Goal: Entertainment & Leisure: Consume media (video, audio)

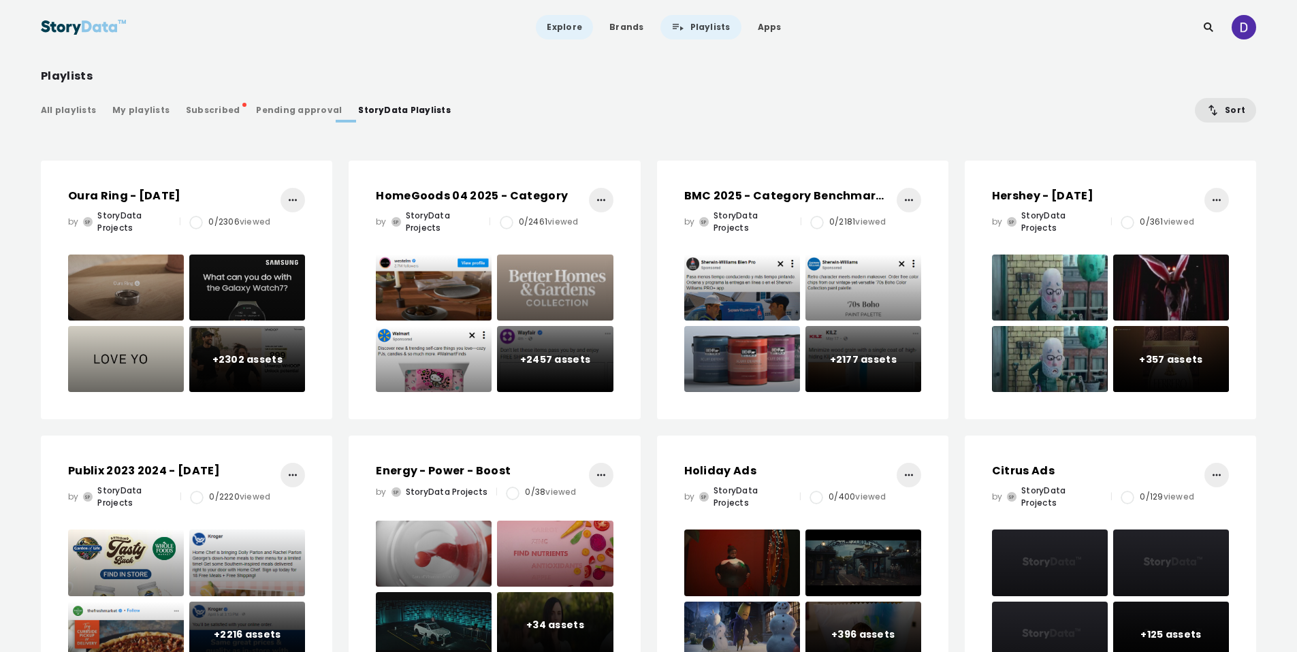
click at [571, 29] on link "Explore" at bounding box center [564, 27] width 57 height 25
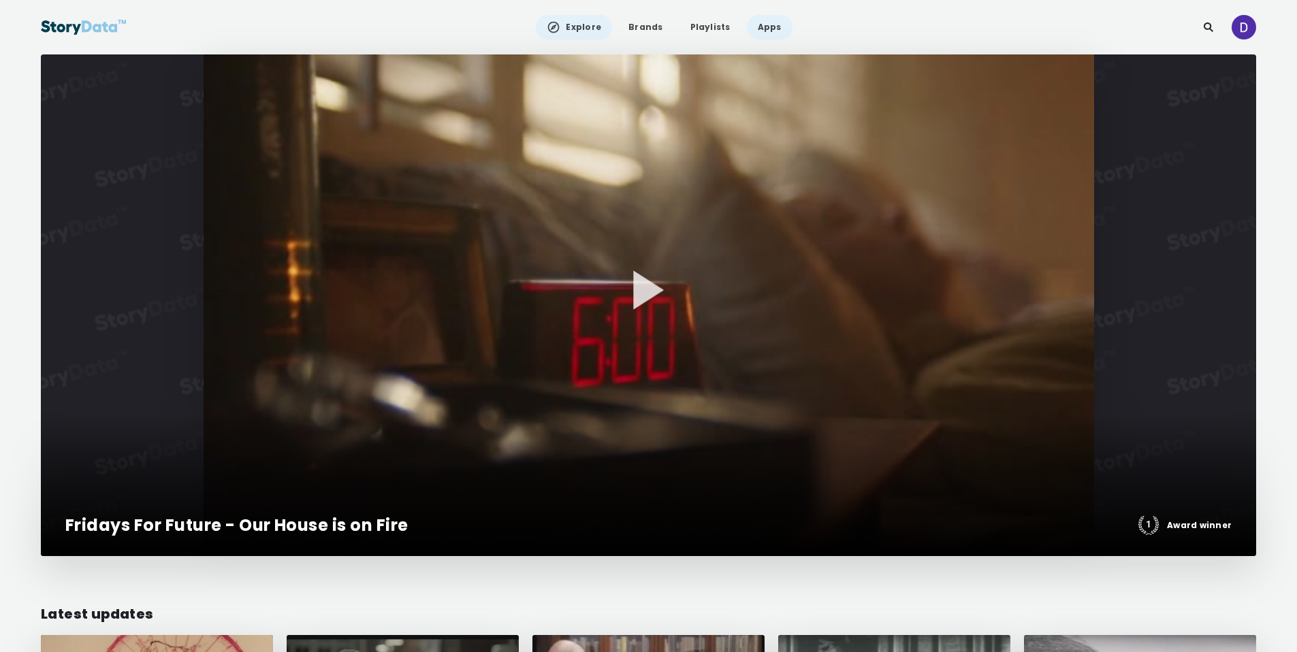
click at [770, 30] on link "Apps" at bounding box center [770, 27] width 46 height 25
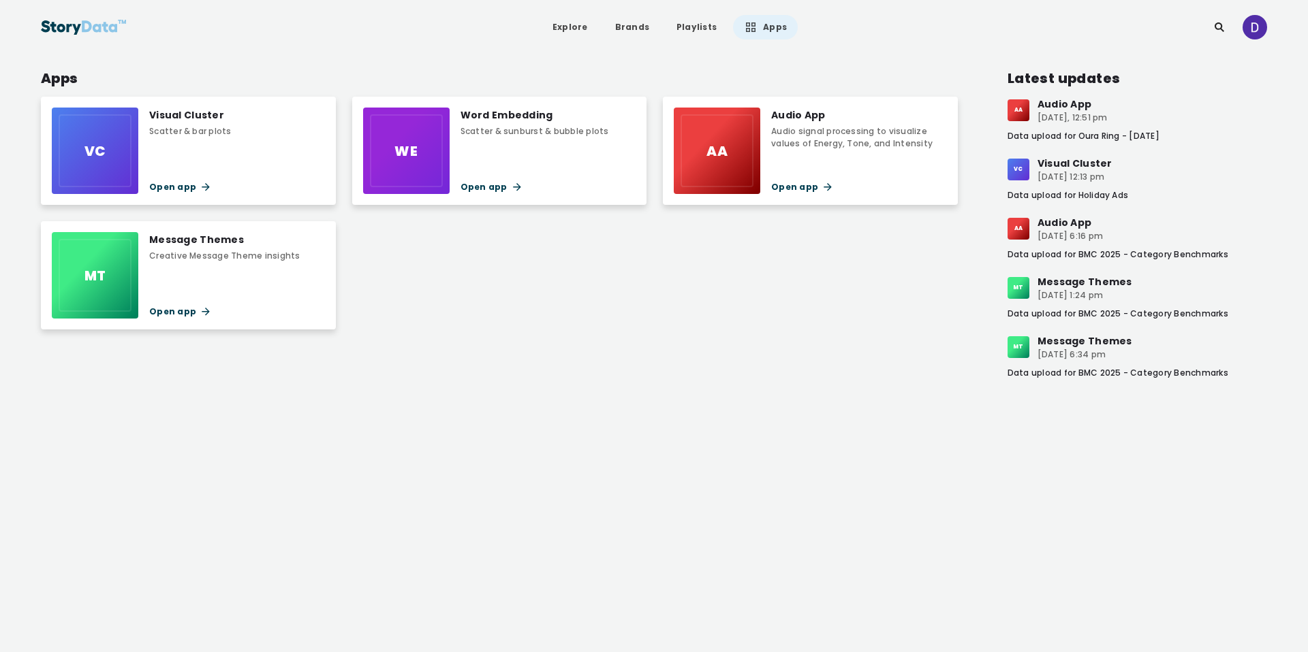
click at [731, 174] on div "AA" at bounding box center [716, 150] width 73 height 73
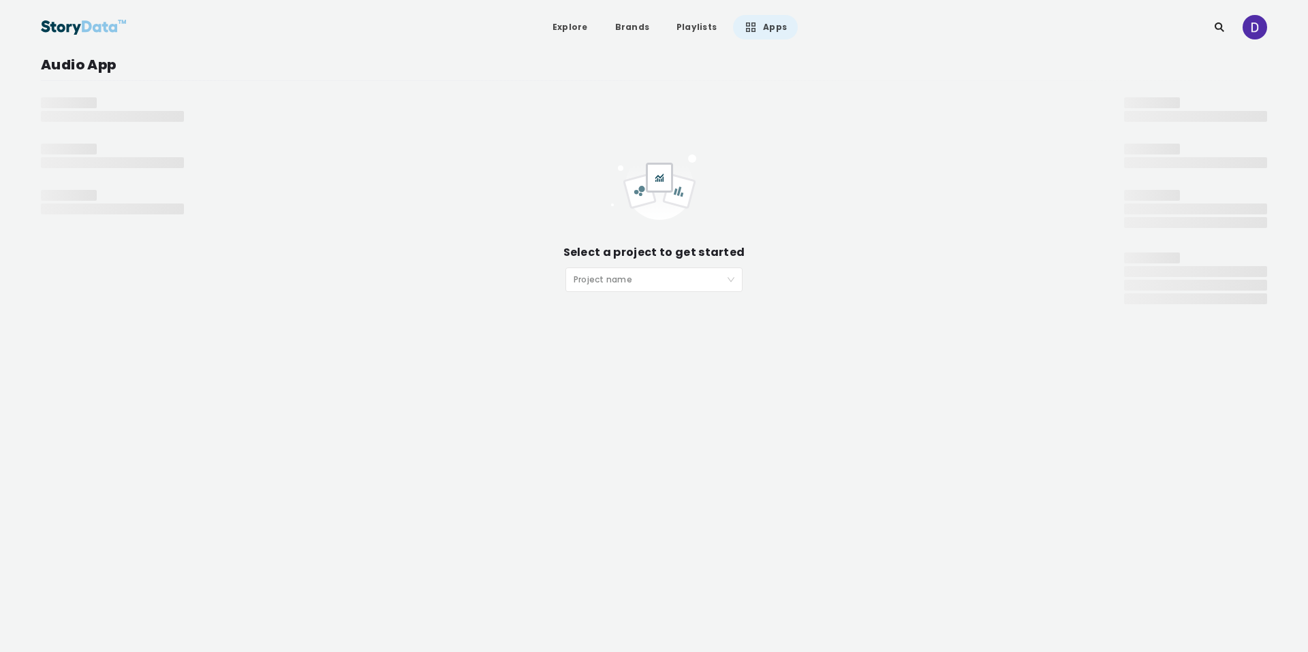
click at [652, 277] on input "search" at bounding box center [648, 278] width 151 height 20
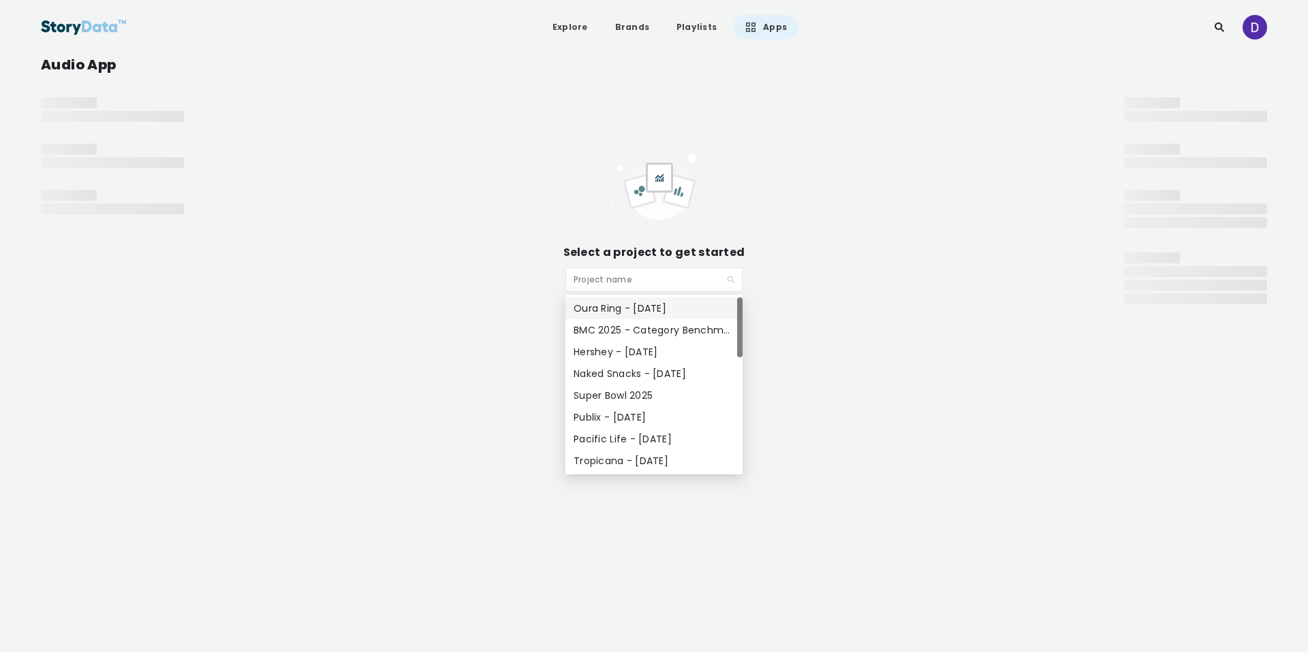
click at [644, 307] on div "Oura Ring - Sept 2025" at bounding box center [653, 308] width 161 height 15
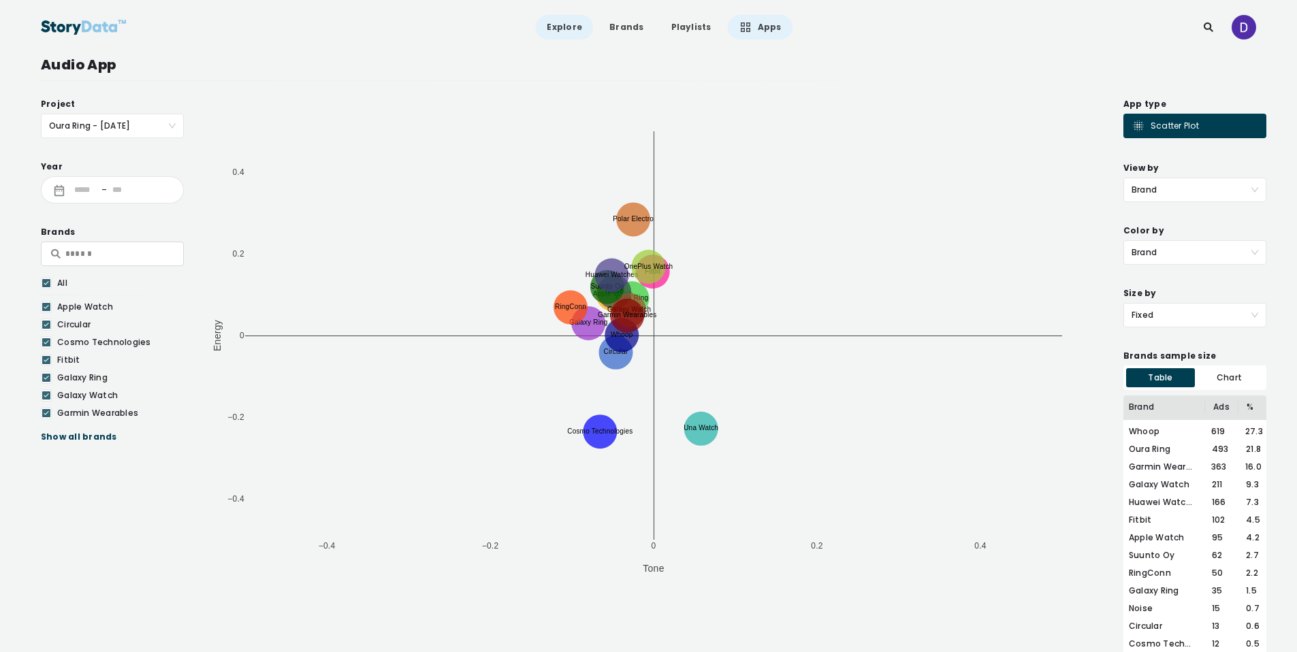
click at [573, 26] on link "Explore" at bounding box center [564, 27] width 57 height 25
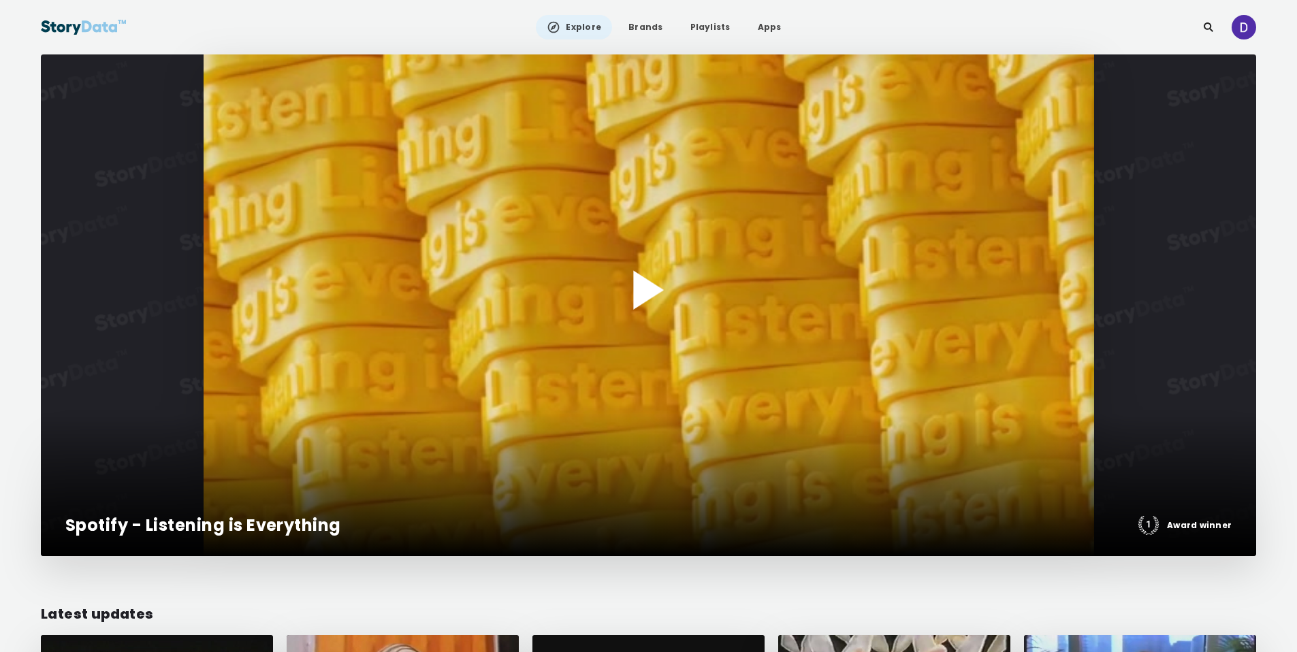
click at [430, 141] on div at bounding box center [649, 305] width 1216 height 502
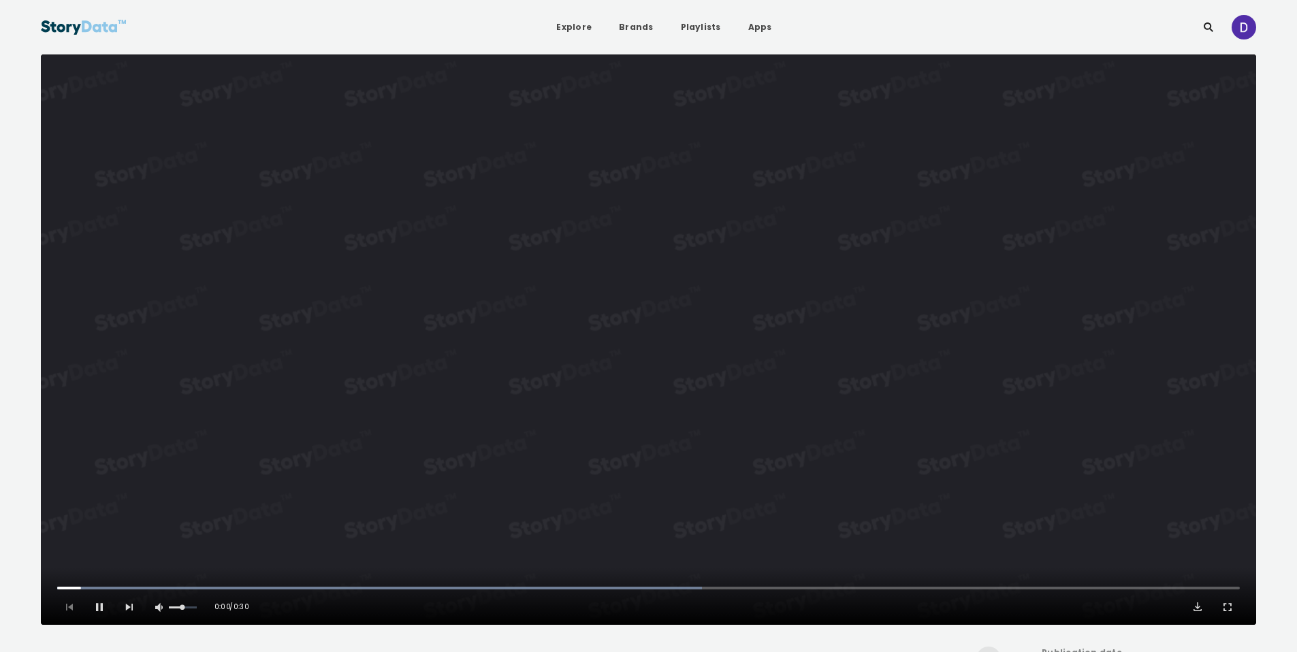
click at [688, 302] on video "Video Player" at bounding box center [649, 339] width 1216 height 571
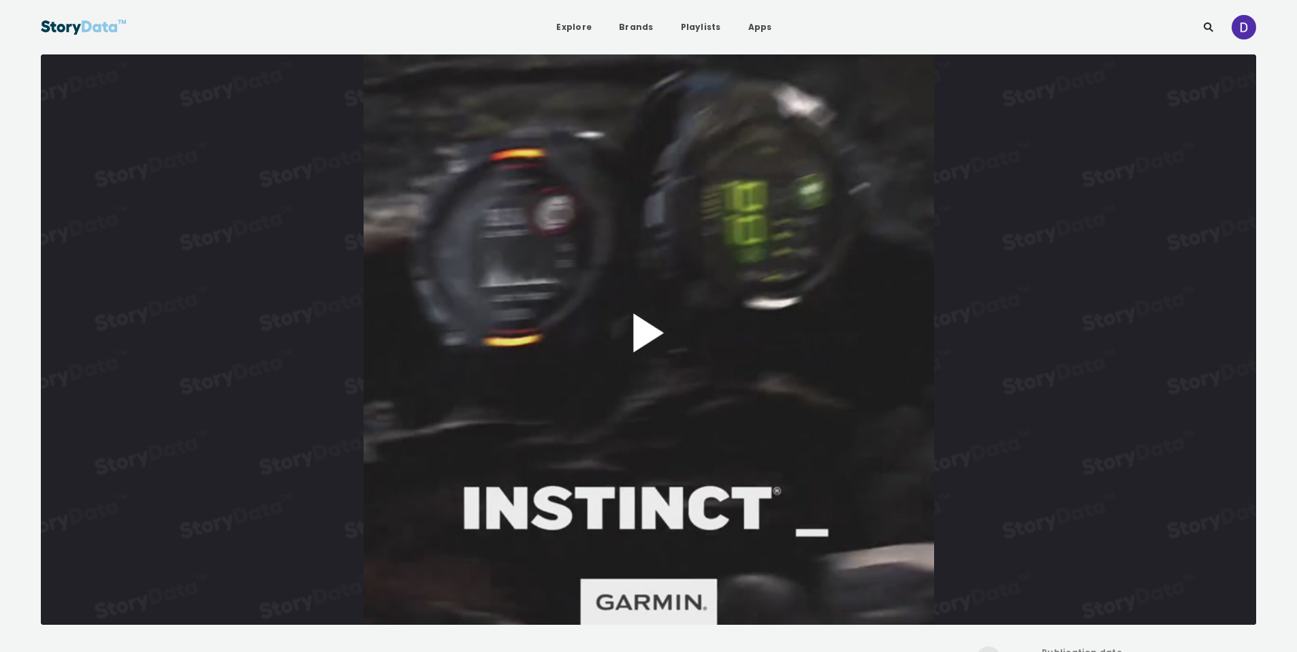
click at [662, 321] on button "Play Video" at bounding box center [649, 339] width 1216 height 571
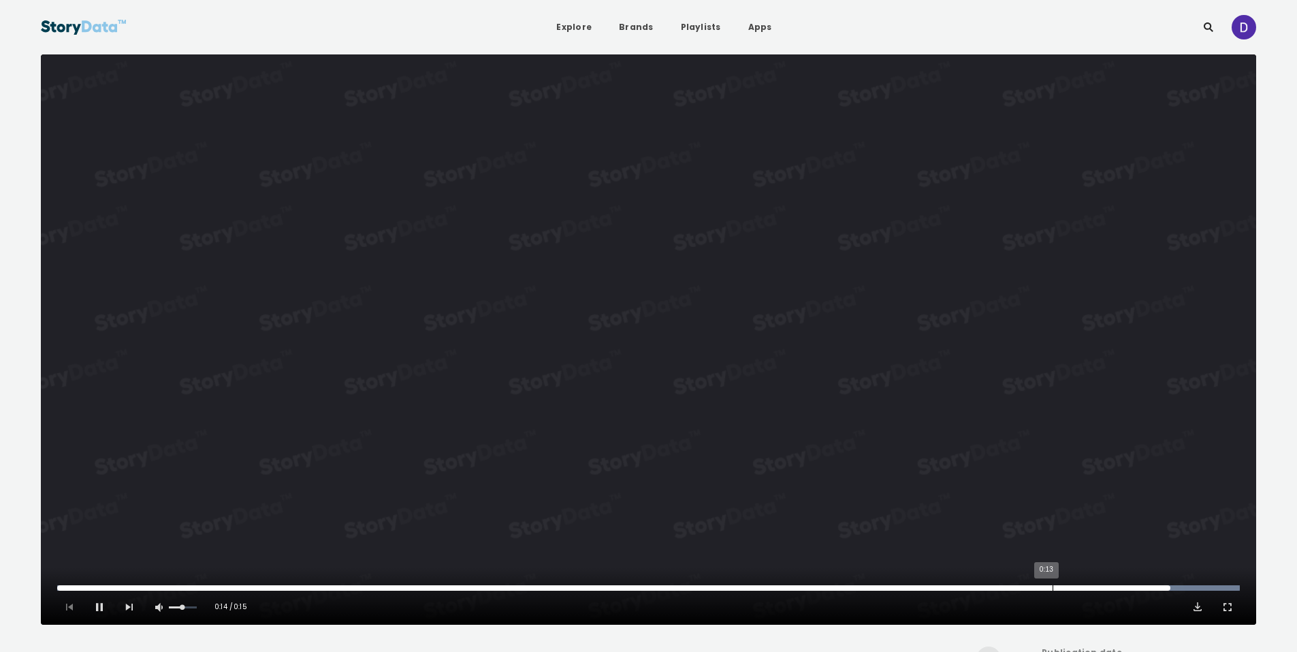
click at [1053, 591] on div "0:13" at bounding box center [1053, 588] width 1 height 5
click at [957, 589] on div "0:11" at bounding box center [957, 588] width 1 height 5
click at [850, 589] on div "0:10" at bounding box center [850, 588] width 1 height 5
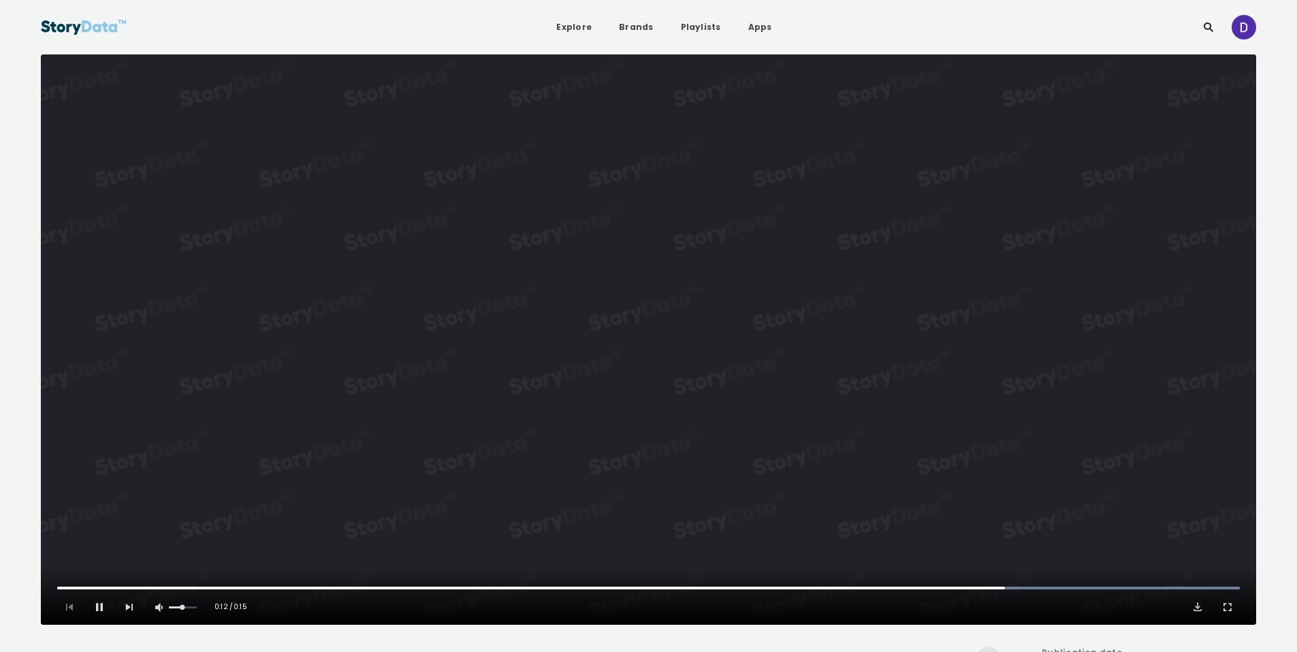
click at [691, 402] on video "Video Player" at bounding box center [649, 339] width 1216 height 571
click at [886, 591] on div "Play Mute Current Time 0:12 / Duration 0:15 Loaded : 100.00% 0:10 0:12 1x Playb…" at bounding box center [649, 596] width 1216 height 57
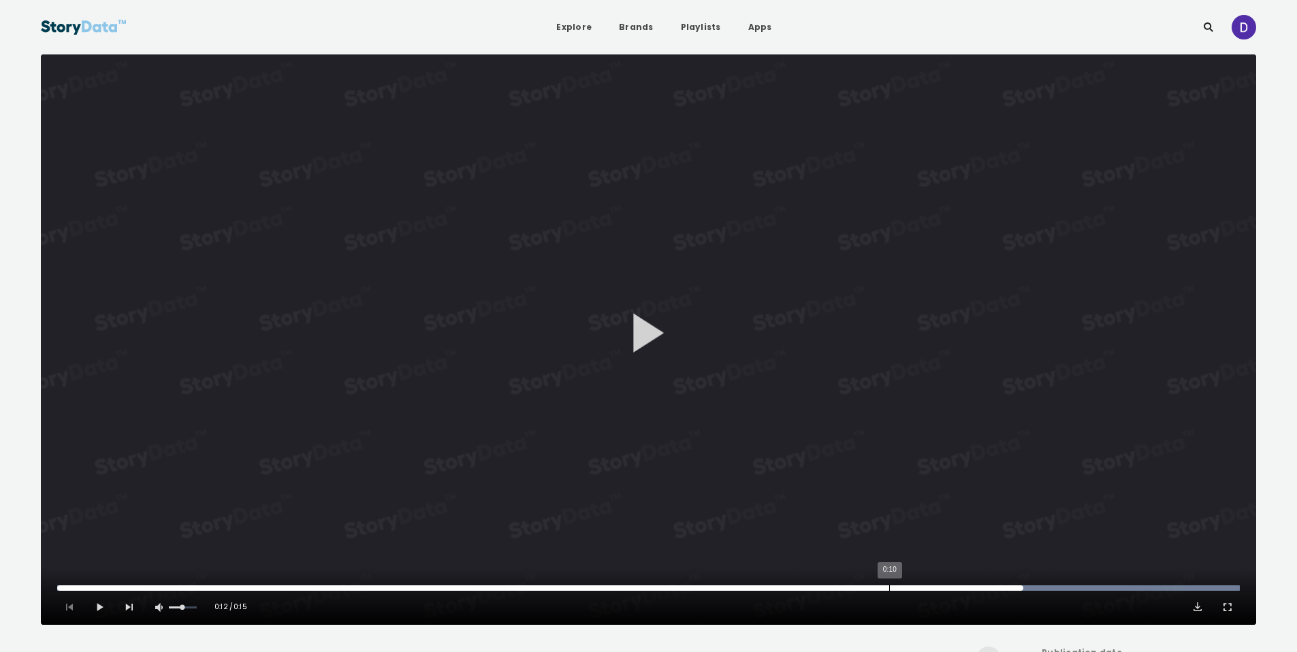
click at [890, 587] on div "0:10" at bounding box center [890, 588] width 1 height 5
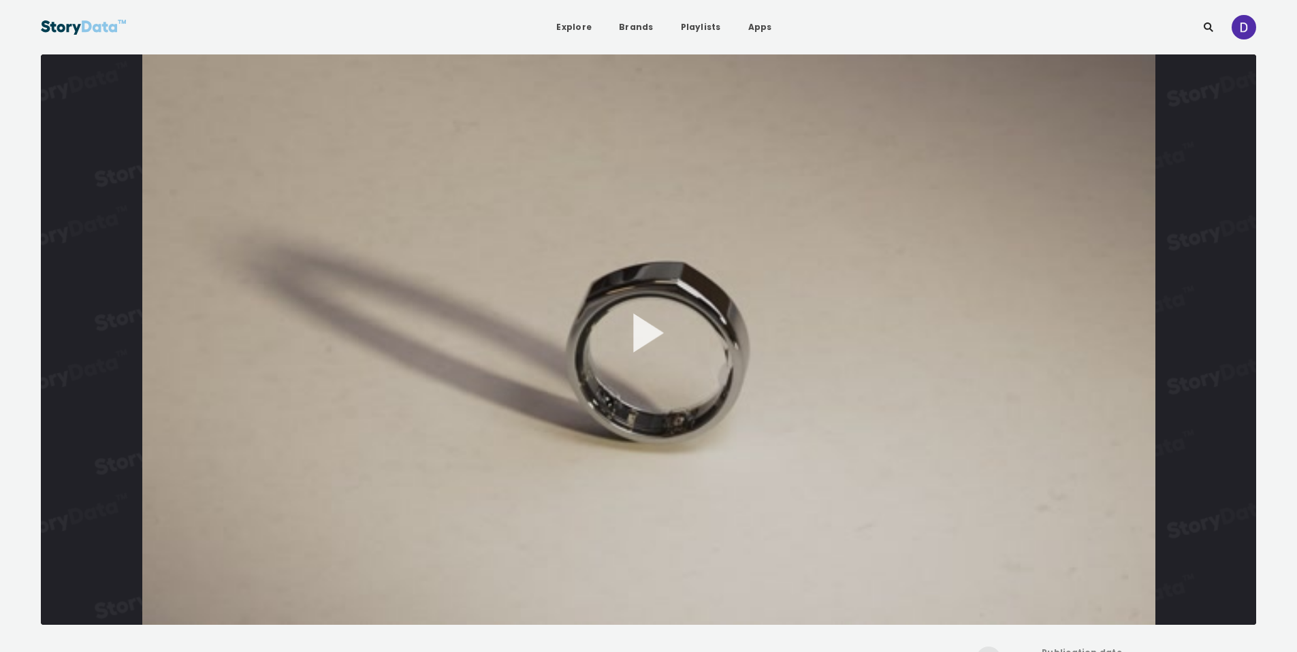
drag, startPoint x: 680, startPoint y: 235, endPoint x: 691, endPoint y: 222, distance: 16.9
click at [680, 235] on button "Play Video" at bounding box center [649, 339] width 1216 height 571
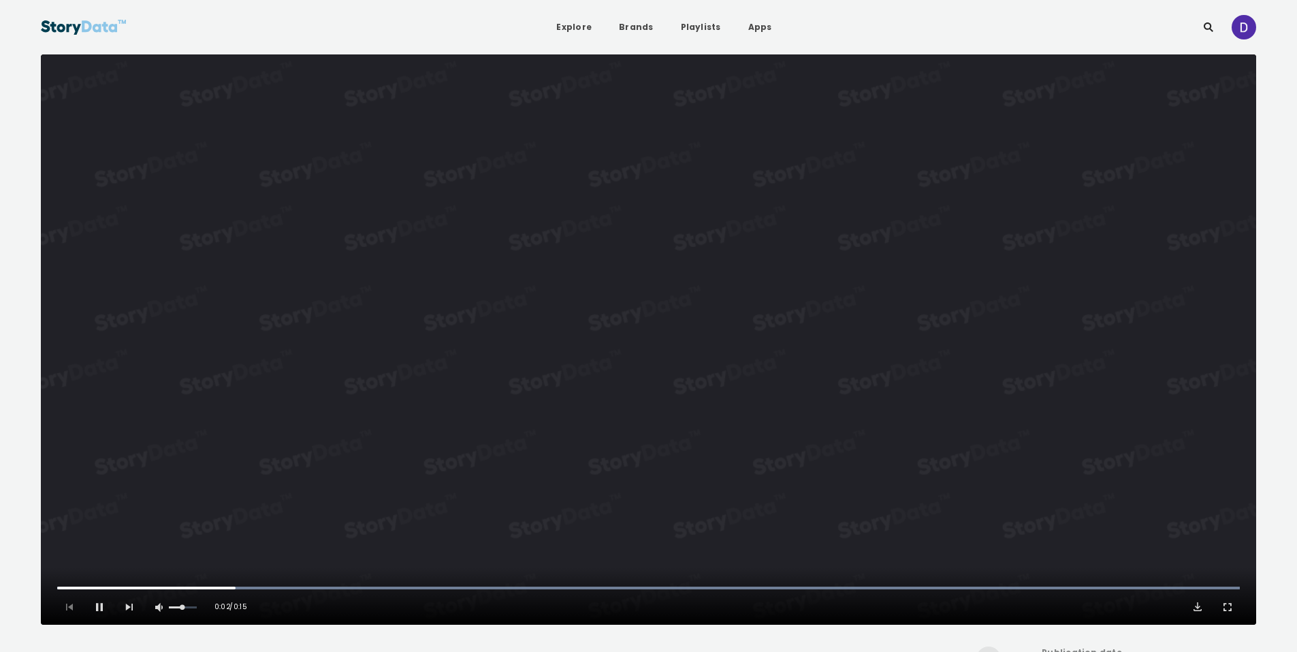
click at [727, 236] on video "Video Player" at bounding box center [649, 339] width 1216 height 571
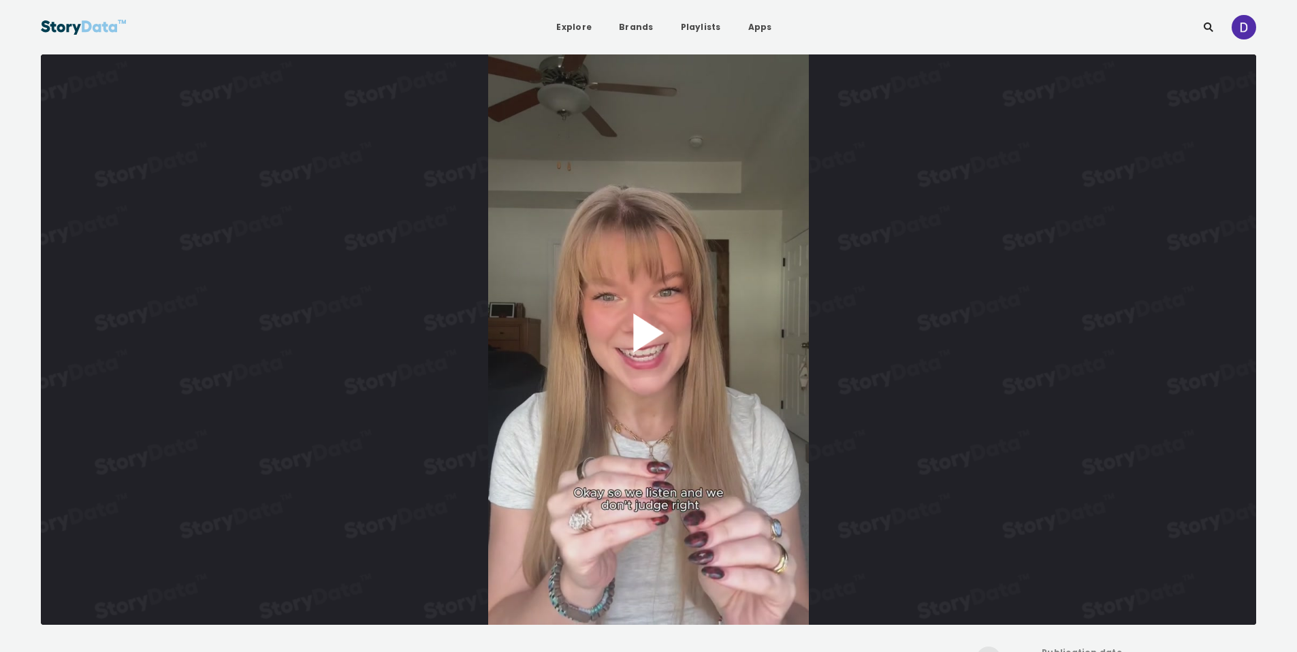
click at [603, 186] on button "Play Video" at bounding box center [649, 339] width 1216 height 571
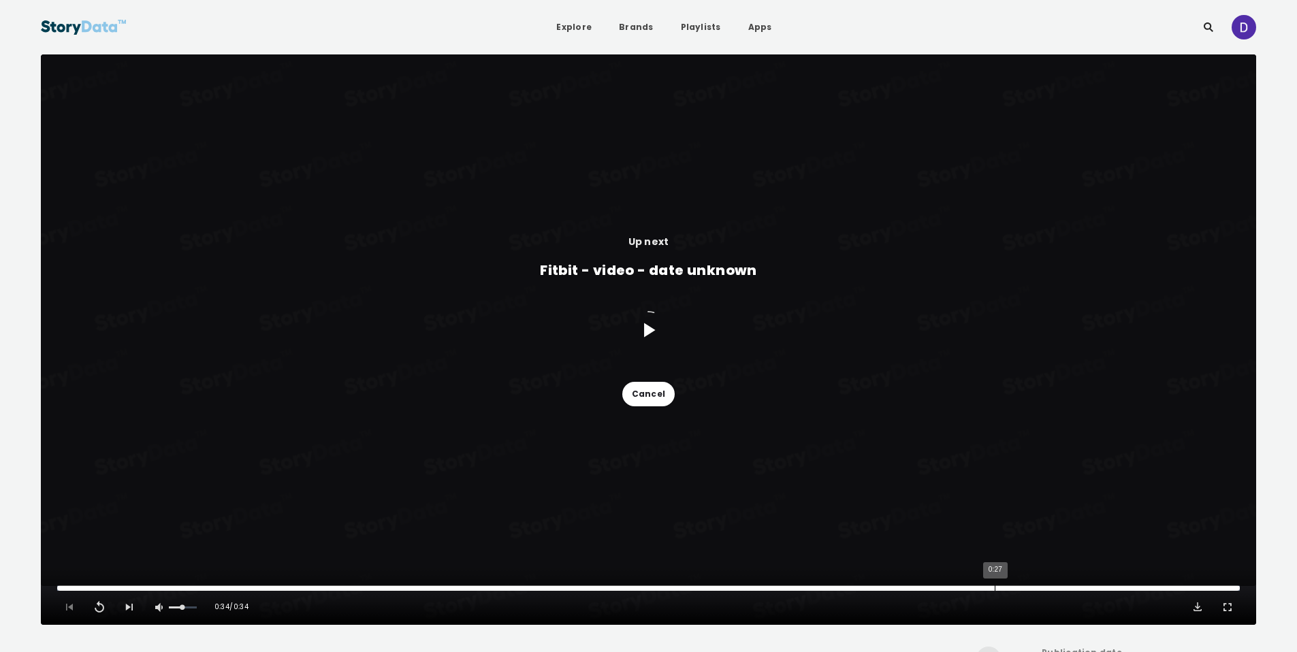
click at [995, 591] on div "0:27" at bounding box center [995, 588] width 1 height 5
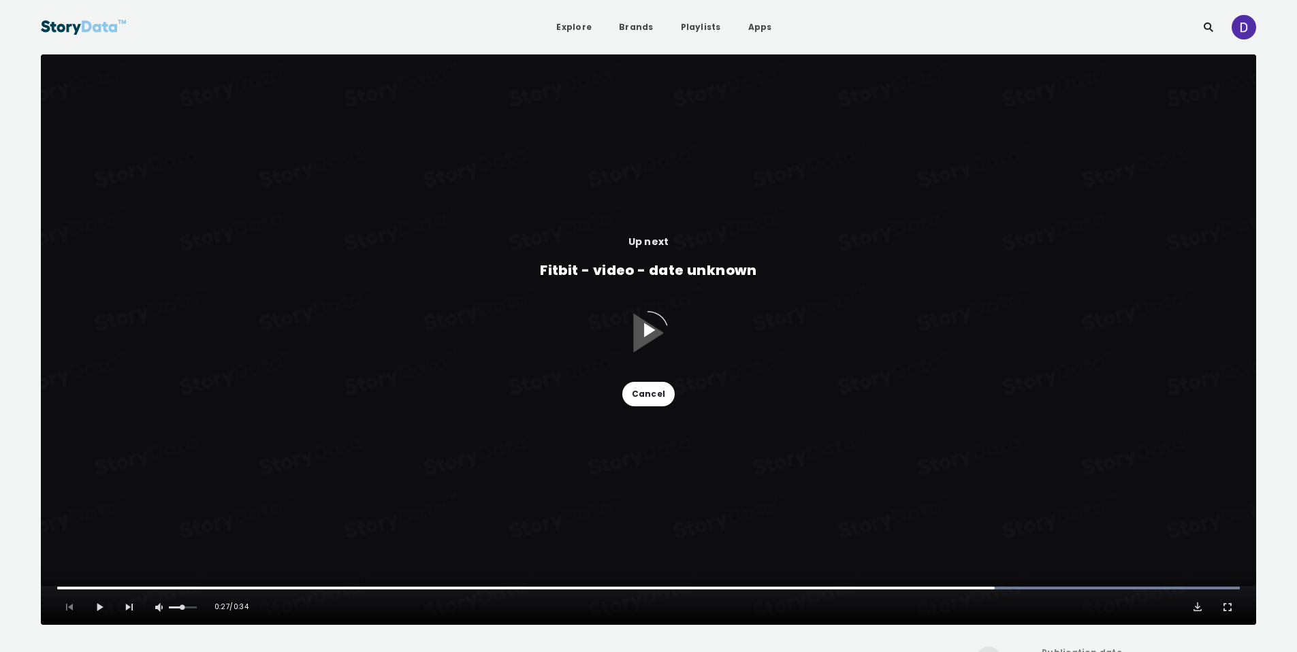
click at [646, 389] on button "Cancel" at bounding box center [649, 394] width 52 height 25
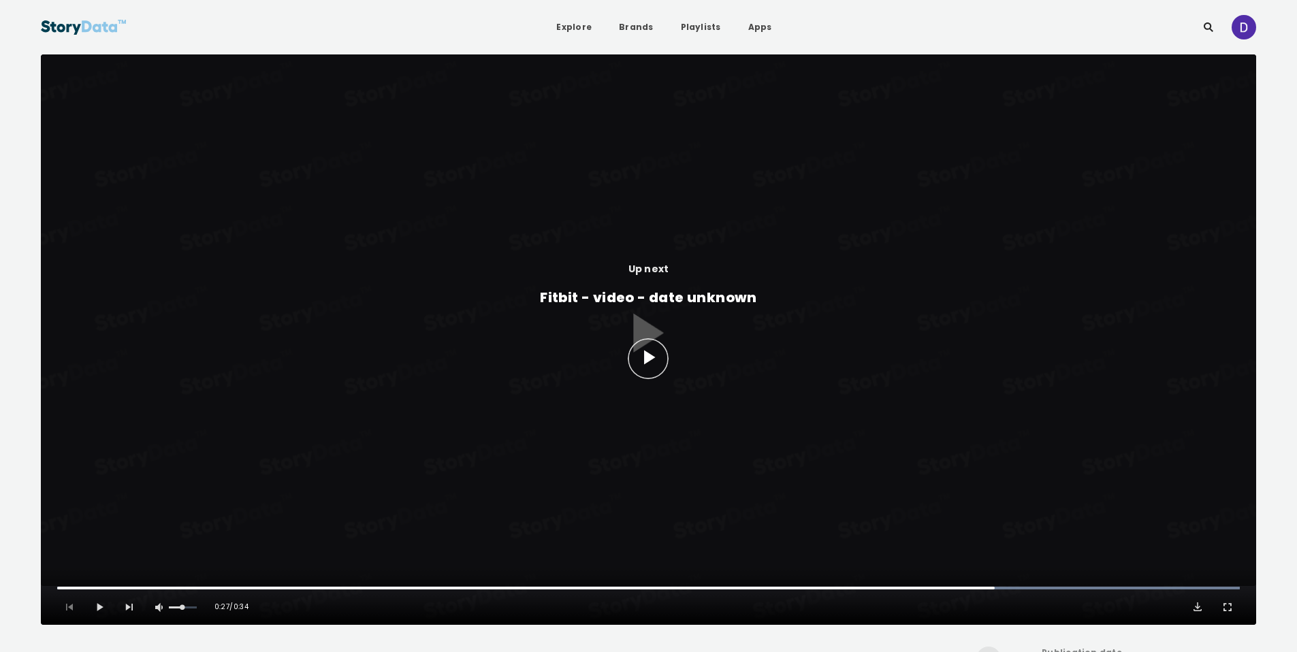
click at [648, 366] on icon at bounding box center [648, 357] width 25 height 25
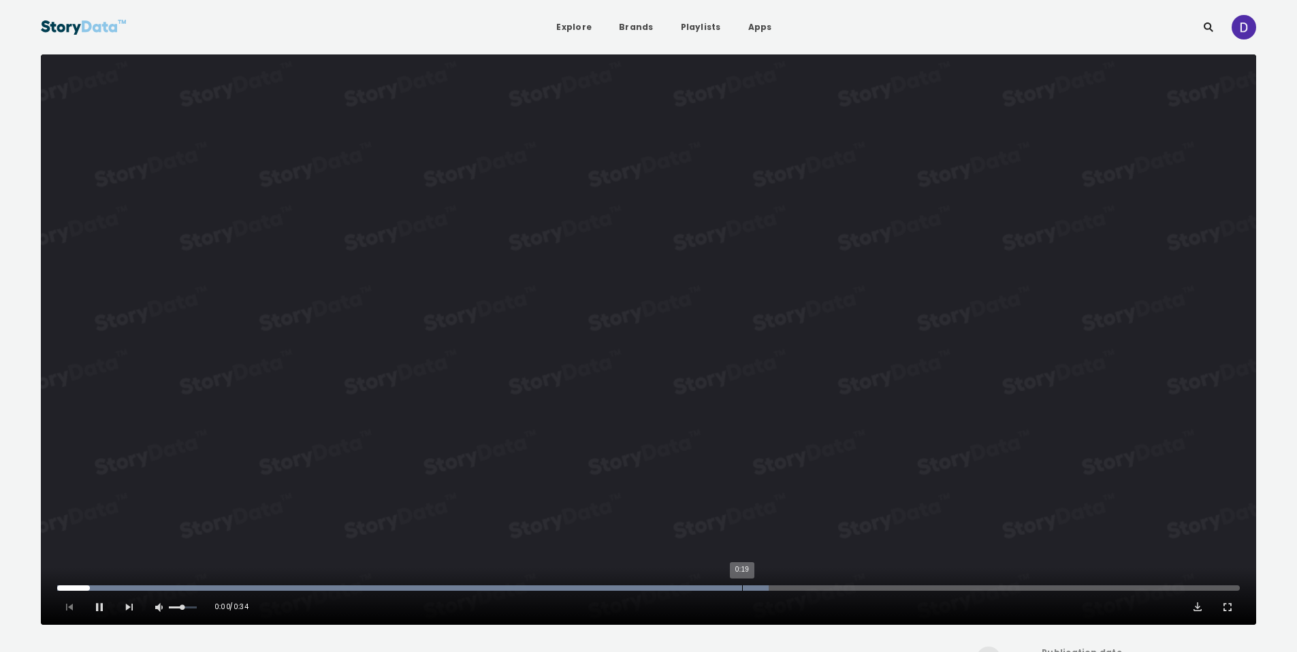
click at [742, 586] on div "0:19" at bounding box center [742, 588] width 1 height 5
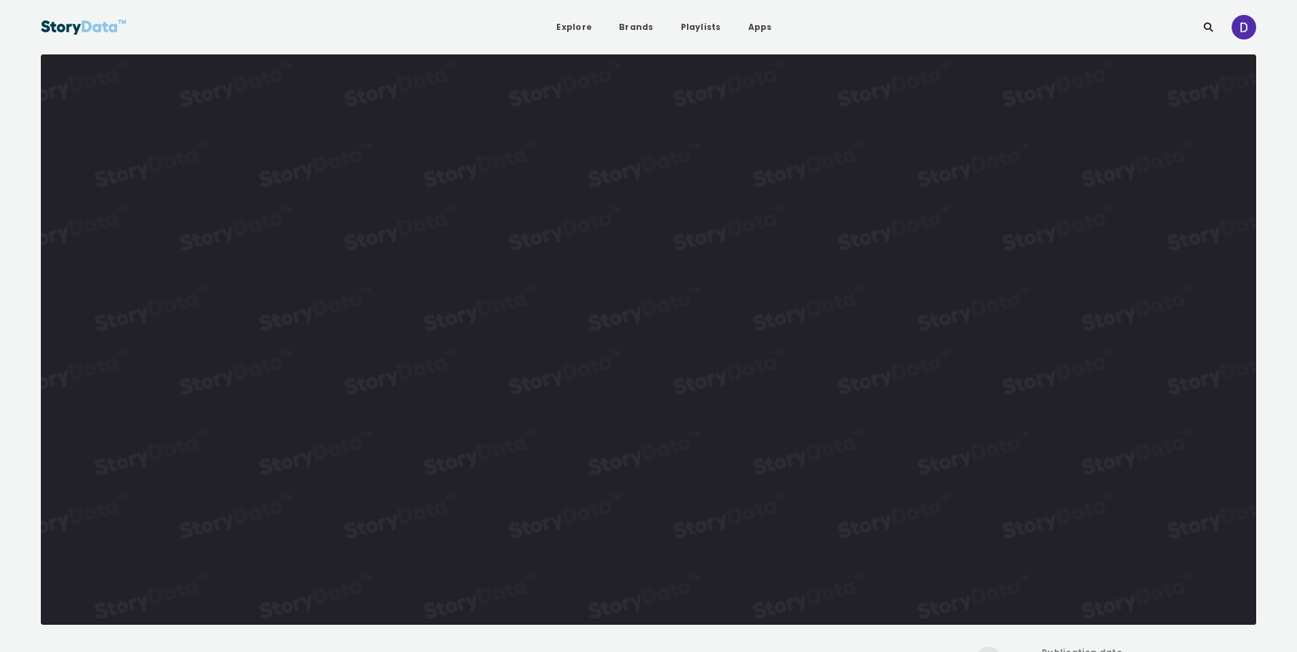
click at [861, 479] on video "Video Player" at bounding box center [649, 339] width 1216 height 571
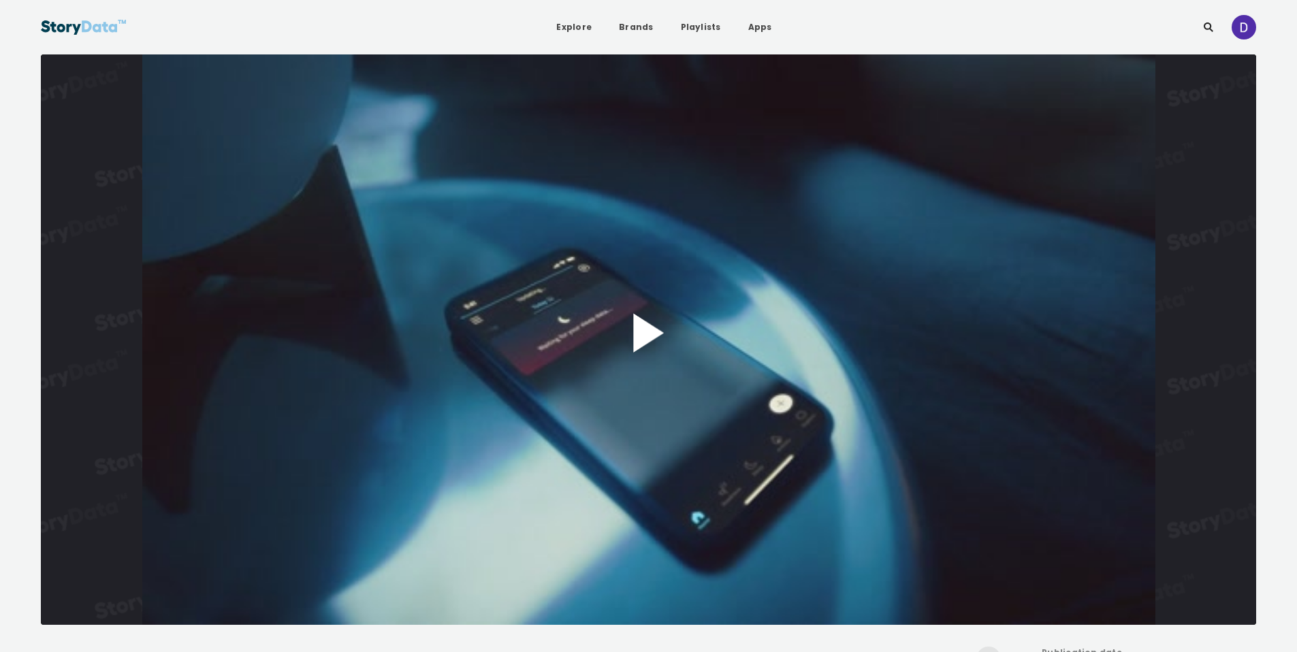
click at [659, 243] on div "**********" at bounding box center [649, 339] width 1216 height 571
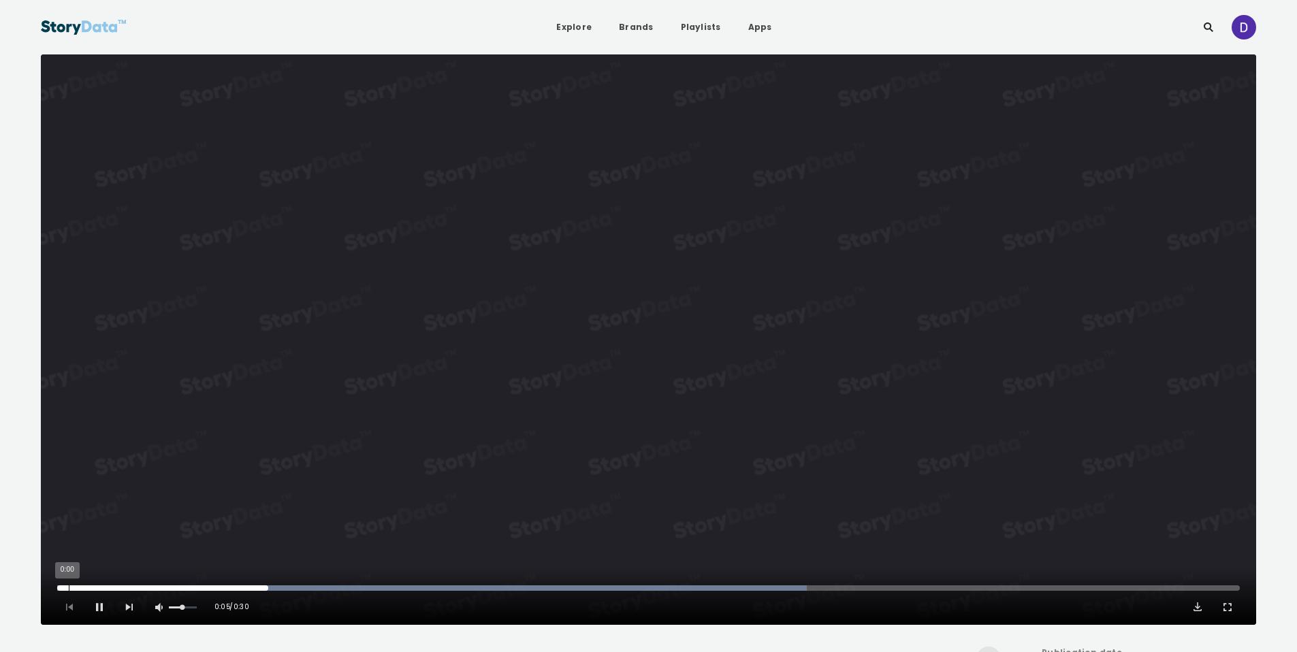
click at [69, 590] on div "0:00" at bounding box center [69, 588] width 1 height 5
click at [733, 145] on video "Video Player" at bounding box center [649, 339] width 1216 height 571
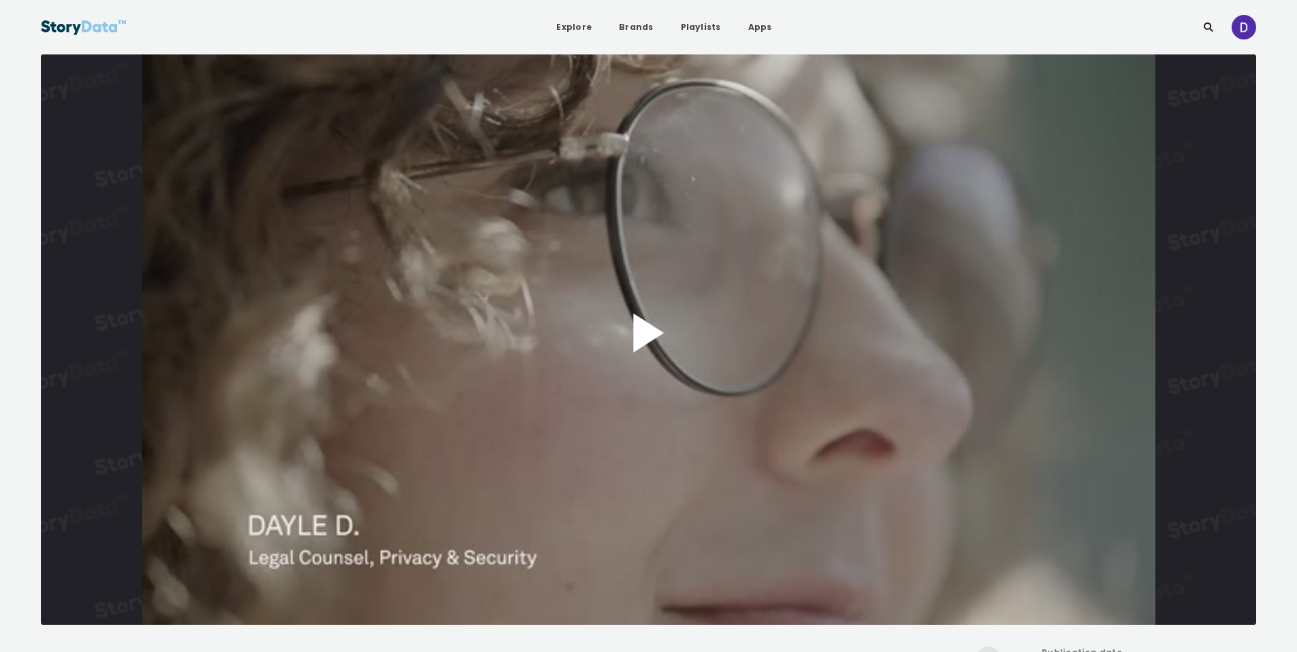
click at [704, 292] on button "Play Video" at bounding box center [649, 339] width 1216 height 571
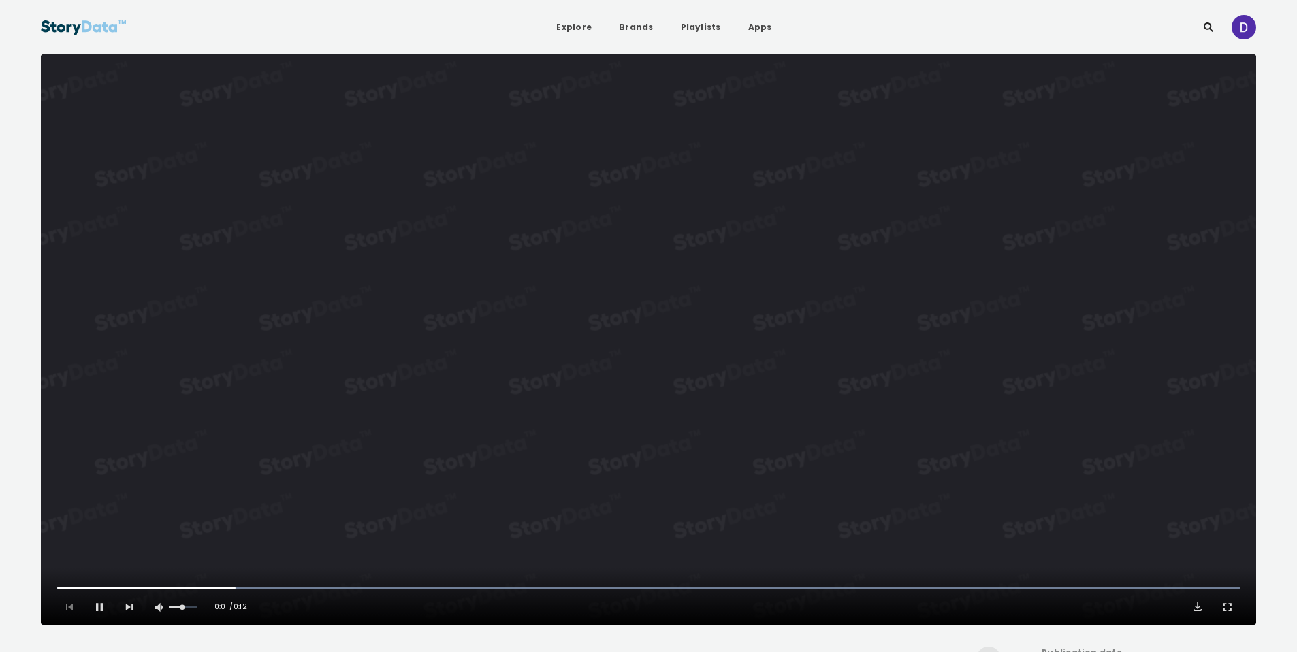
click at [748, 347] on video "Video Player" at bounding box center [649, 339] width 1216 height 571
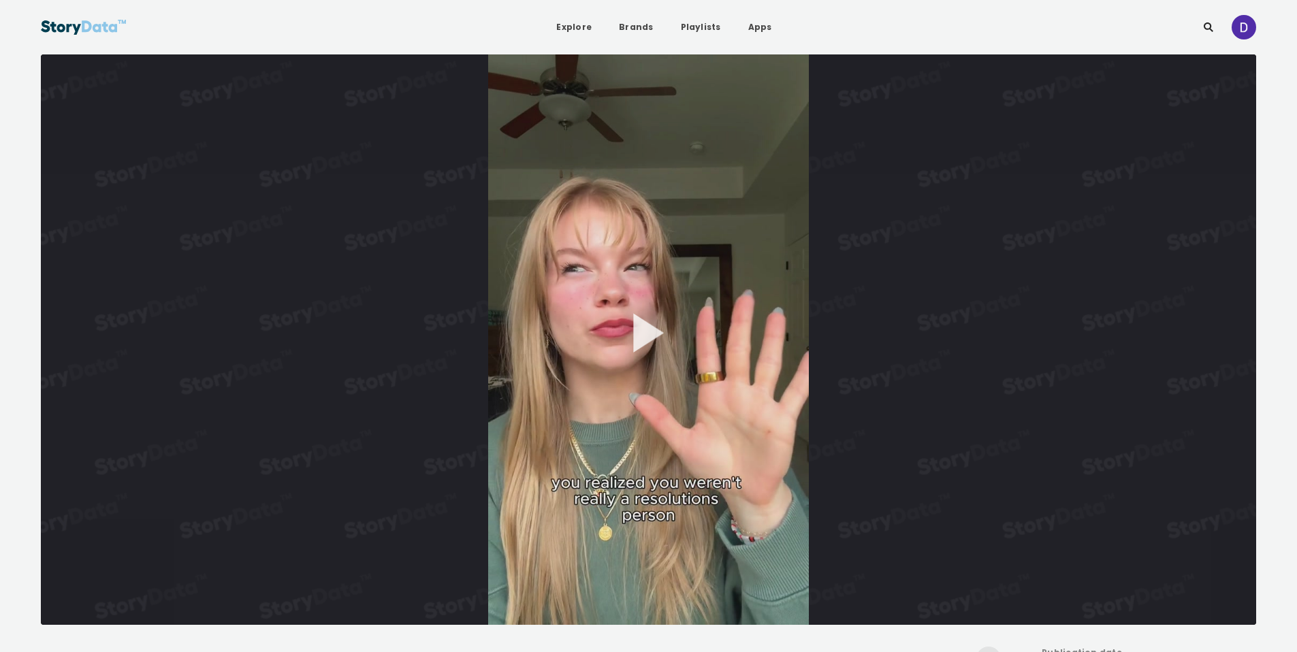
click at [699, 264] on div "**********" at bounding box center [649, 339] width 1216 height 571
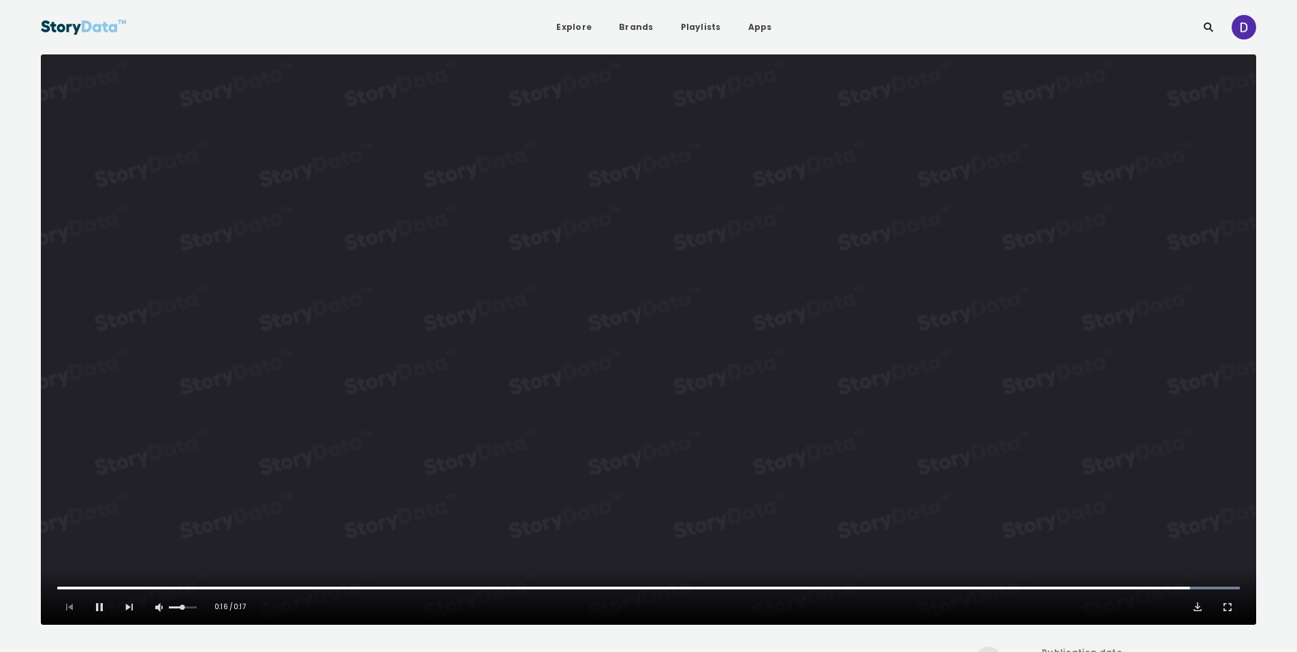
click at [661, 271] on video "Video Player" at bounding box center [649, 339] width 1216 height 571
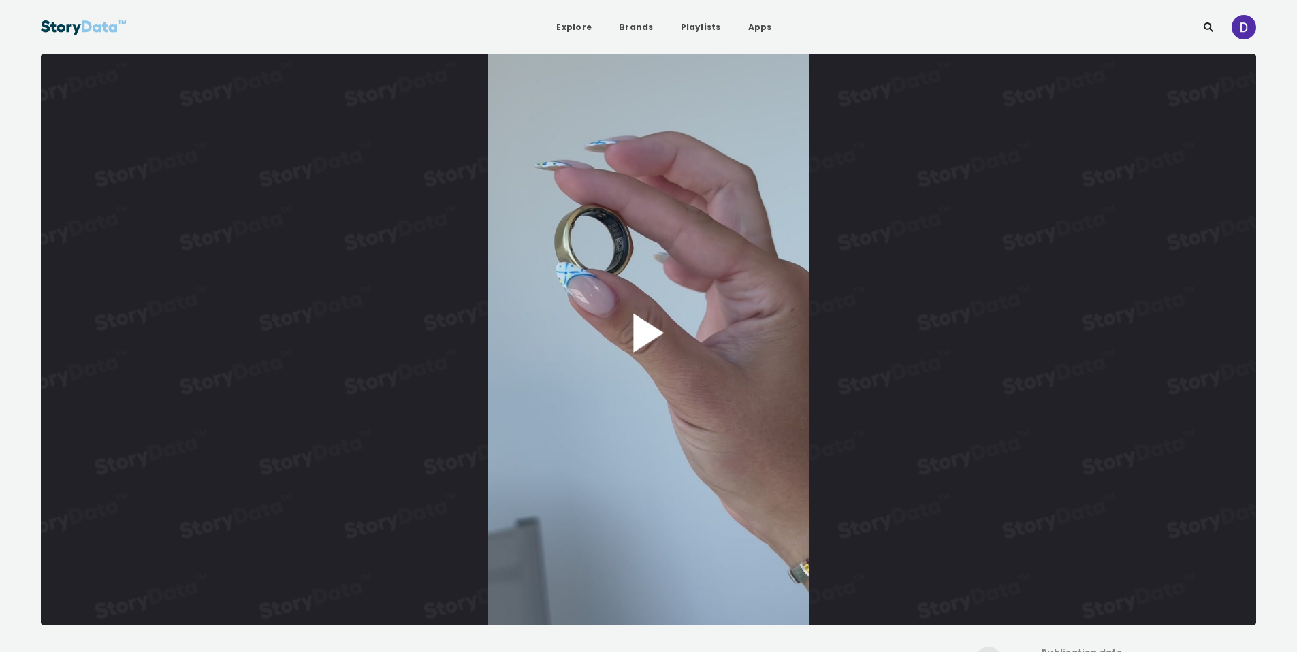
click at [664, 277] on button "Play Video" at bounding box center [649, 339] width 1216 height 571
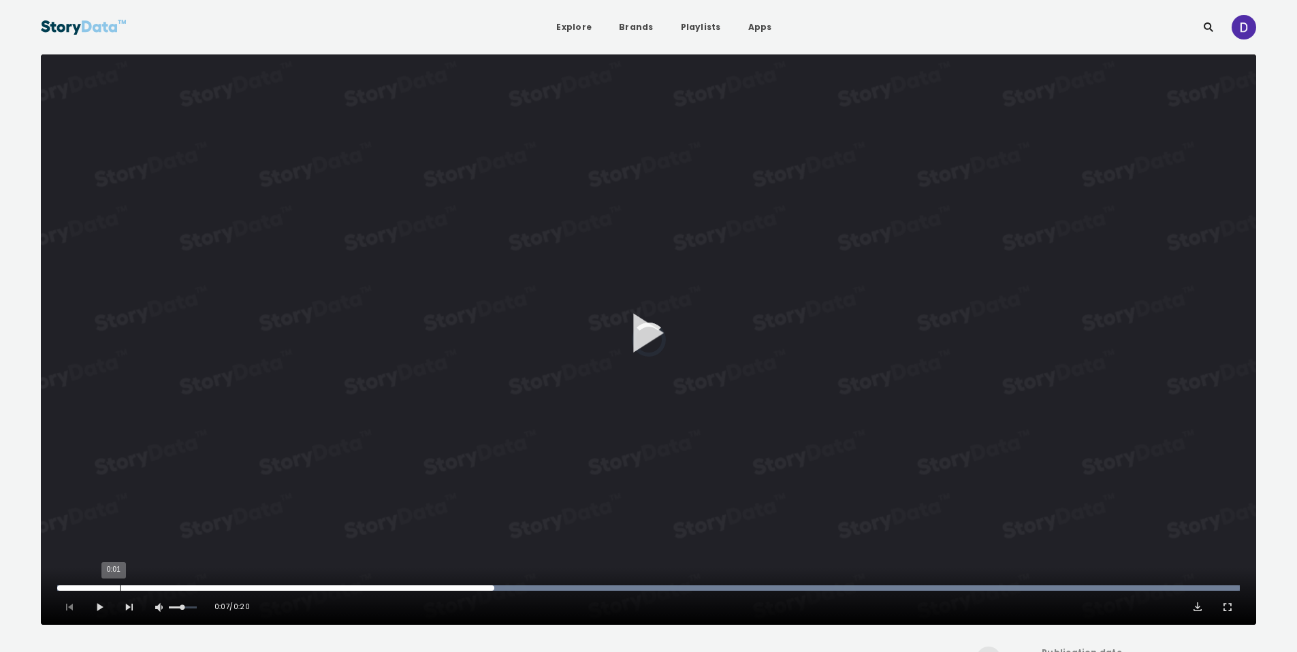
click at [120, 586] on div "0:01" at bounding box center [120, 588] width 1 height 5
click at [60, 588] on div "0:00" at bounding box center [60, 588] width 1 height 5
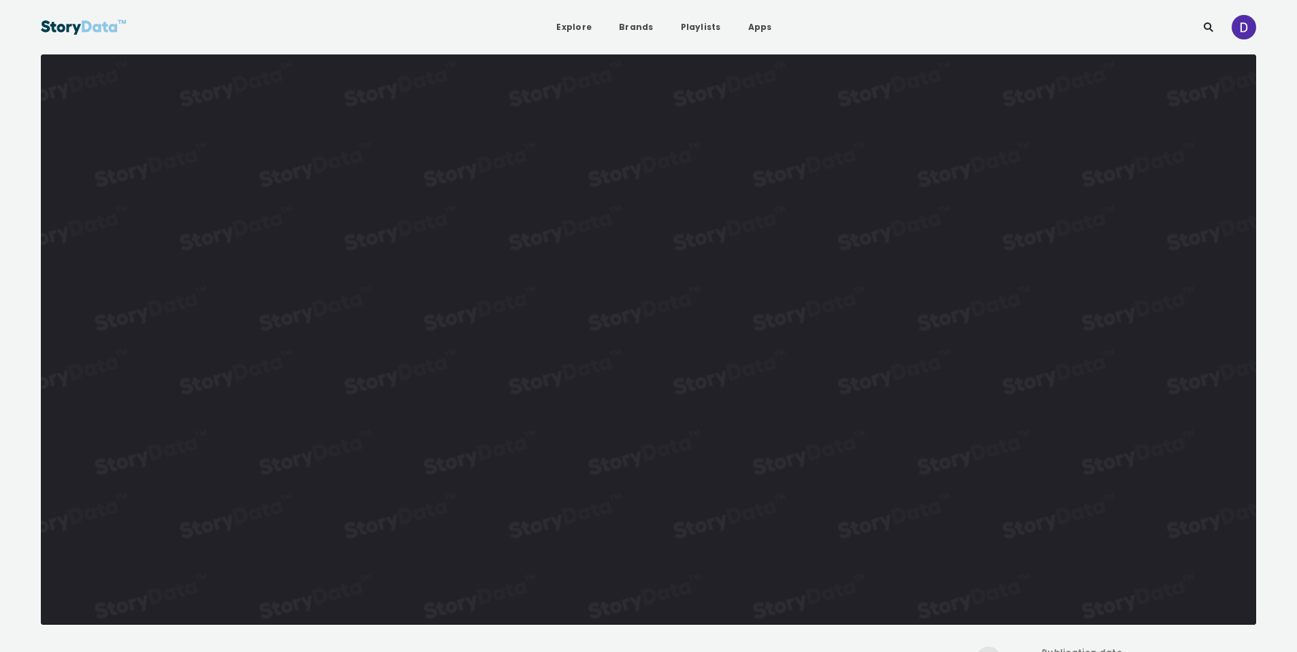
click at [649, 249] on video "Video Player" at bounding box center [649, 339] width 1216 height 571
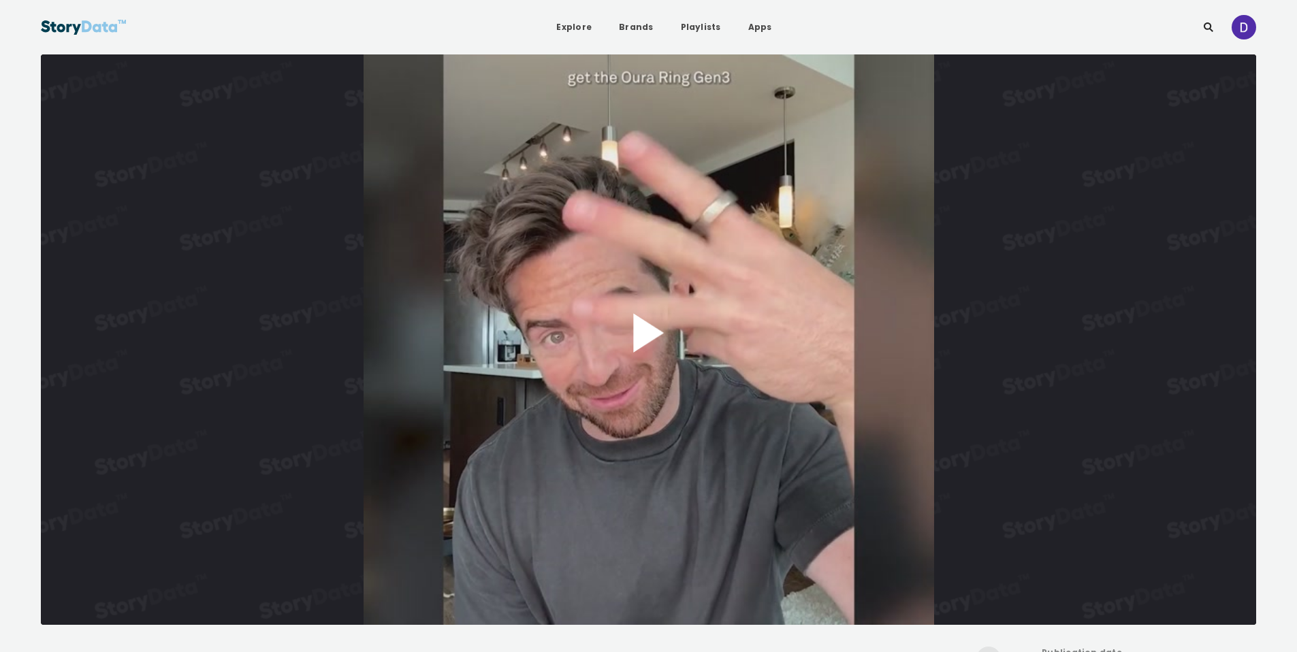
click at [621, 328] on button "Play Video" at bounding box center [649, 339] width 1216 height 571
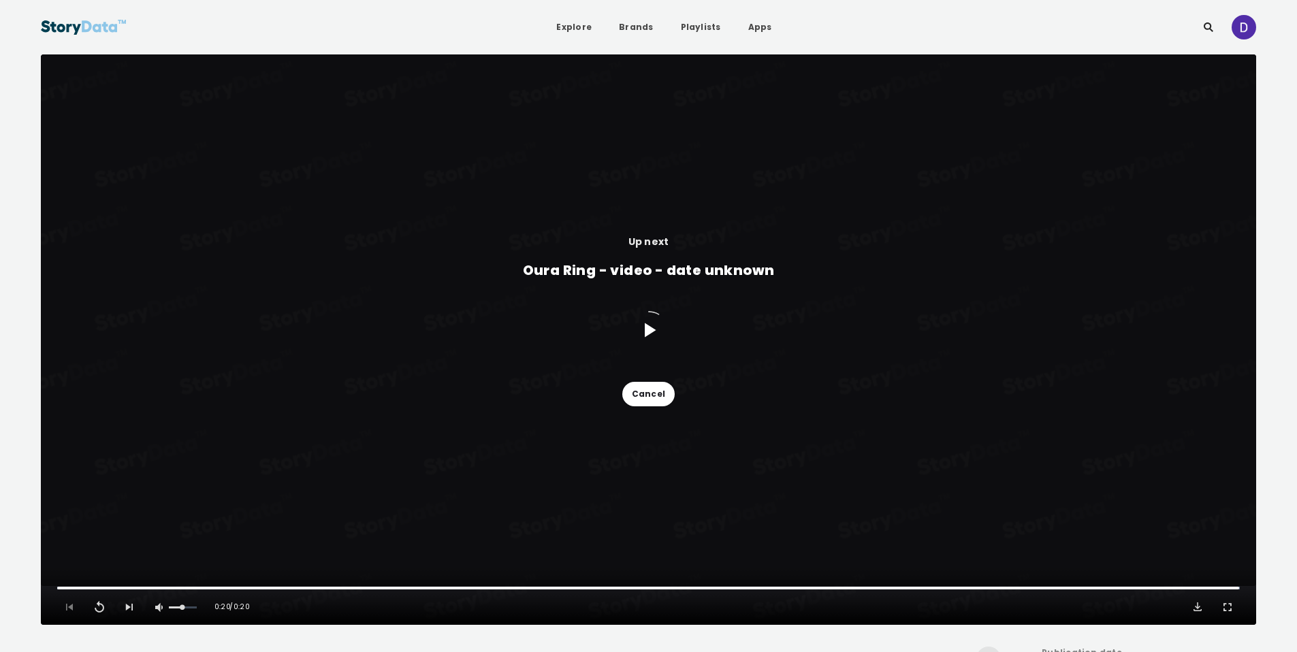
click at [652, 397] on button "Cancel" at bounding box center [649, 394] width 52 height 25
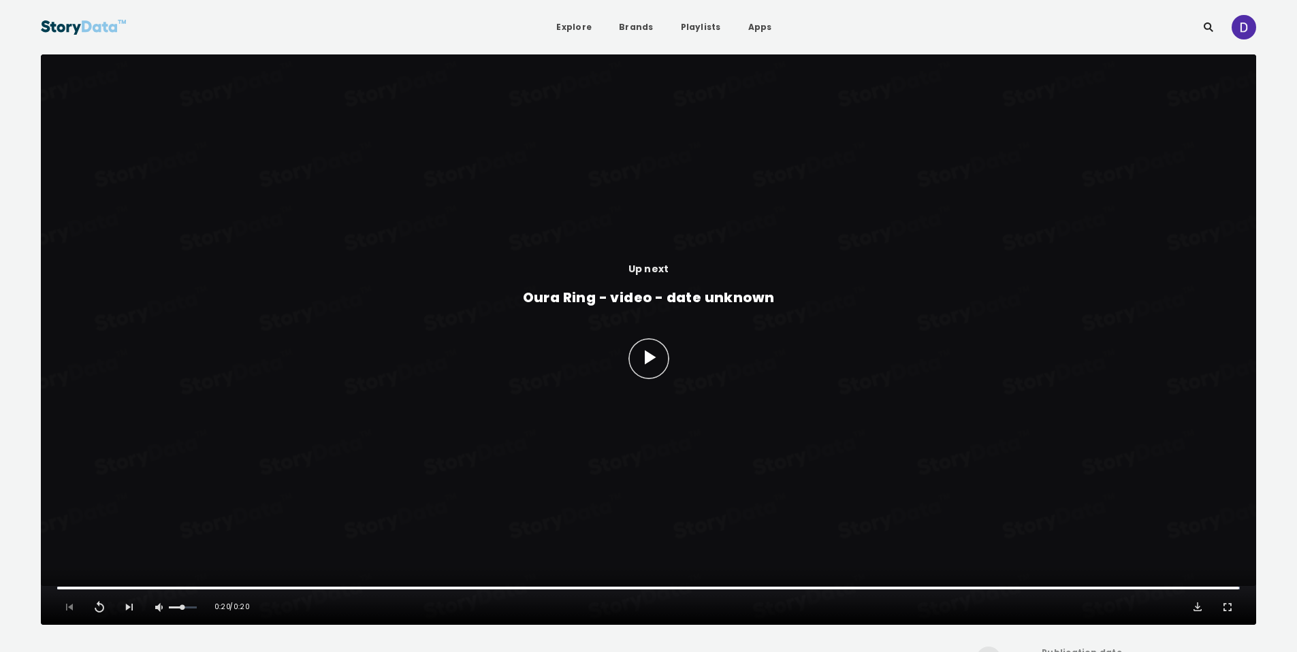
click at [219, 584] on div "Up next Oura Ring - video - date unknown" at bounding box center [649, 320] width 1216 height 532
click at [208, 591] on div "Replay Mute Current Time 0:20 / Duration 0:20 Loaded : 100.00% 0:02 0:20 1x Pla…" at bounding box center [649, 596] width 1216 height 57
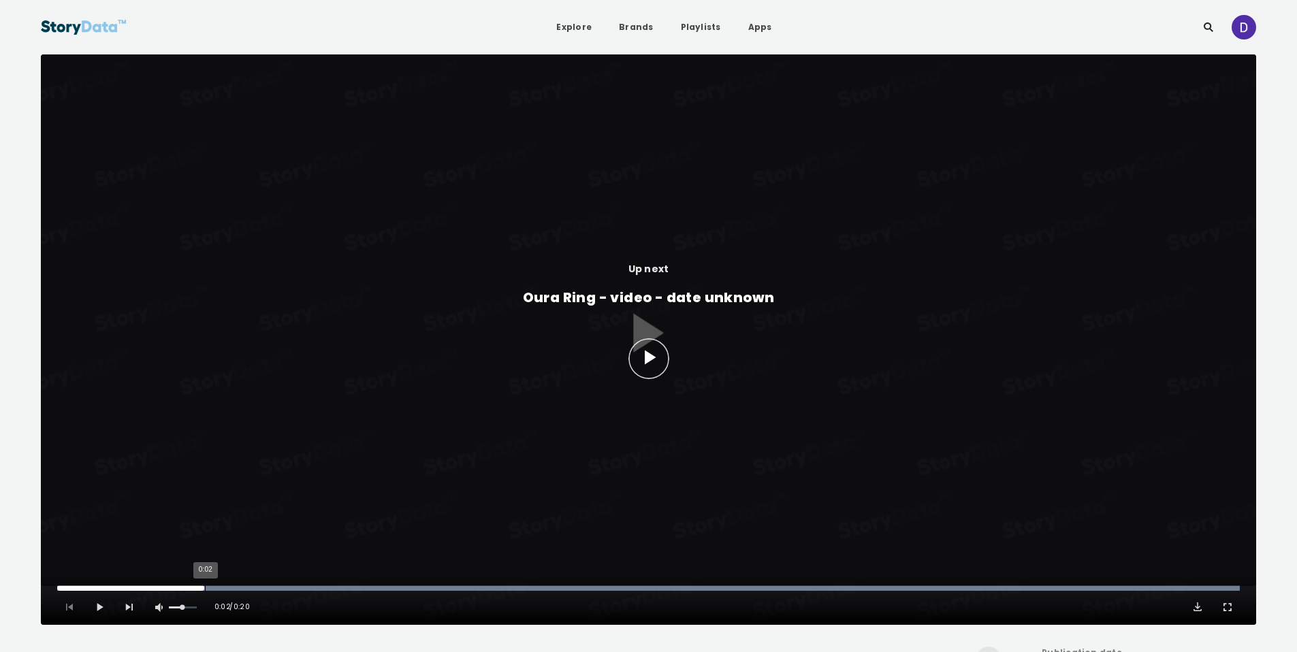
click at [205, 590] on div "0:02" at bounding box center [205, 588] width 1 height 5
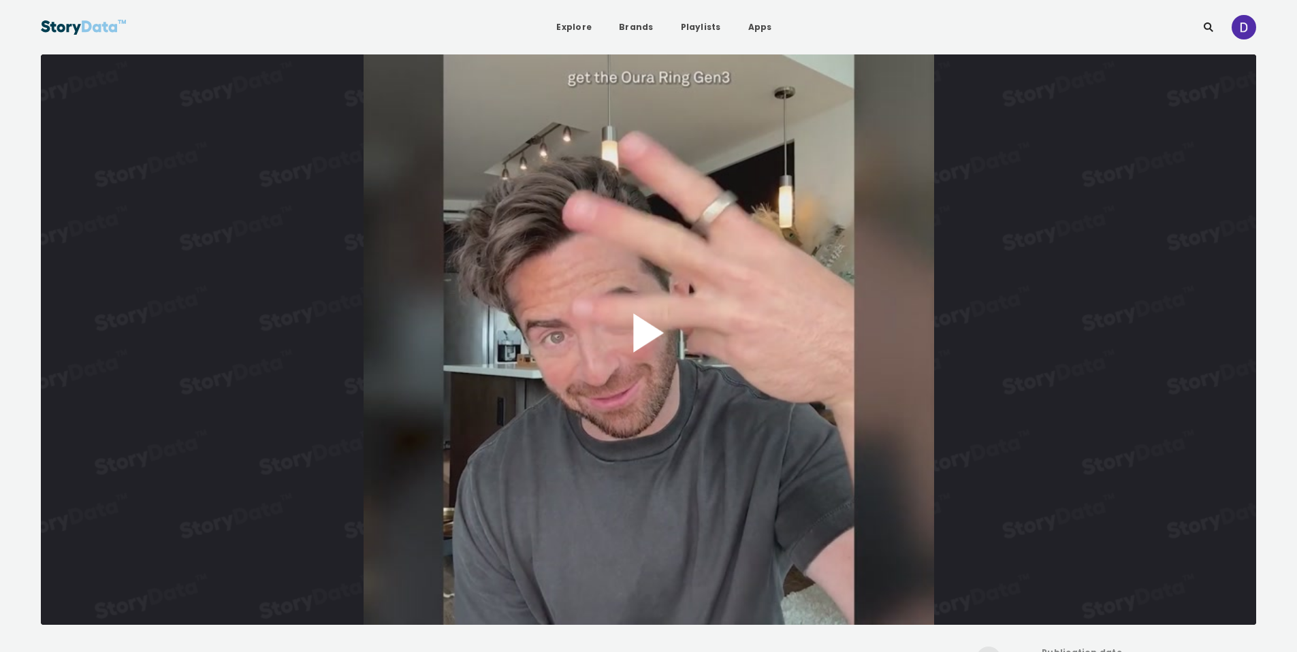
click at [621, 329] on button "Play Video" at bounding box center [649, 339] width 1216 height 571
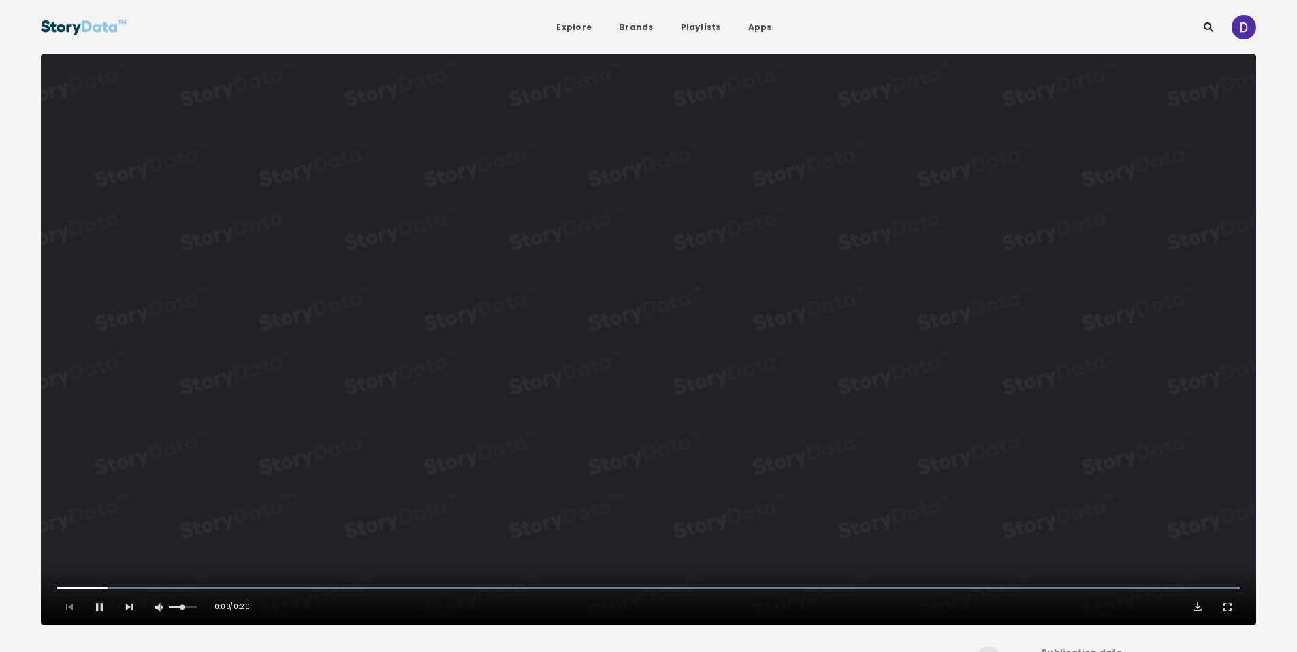
click at [669, 336] on video "Video Player" at bounding box center [649, 339] width 1216 height 571
click at [669, 336] on button "Play Video" at bounding box center [649, 339] width 1216 height 571
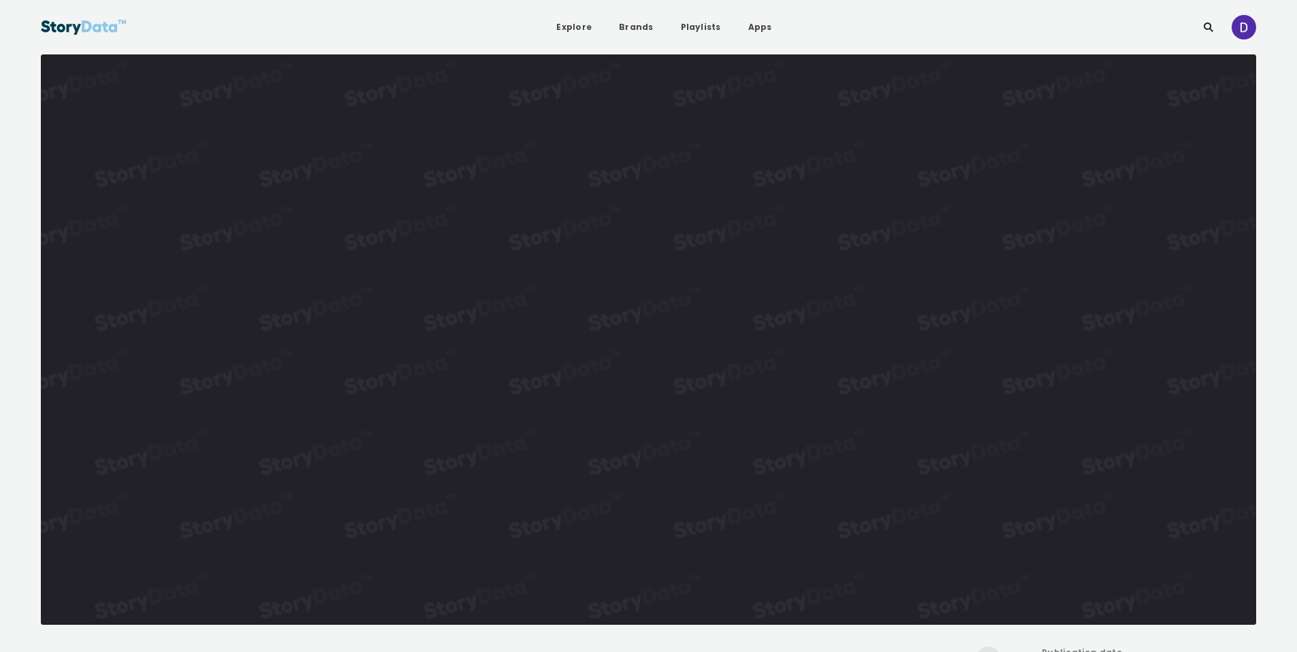
click at [669, 336] on video "Video Player" at bounding box center [649, 339] width 1216 height 571
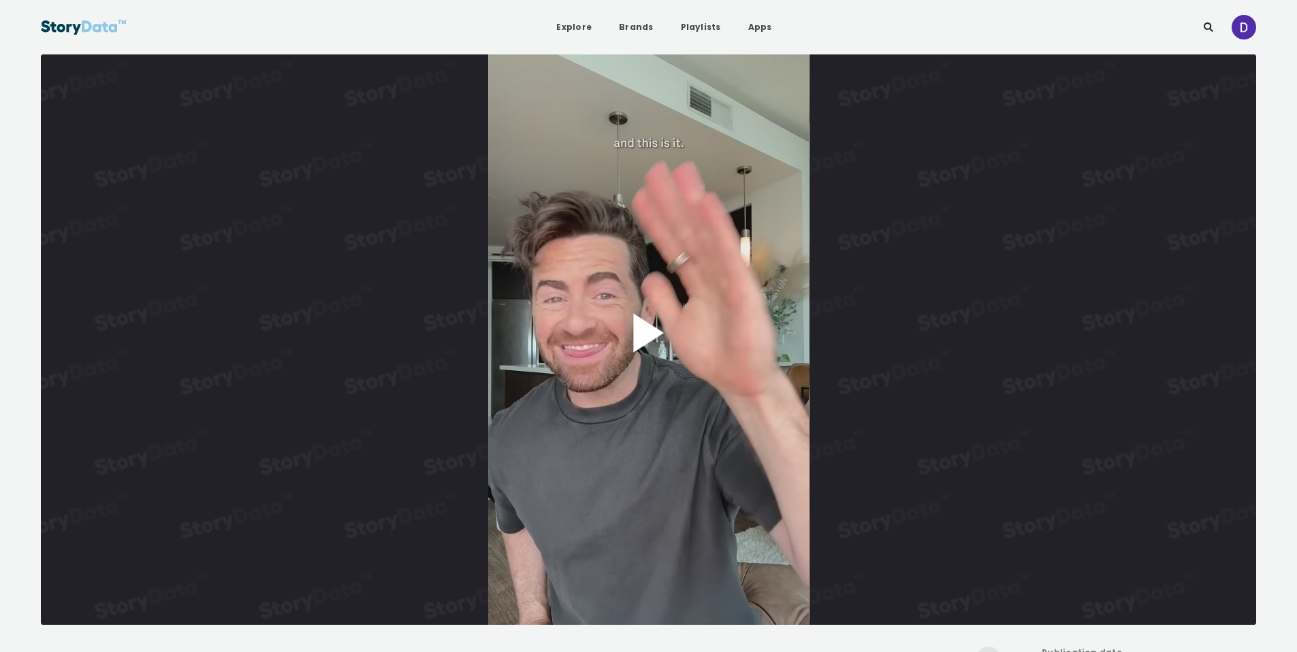
click at [724, 261] on button "Play Video" at bounding box center [649, 339] width 1216 height 571
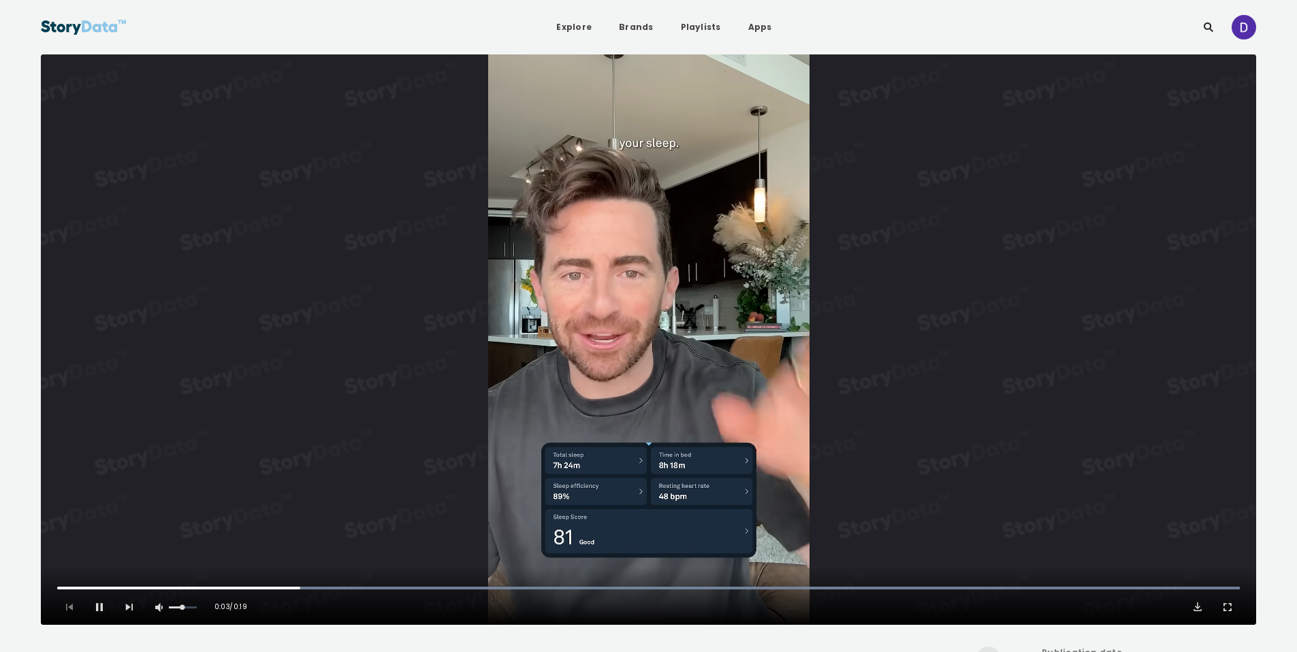
click at [694, 217] on video "Video Player" at bounding box center [649, 339] width 1216 height 571
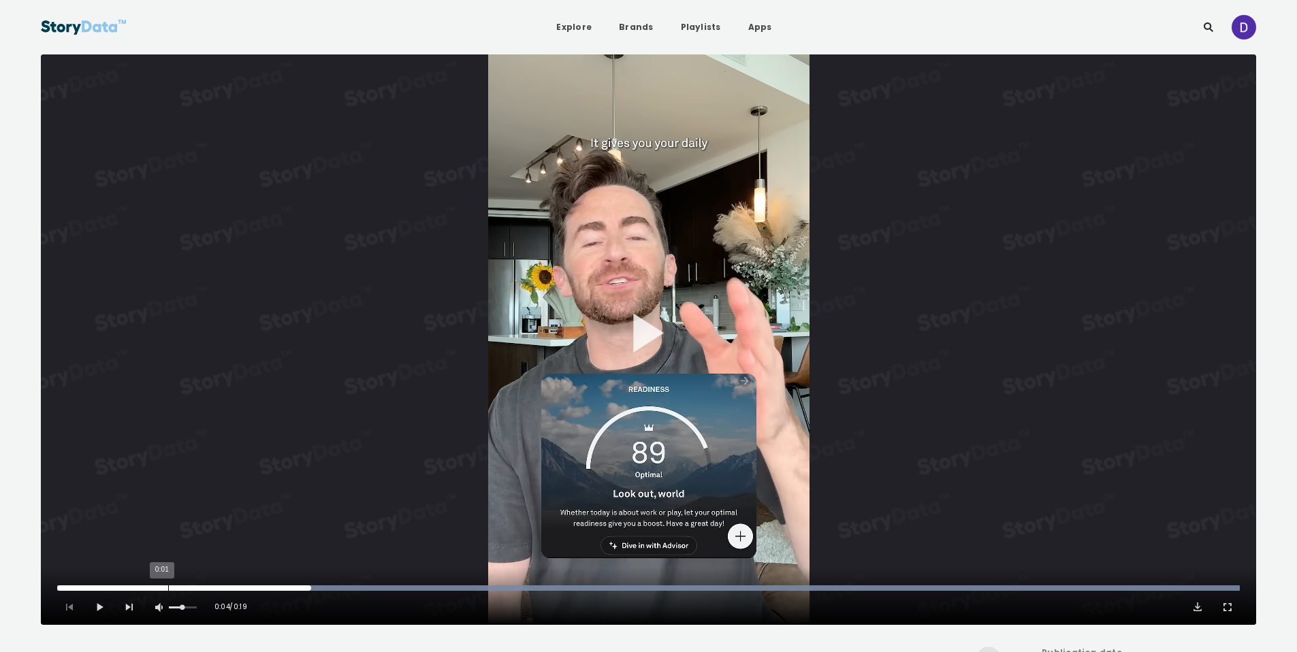
click at [168, 588] on div "0:01" at bounding box center [168, 588] width 1 height 5
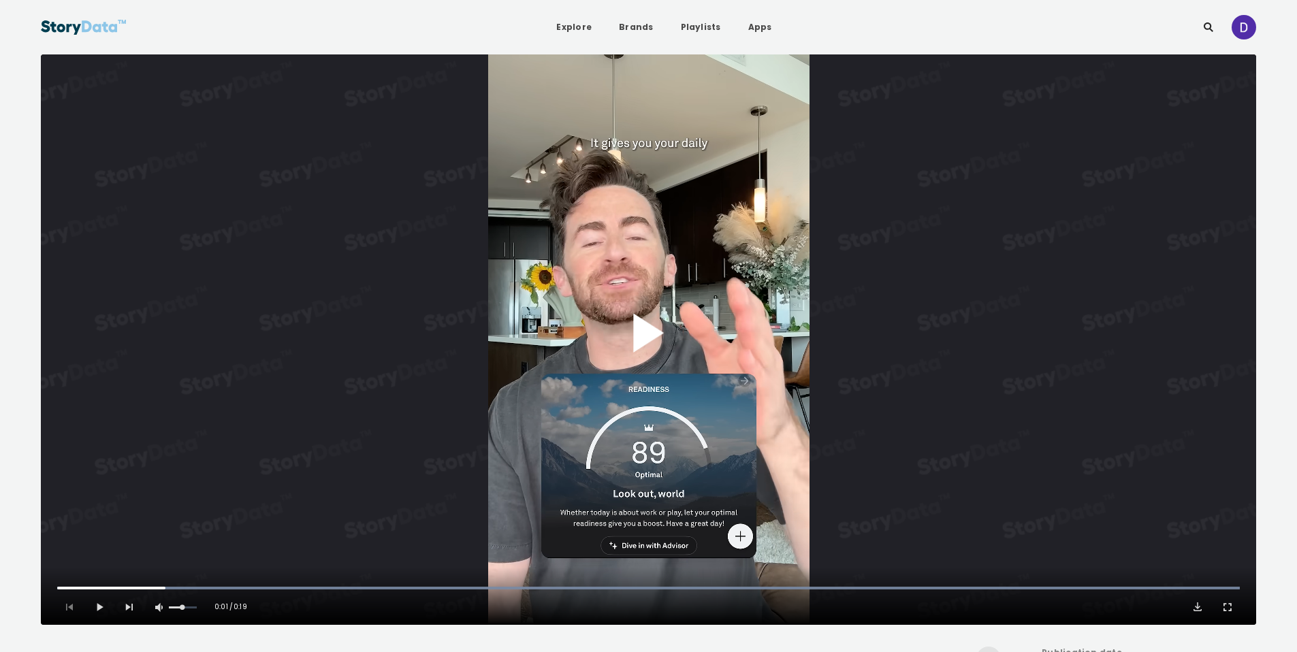
click at [720, 321] on button "Play Video" at bounding box center [649, 339] width 1216 height 571
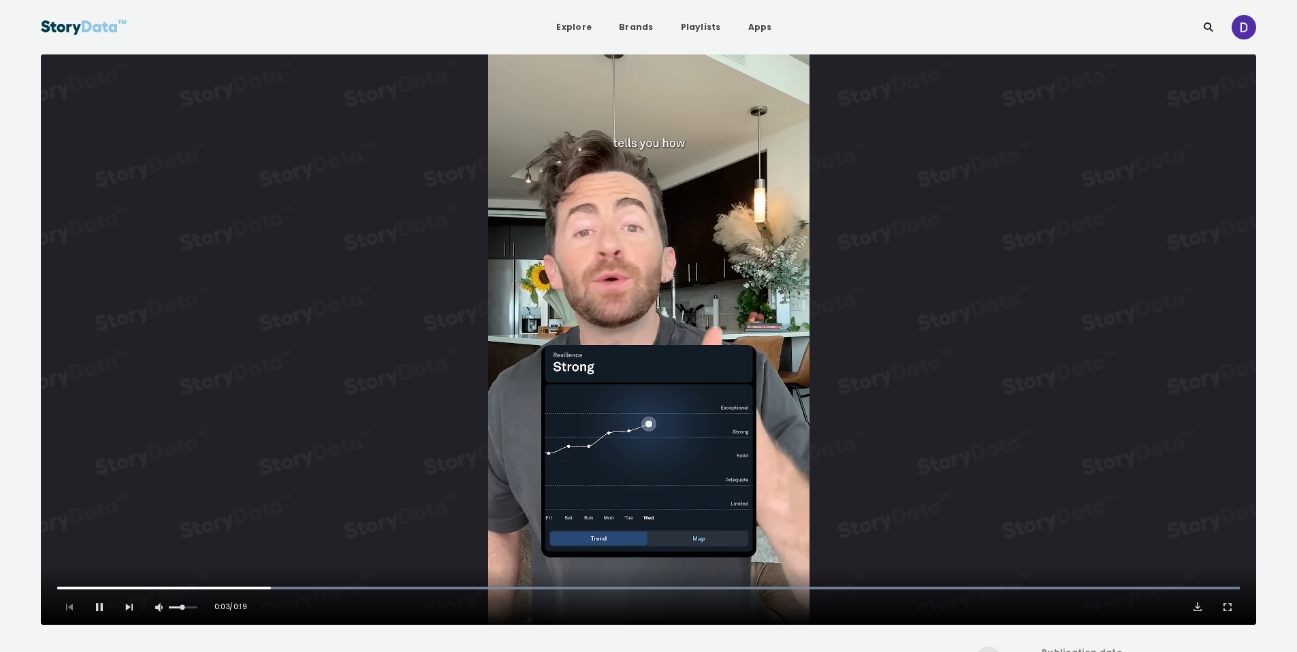
click at [731, 321] on video "Video Player" at bounding box center [649, 339] width 1216 height 571
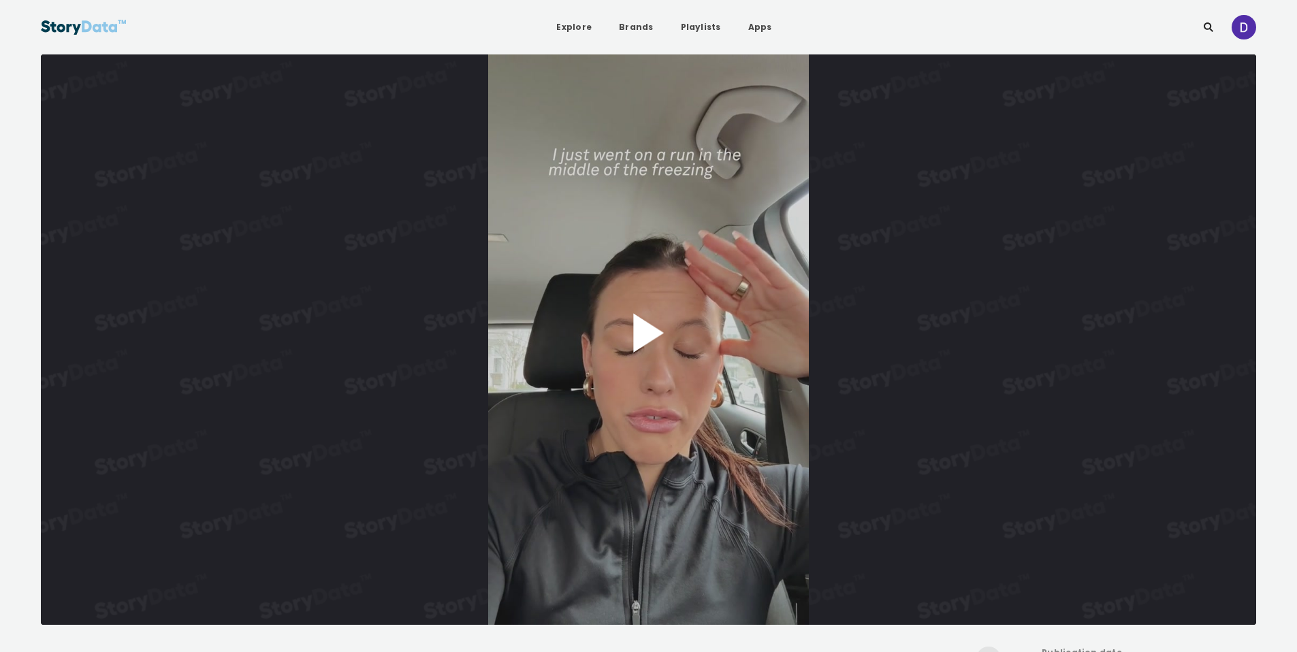
click at [643, 299] on button "Play Video" at bounding box center [649, 339] width 1216 height 571
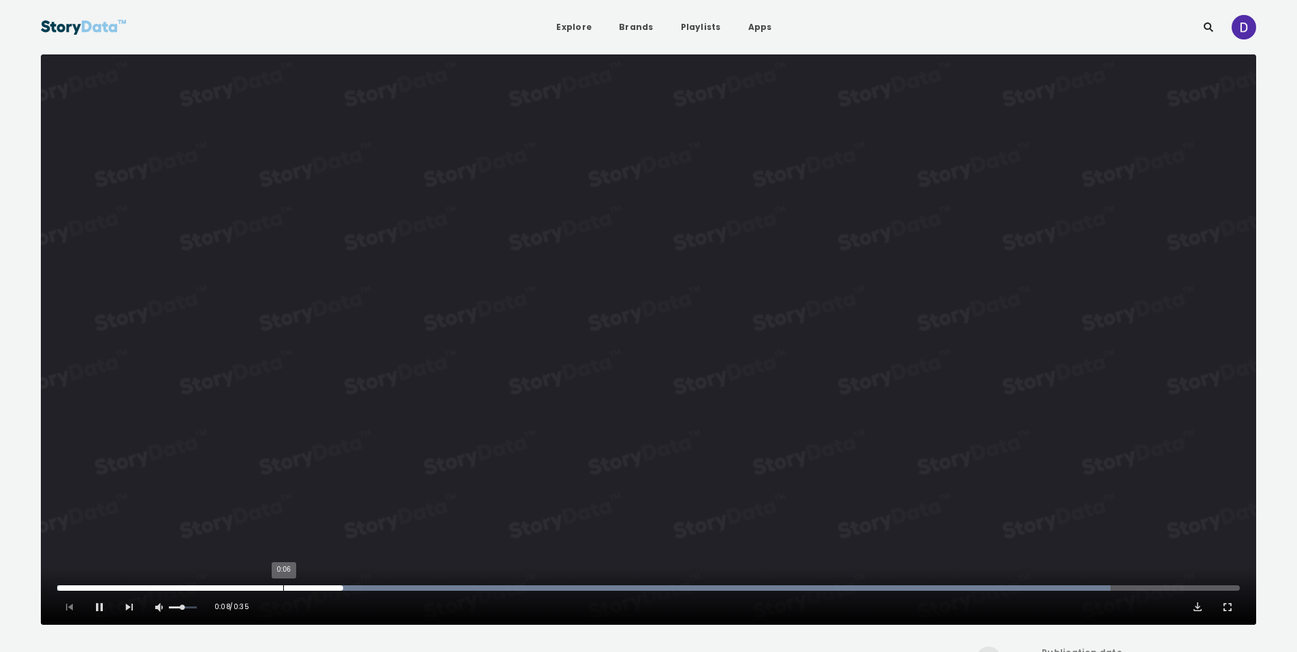
click at [283, 590] on div "0:06" at bounding box center [283, 588] width 1 height 5
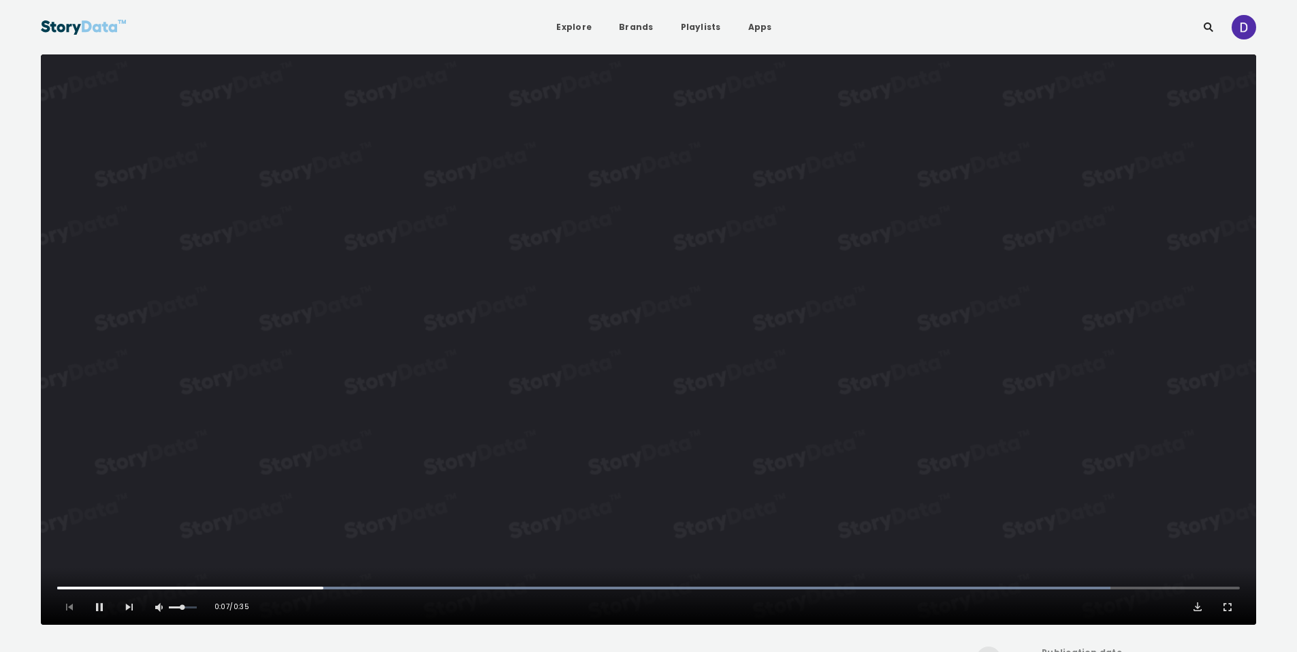
click at [255, 593] on div "Pause Mute Current Time 0:07 / Duration 0:35 Loaded : 89.07% 0:06 0:07 1x Playb…" at bounding box center [649, 596] width 1216 height 57
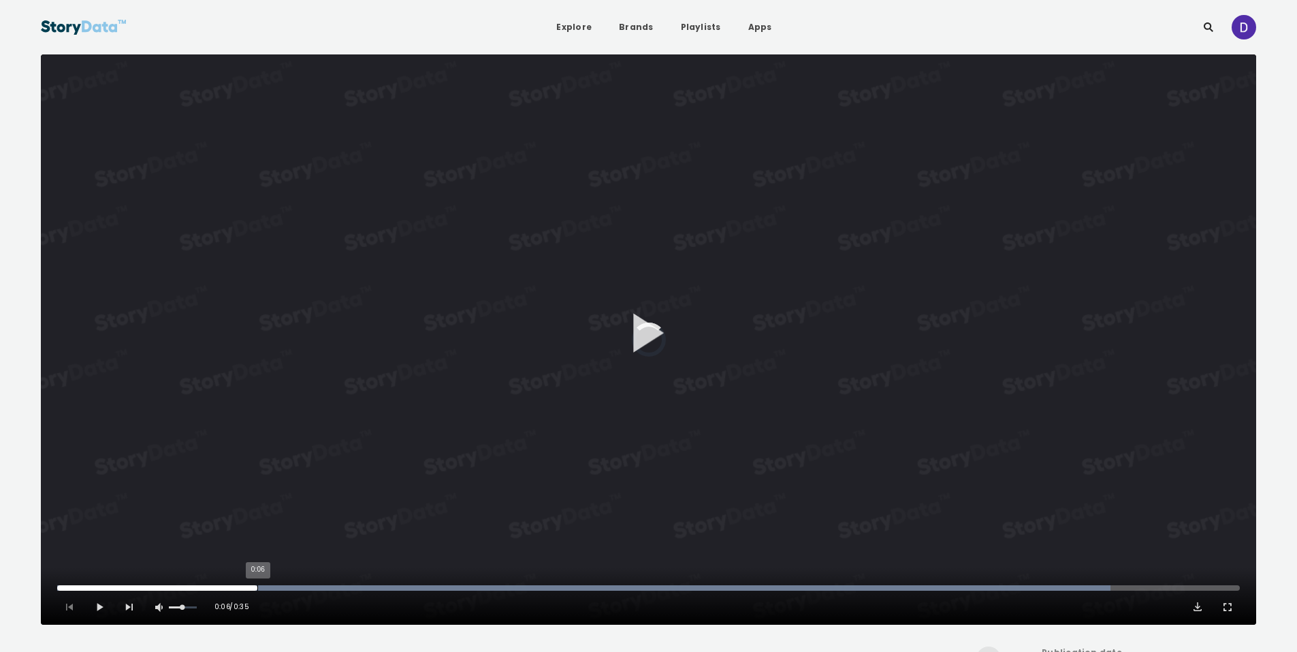
click at [257, 589] on div "0:06" at bounding box center [257, 588] width 1 height 5
click at [146, 589] on div "0:02" at bounding box center [146, 588] width 1 height 5
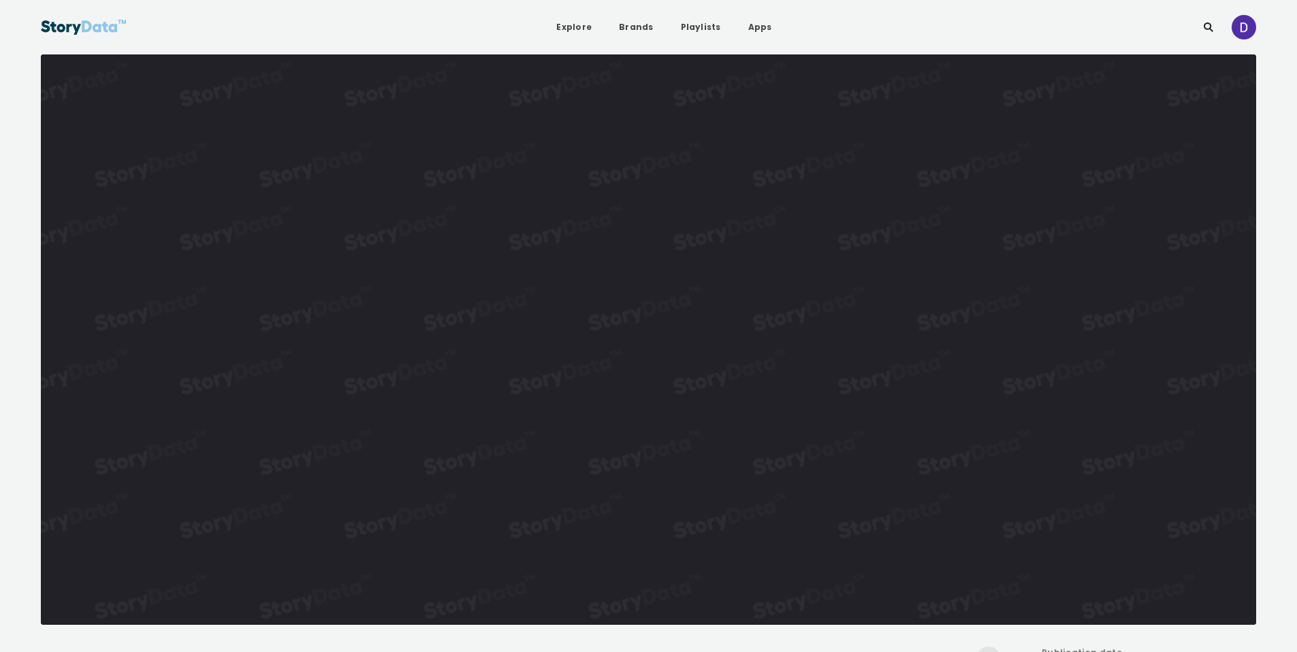
click at [740, 452] on video "Video Player" at bounding box center [649, 339] width 1216 height 571
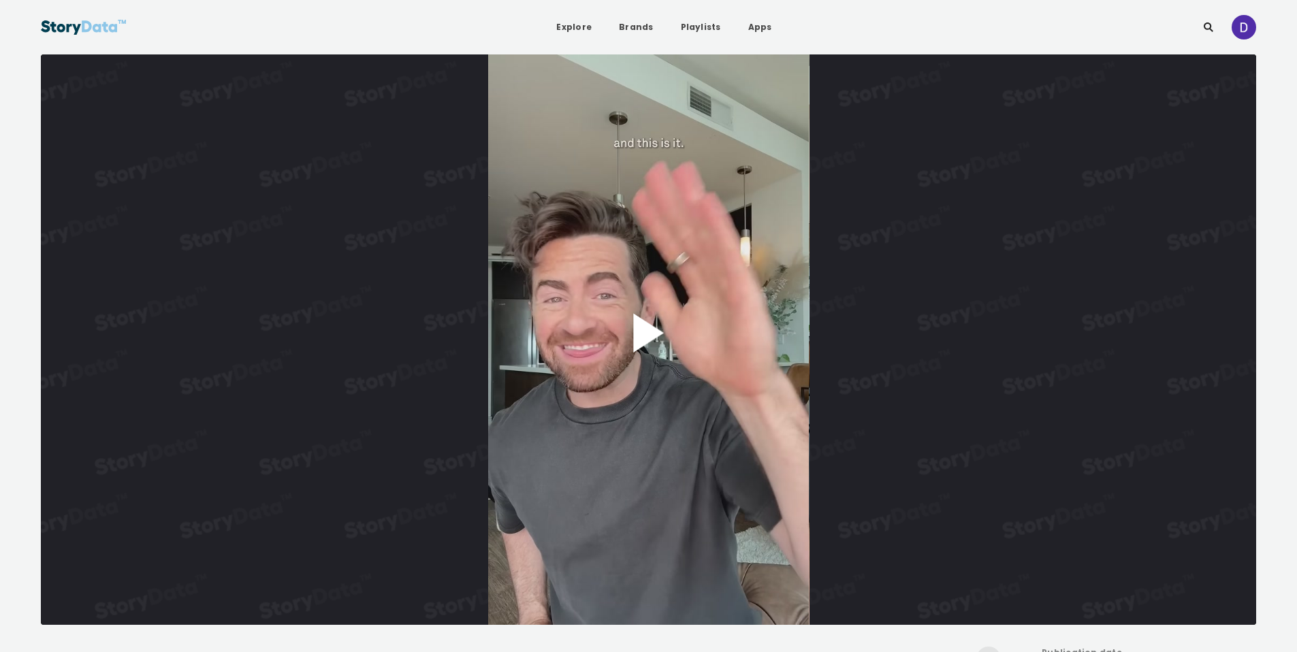
click at [647, 337] on button "Play Video" at bounding box center [649, 339] width 1216 height 571
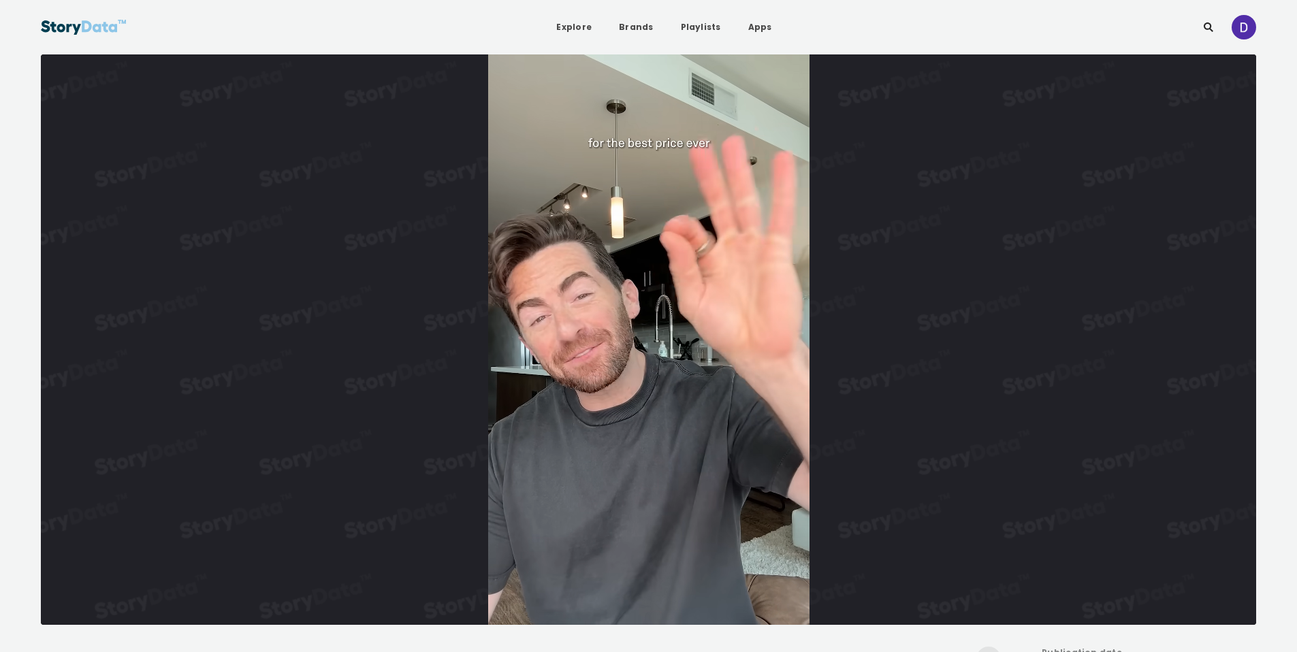
click at [647, 337] on video "Video Player" at bounding box center [649, 339] width 1216 height 571
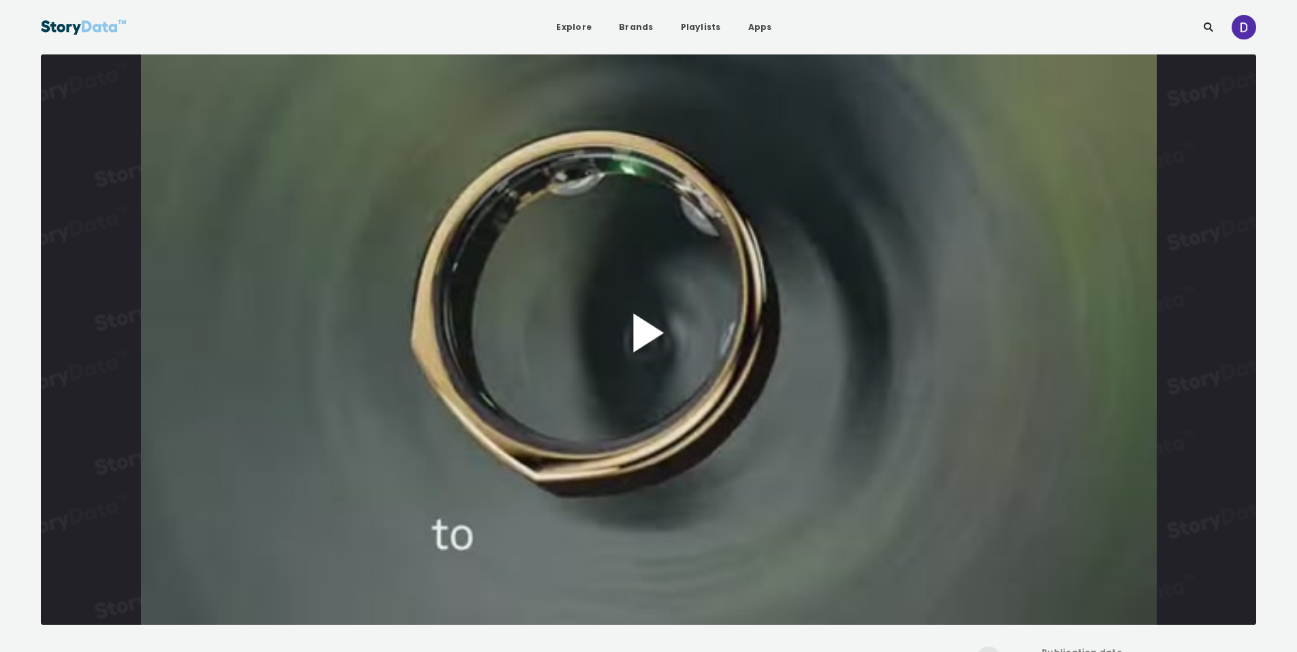
click at [650, 326] on button "Play Video" at bounding box center [649, 339] width 1216 height 571
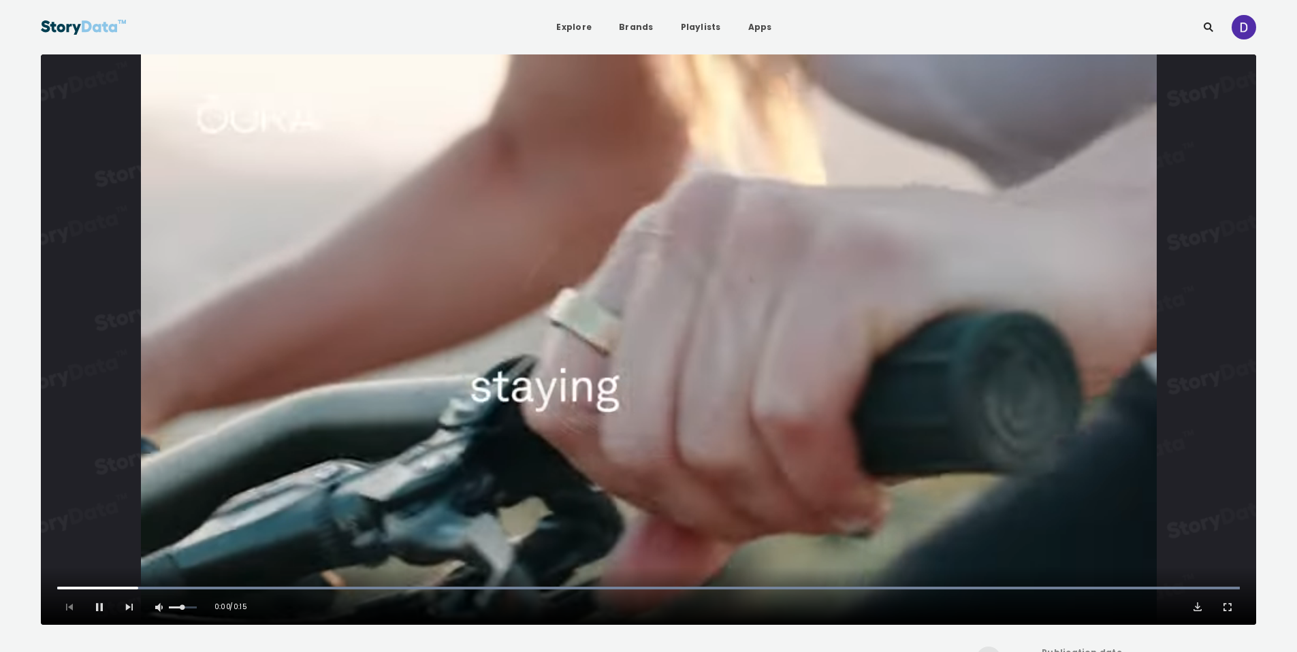
click at [700, 338] on video "Video Player" at bounding box center [649, 339] width 1216 height 571
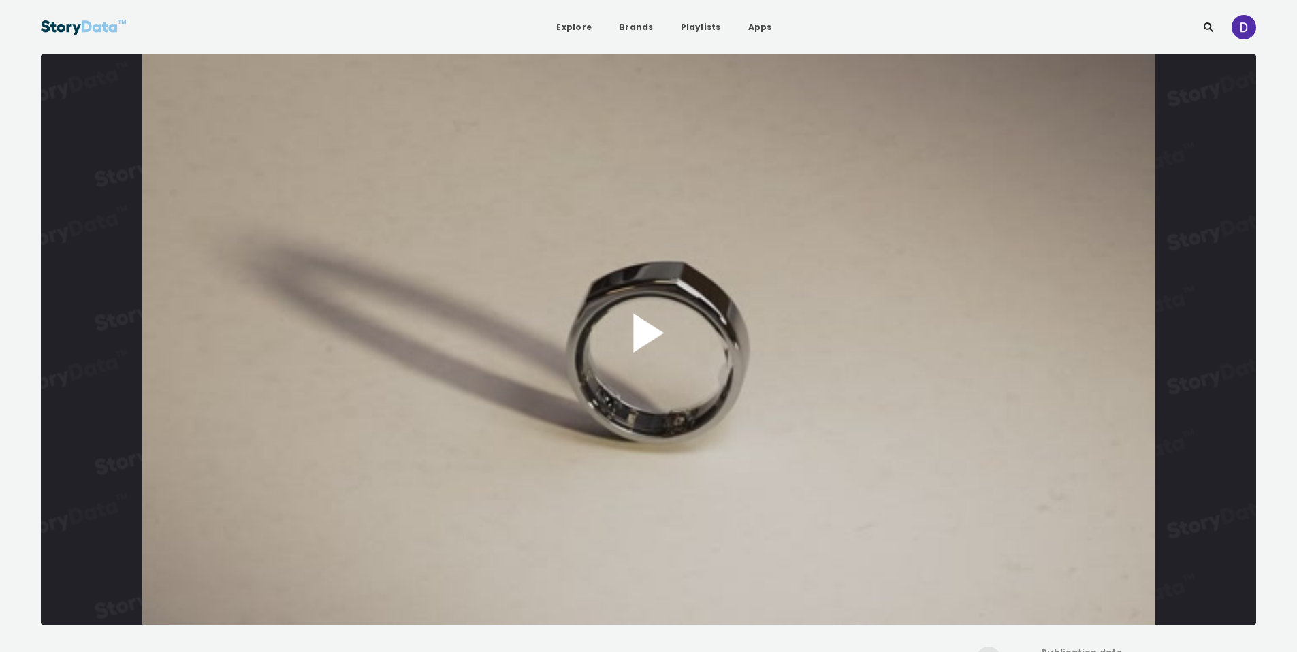
click at [719, 204] on button "Play Video" at bounding box center [649, 339] width 1216 height 571
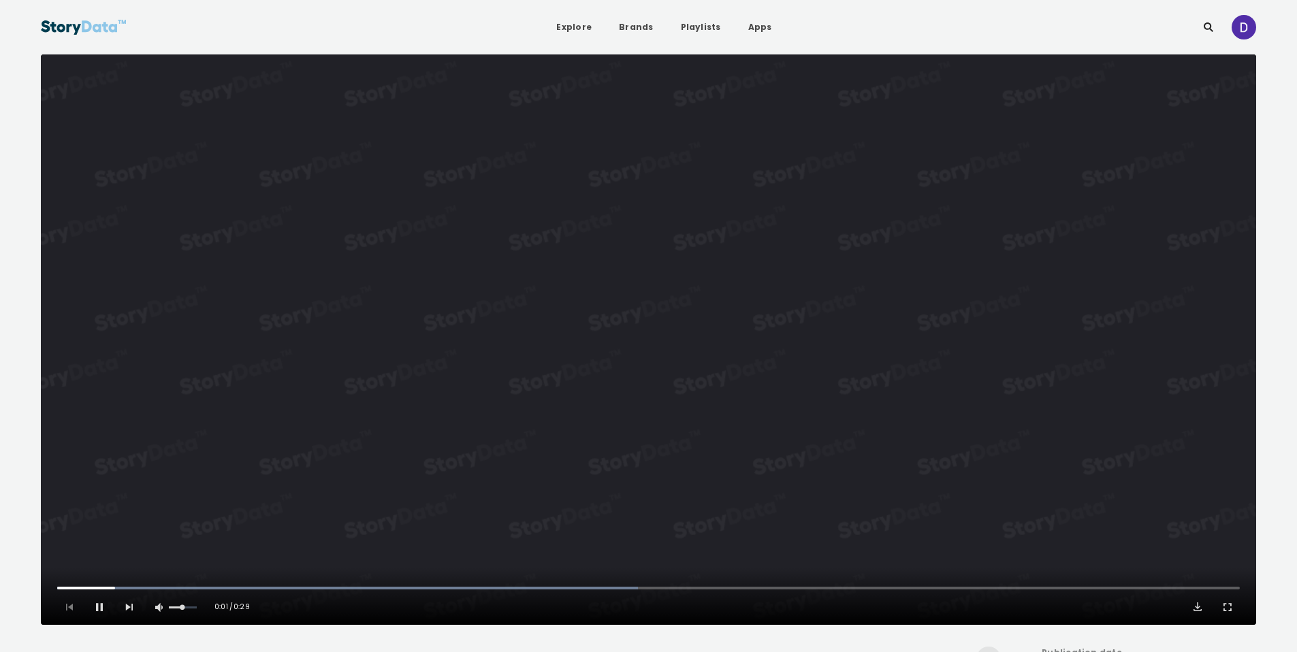
click at [776, 234] on video "Video Player" at bounding box center [649, 339] width 1216 height 571
click at [781, 285] on button "Play Video" at bounding box center [649, 339] width 1216 height 571
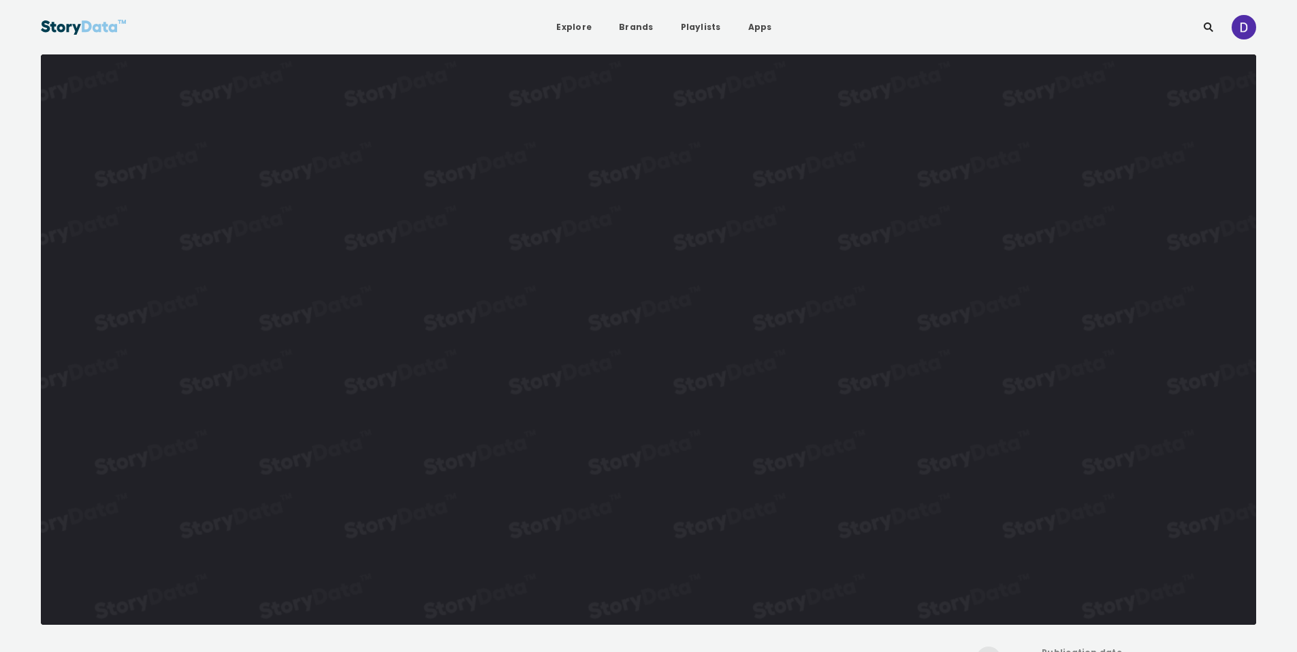
click at [810, 288] on video "Video Player" at bounding box center [649, 339] width 1216 height 571
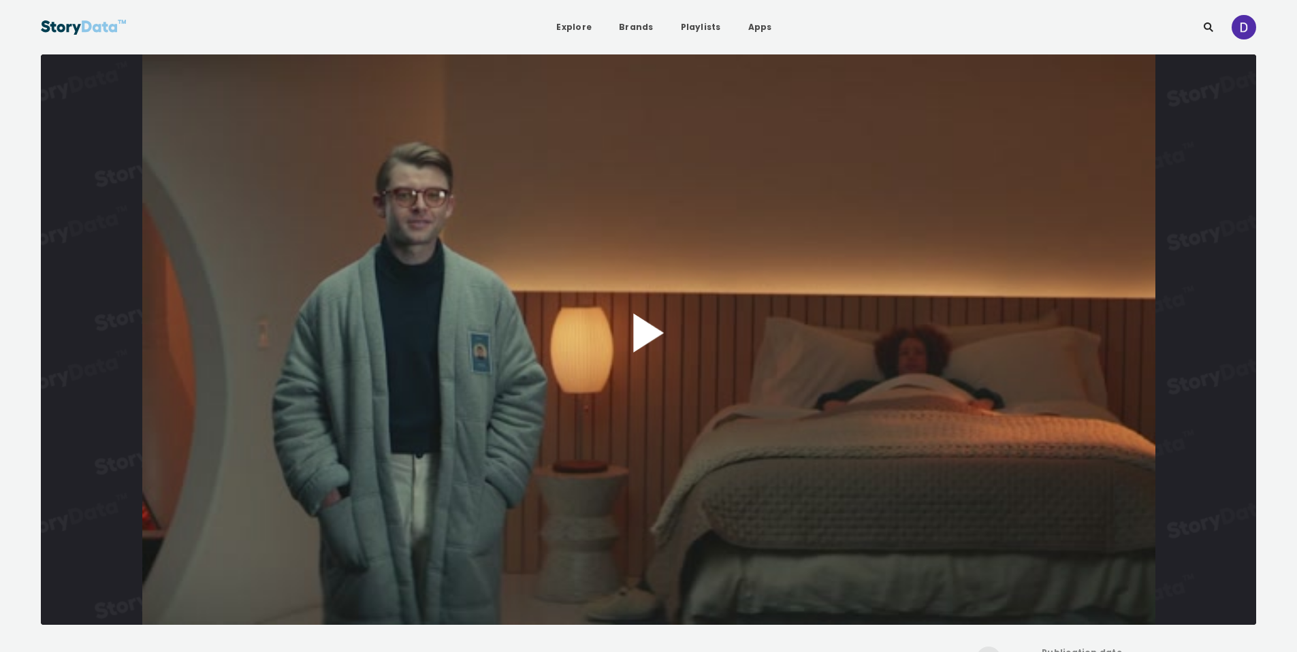
click at [680, 310] on button "Play Video" at bounding box center [649, 339] width 1216 height 571
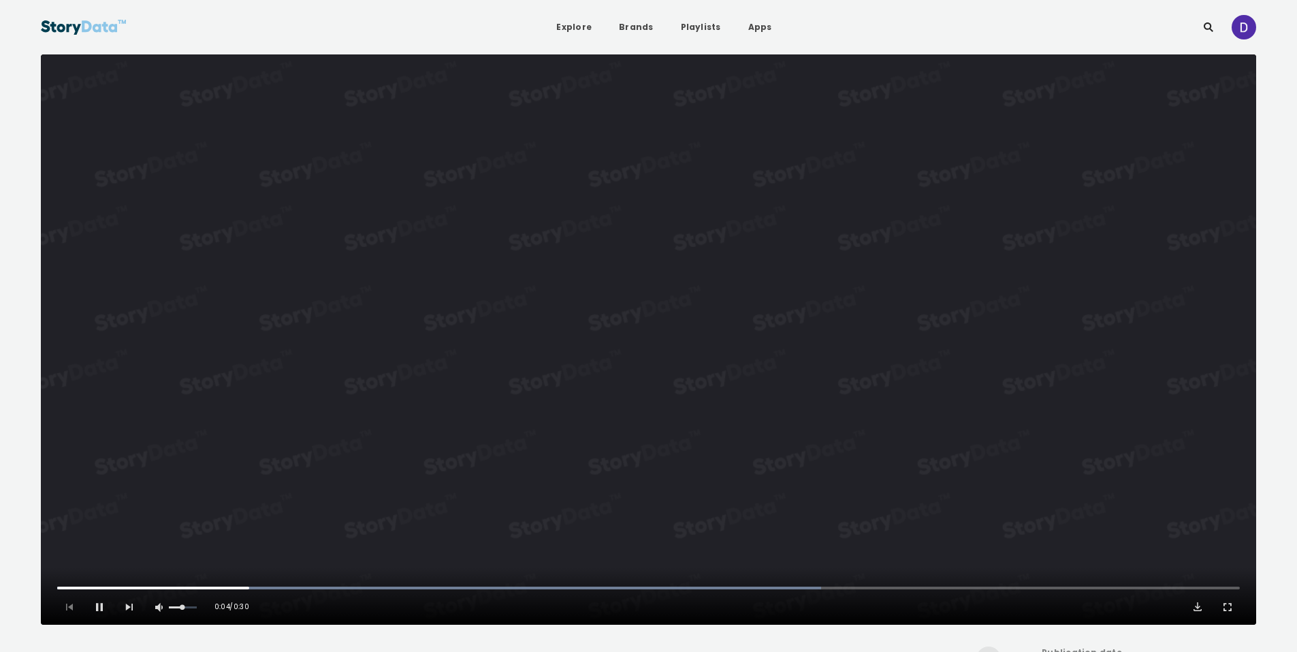
click at [998, 375] on video "Video Player" at bounding box center [649, 339] width 1216 height 571
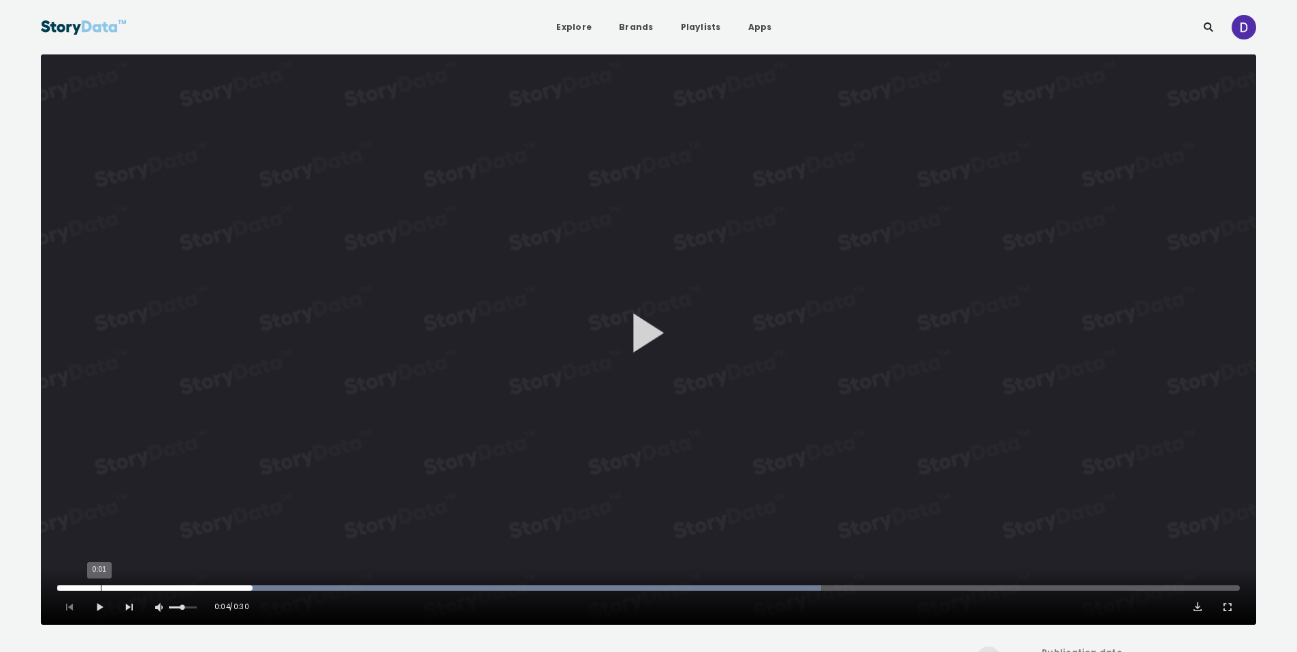
click at [101, 587] on div "0:01" at bounding box center [101, 588] width 1 height 5
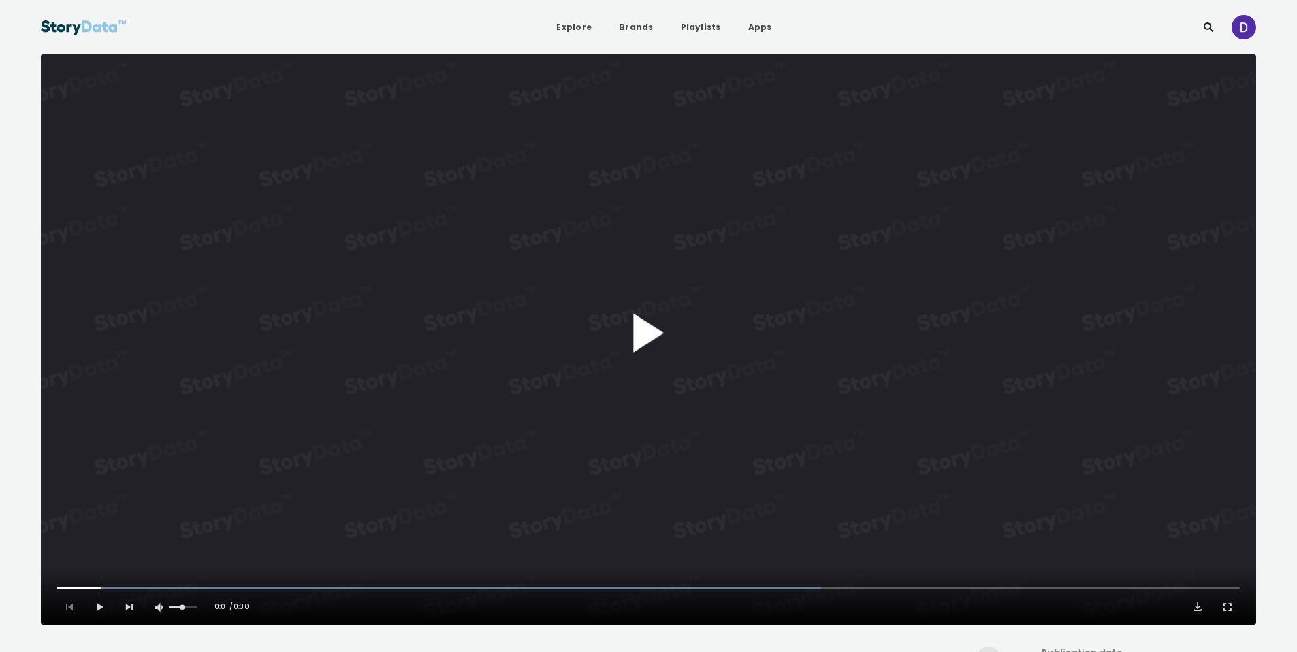
click at [538, 353] on button "Play Video" at bounding box center [649, 339] width 1216 height 571
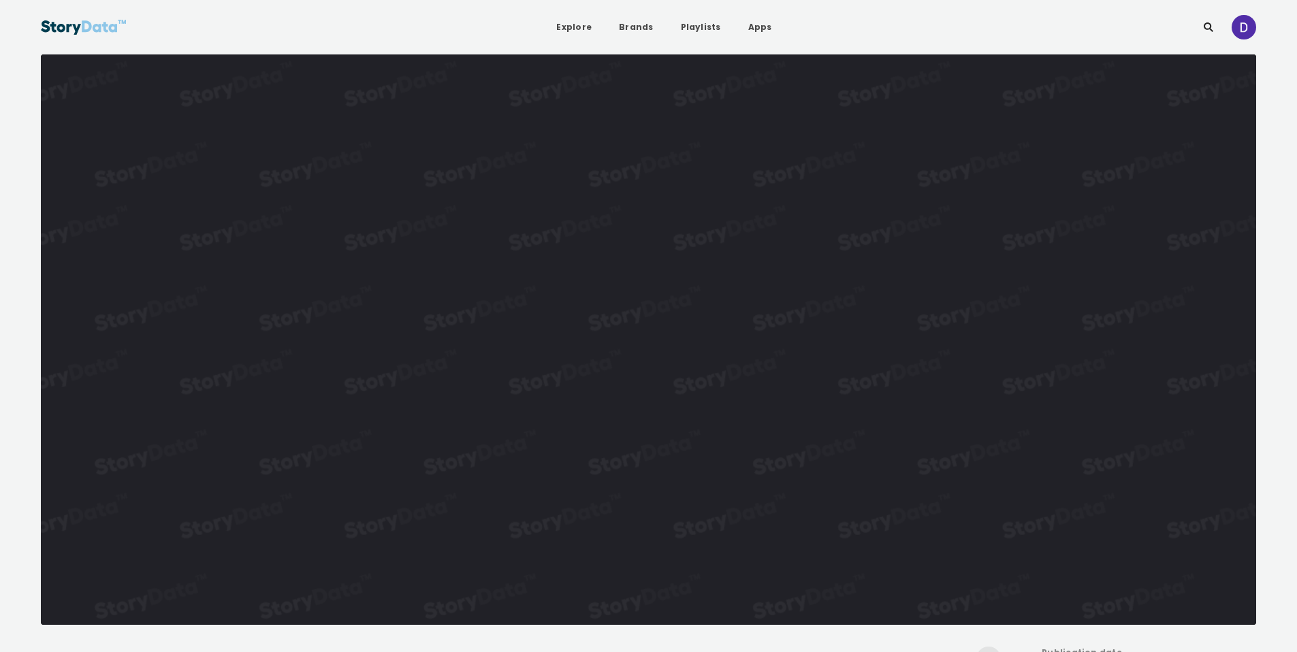
click at [554, 352] on video "Video Player" at bounding box center [649, 339] width 1216 height 571
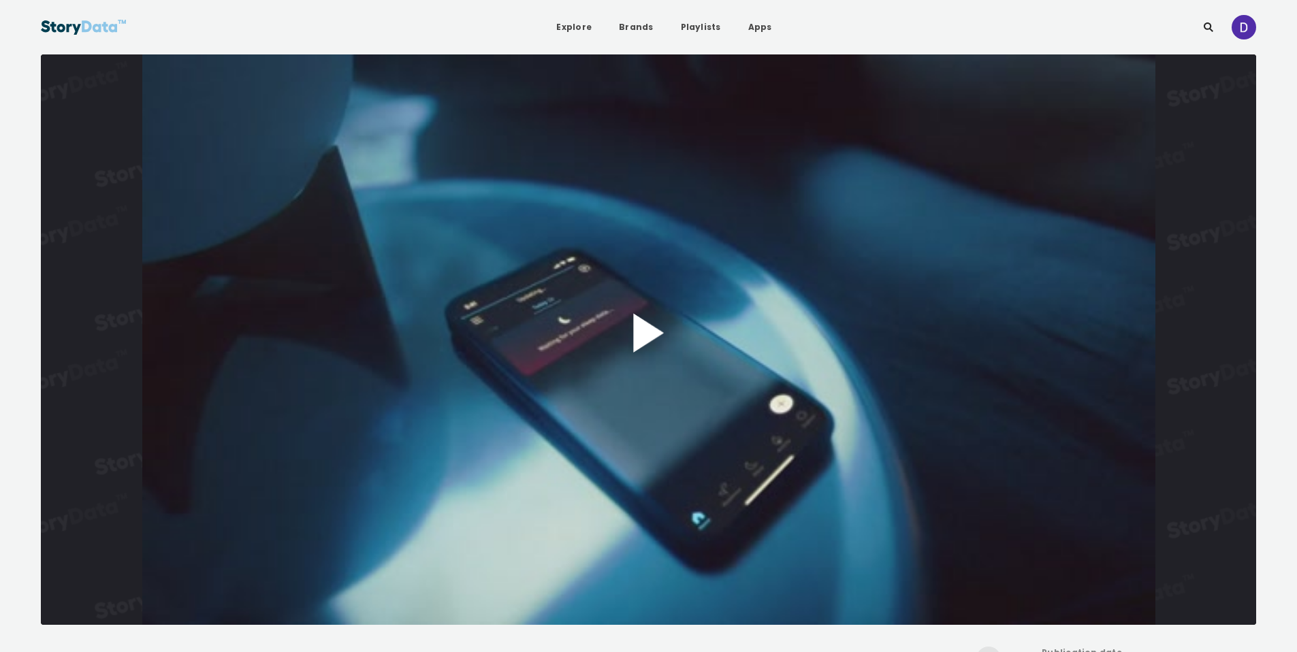
click at [693, 247] on button "Play Video" at bounding box center [649, 339] width 1216 height 571
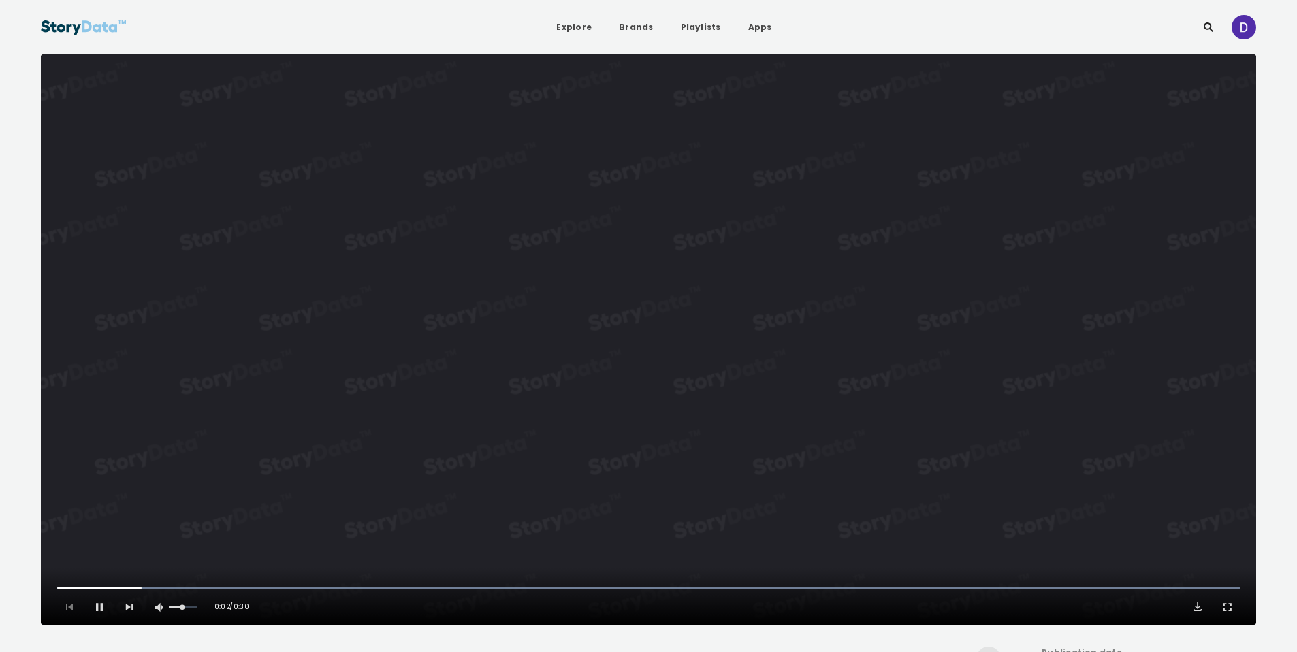
click at [693, 247] on video "Video Player" at bounding box center [649, 339] width 1216 height 571
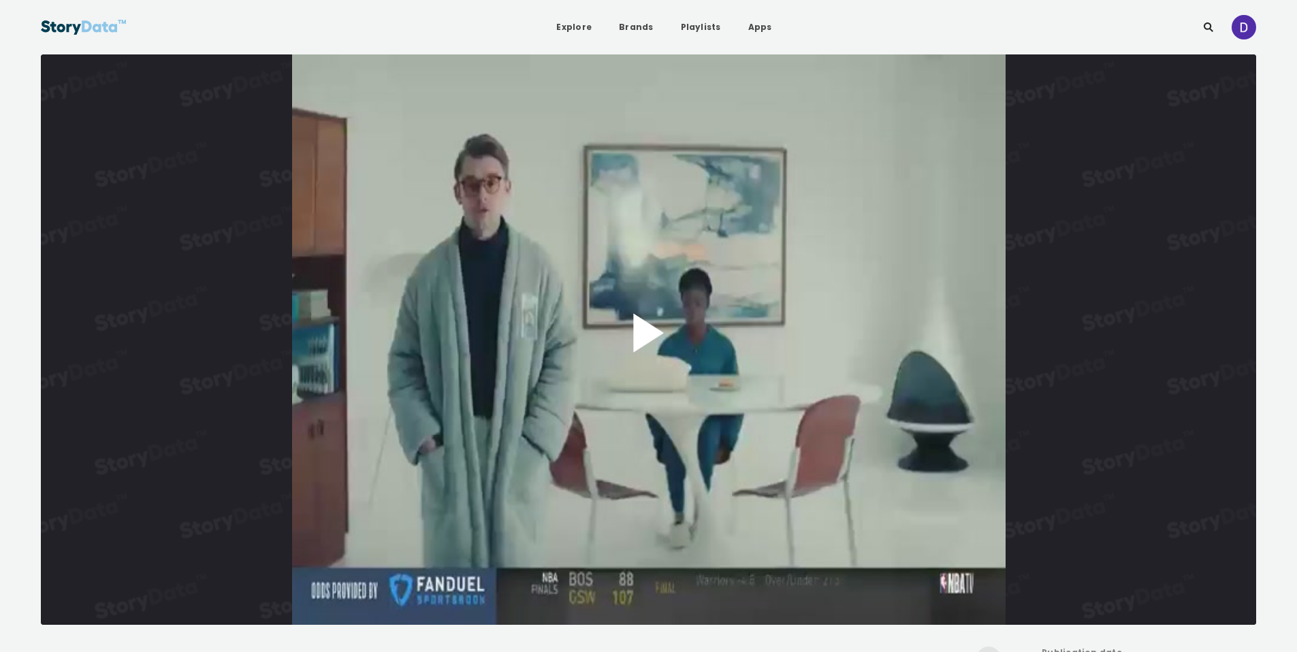
click at [926, 240] on button "Play Video" at bounding box center [649, 339] width 1216 height 571
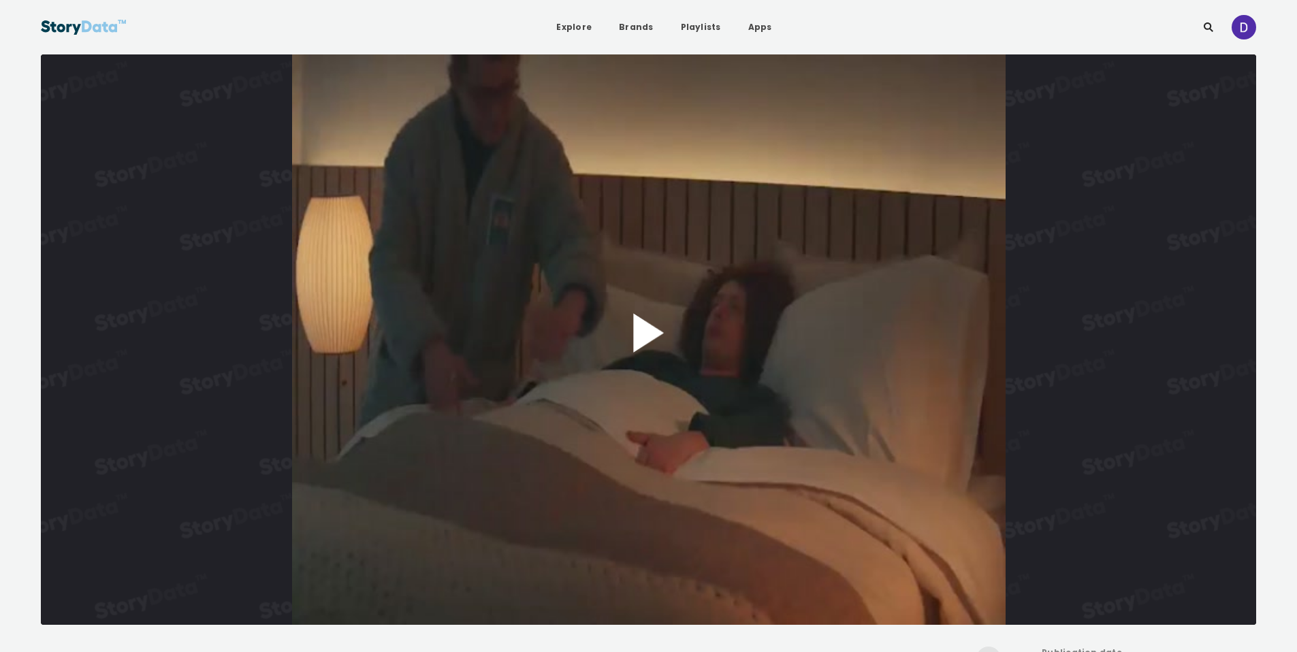
click at [690, 272] on button "Play Video" at bounding box center [649, 339] width 1216 height 571
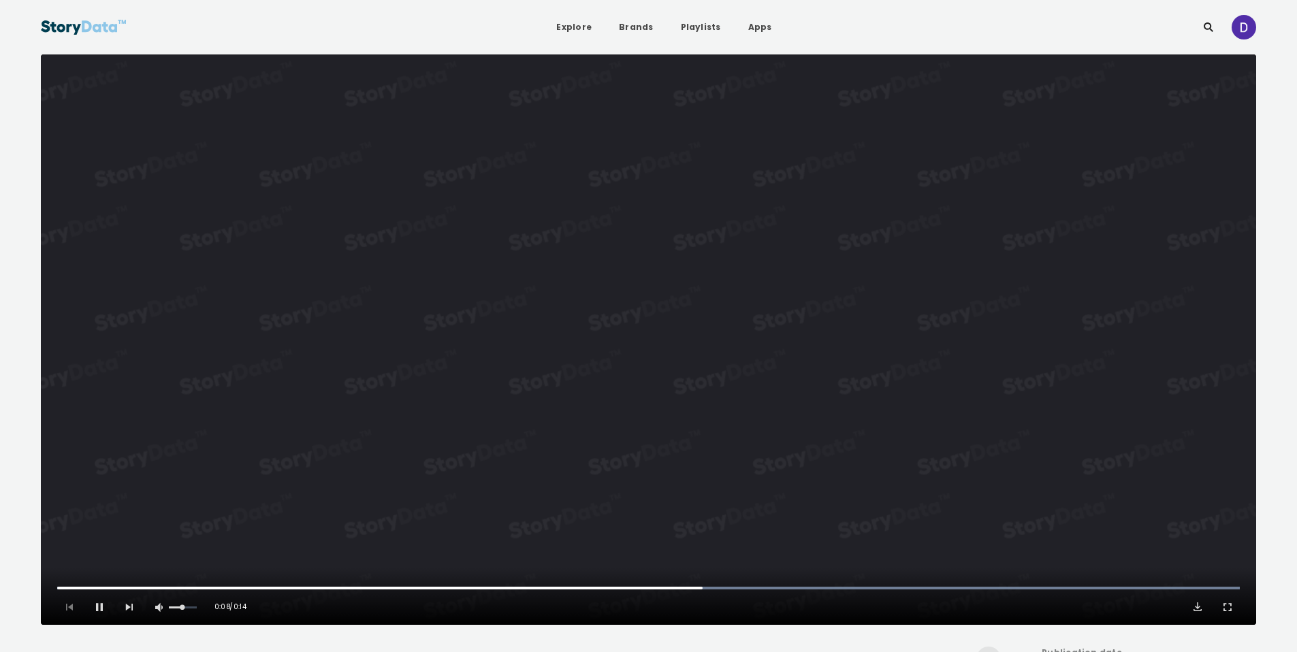
click at [900, 292] on video "Video Player" at bounding box center [649, 339] width 1216 height 571
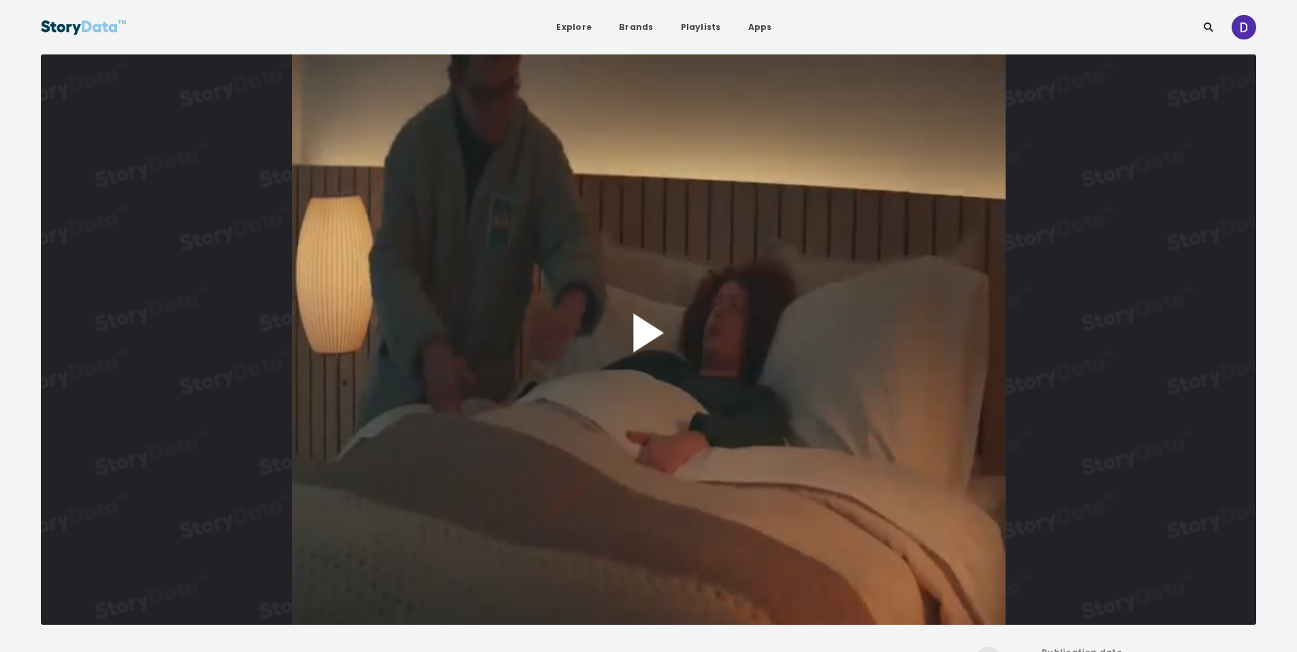
click at [791, 314] on button "Play Video" at bounding box center [649, 339] width 1216 height 571
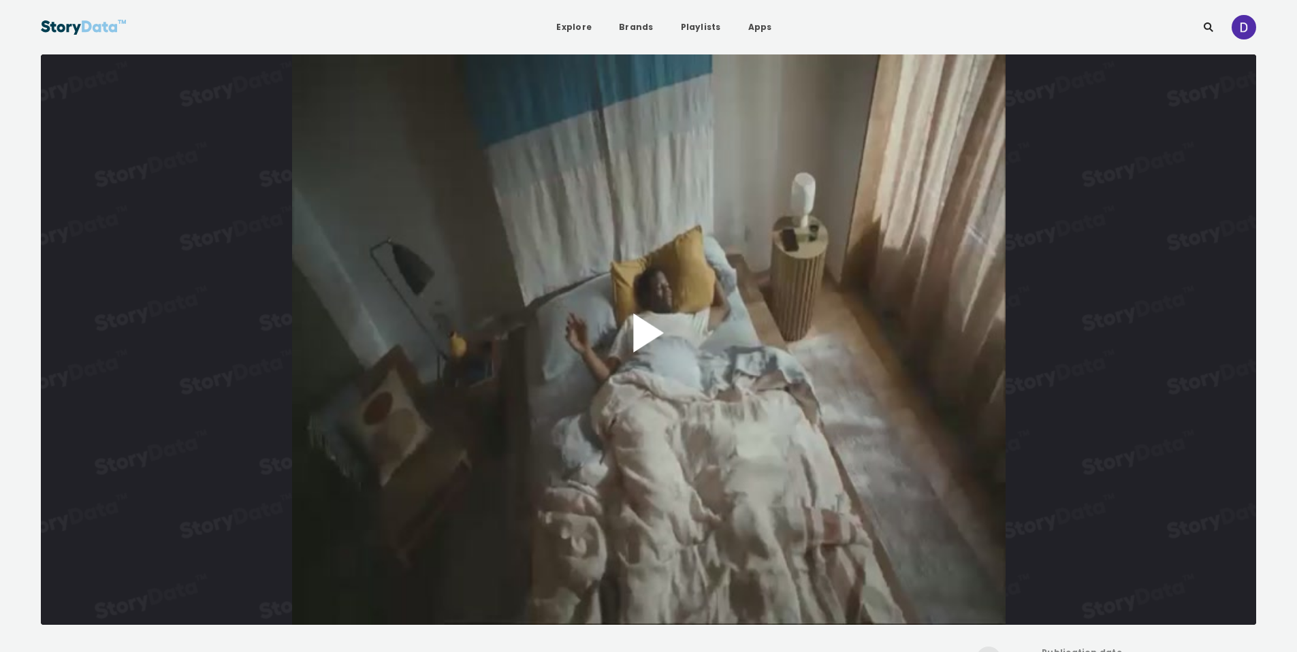
click at [794, 315] on button "Play Video" at bounding box center [649, 339] width 1216 height 571
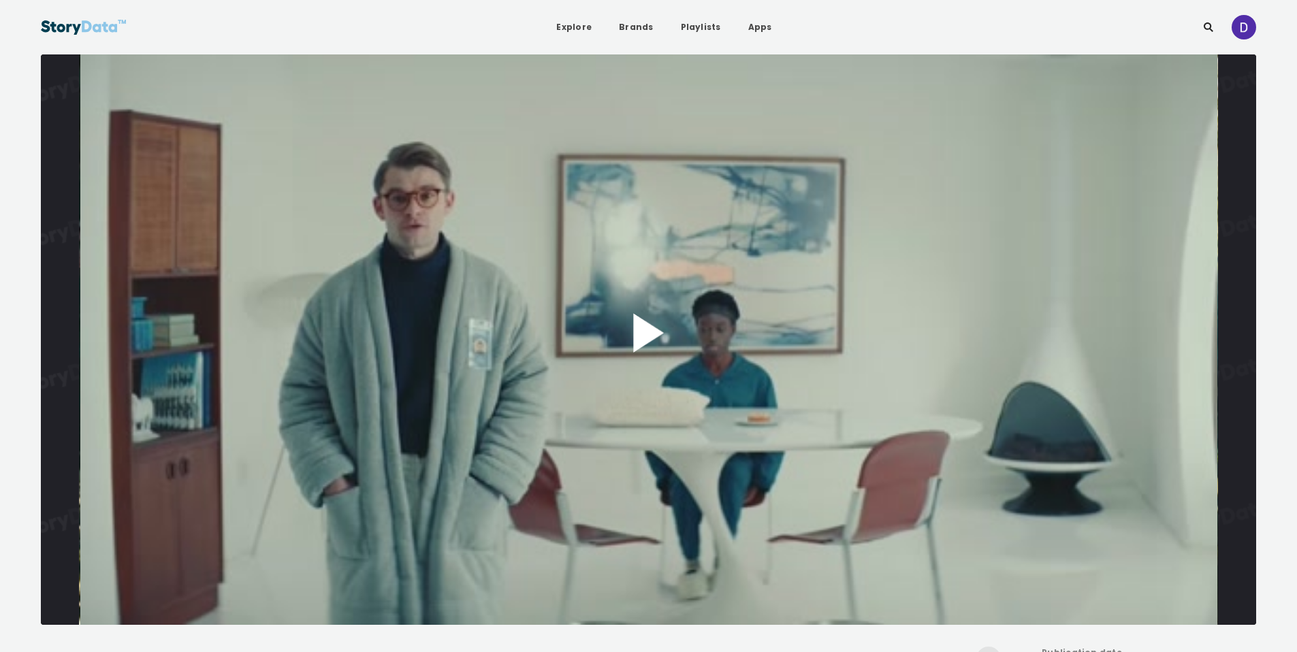
click at [785, 268] on button "Play Video" at bounding box center [649, 339] width 1216 height 571
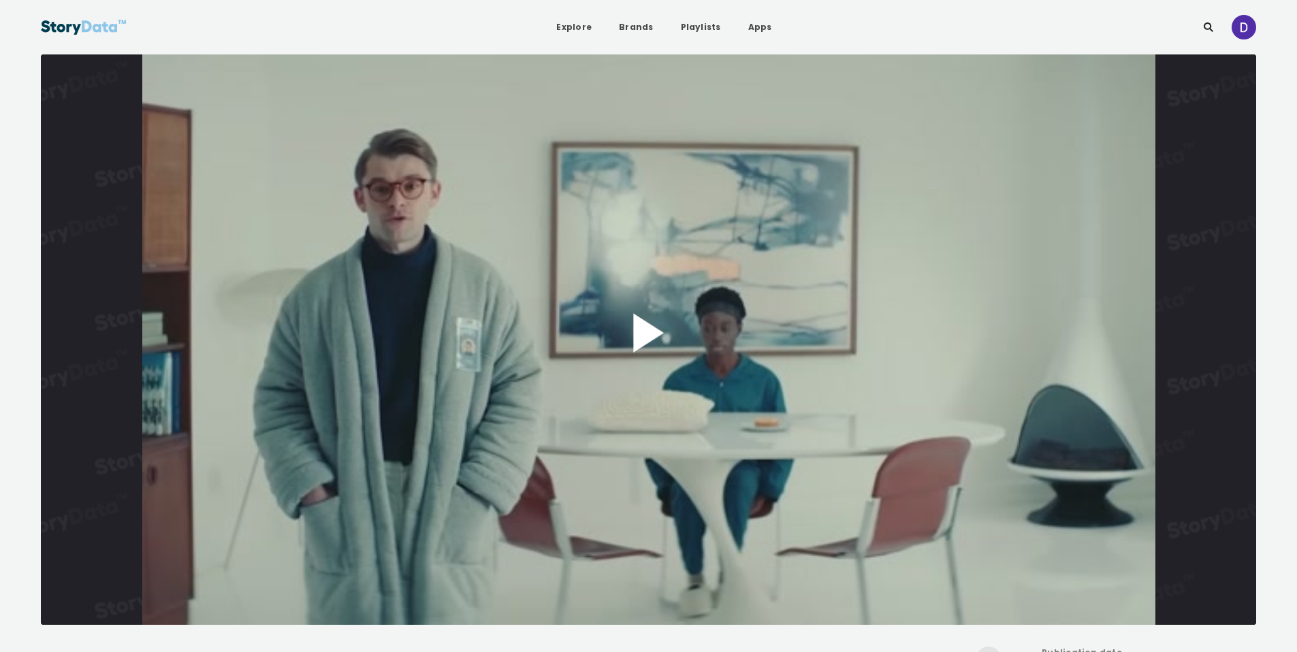
click at [859, 319] on button "Play Video" at bounding box center [649, 339] width 1216 height 571
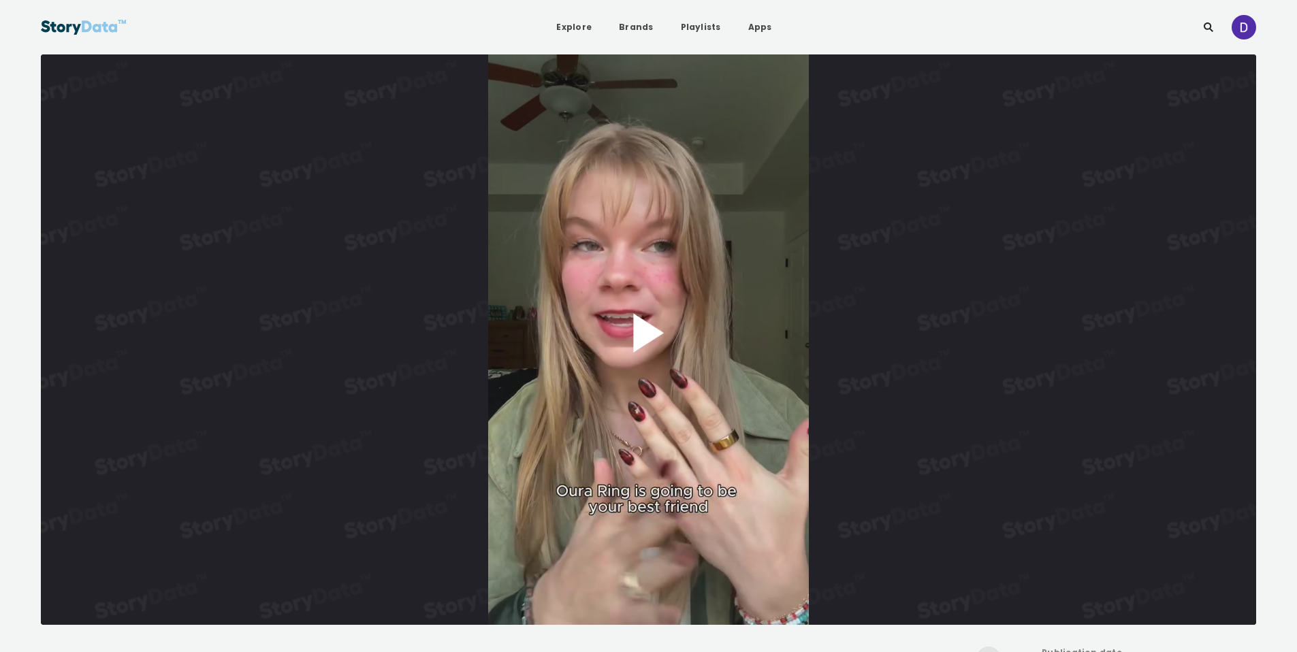
click at [650, 330] on button "Play Video" at bounding box center [649, 339] width 1216 height 571
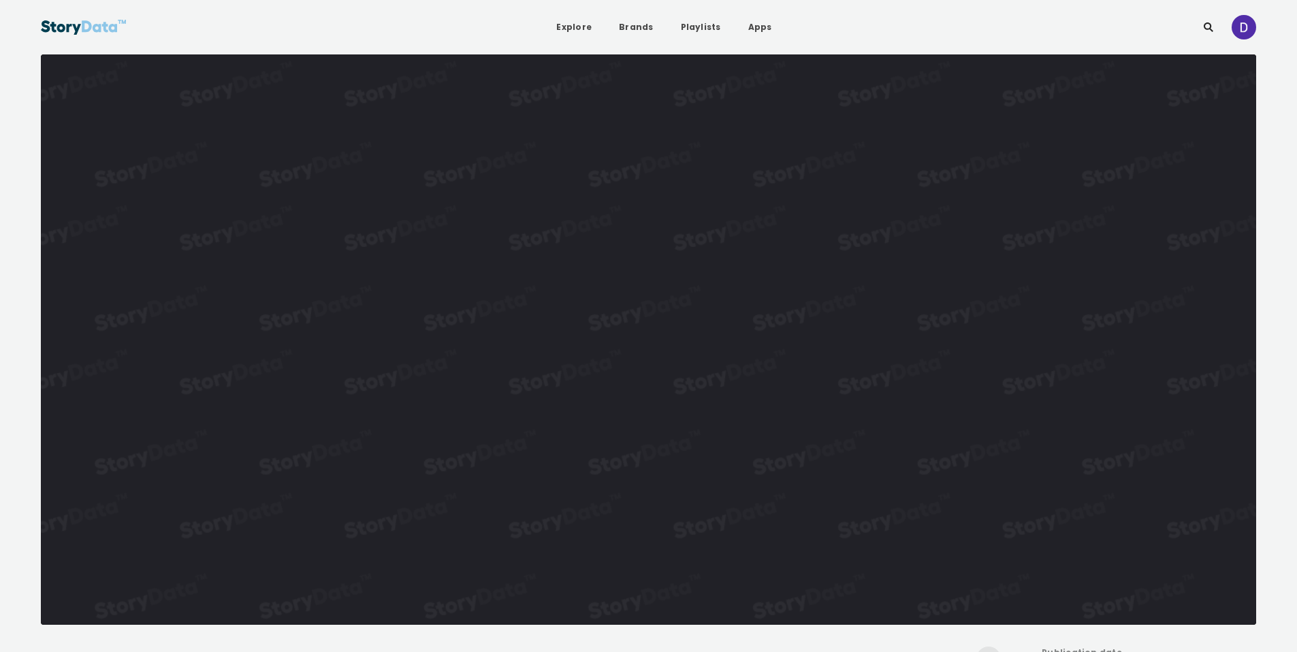
click at [650, 330] on video "Video Player" at bounding box center [649, 339] width 1216 height 571
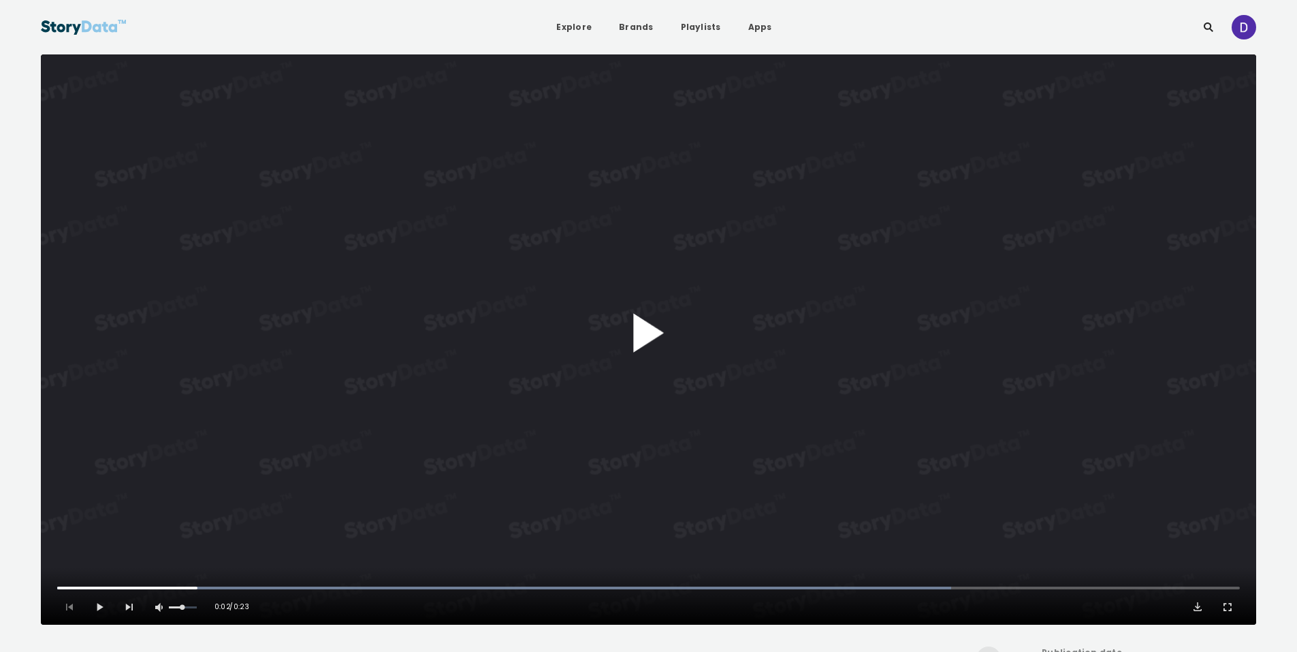
click at [650, 330] on button "Play Video" at bounding box center [649, 339] width 1216 height 571
click at [650, 330] on video "Video Player" at bounding box center [649, 339] width 1216 height 571
click at [650, 330] on button "Play Video" at bounding box center [649, 339] width 1216 height 571
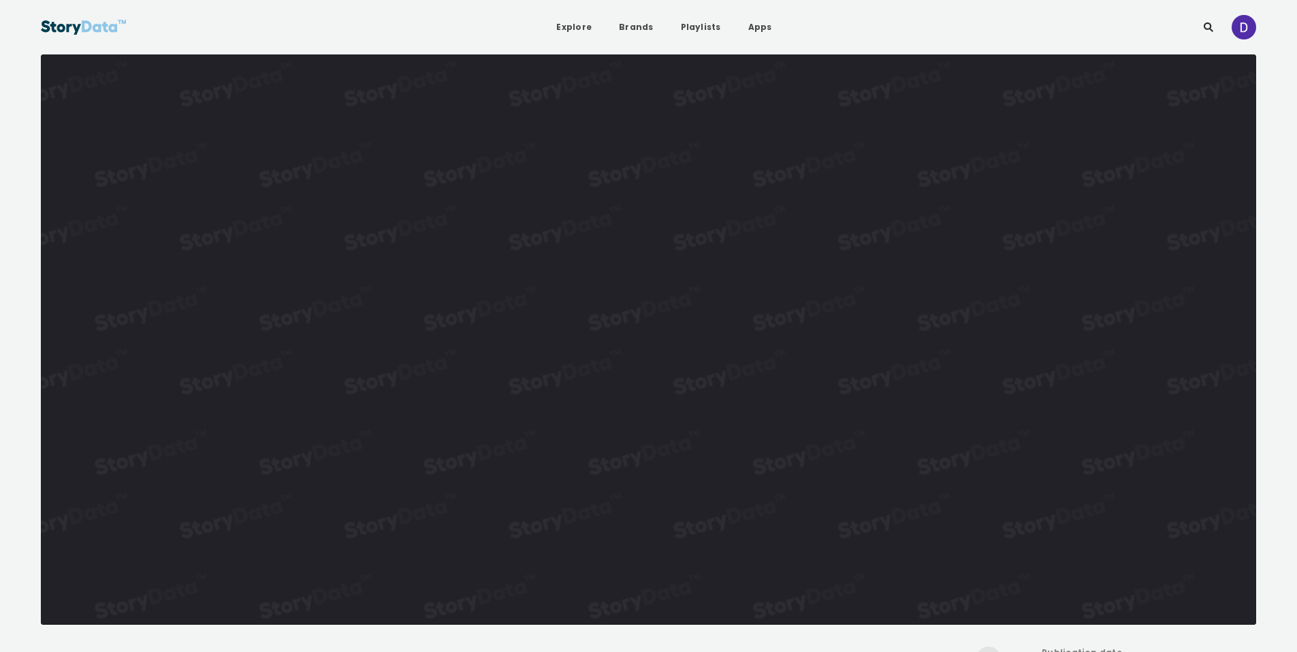
click at [650, 330] on video "Video Player" at bounding box center [649, 339] width 1216 height 571
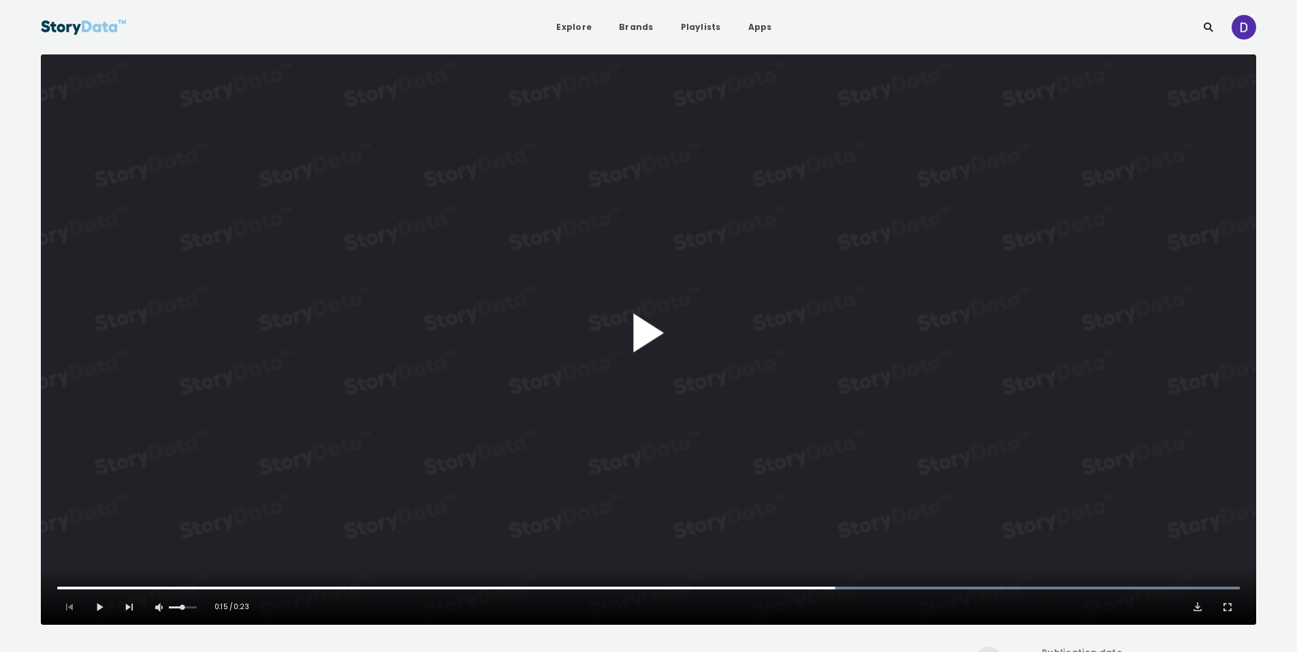
click at [650, 330] on button "Play Video" at bounding box center [649, 339] width 1216 height 571
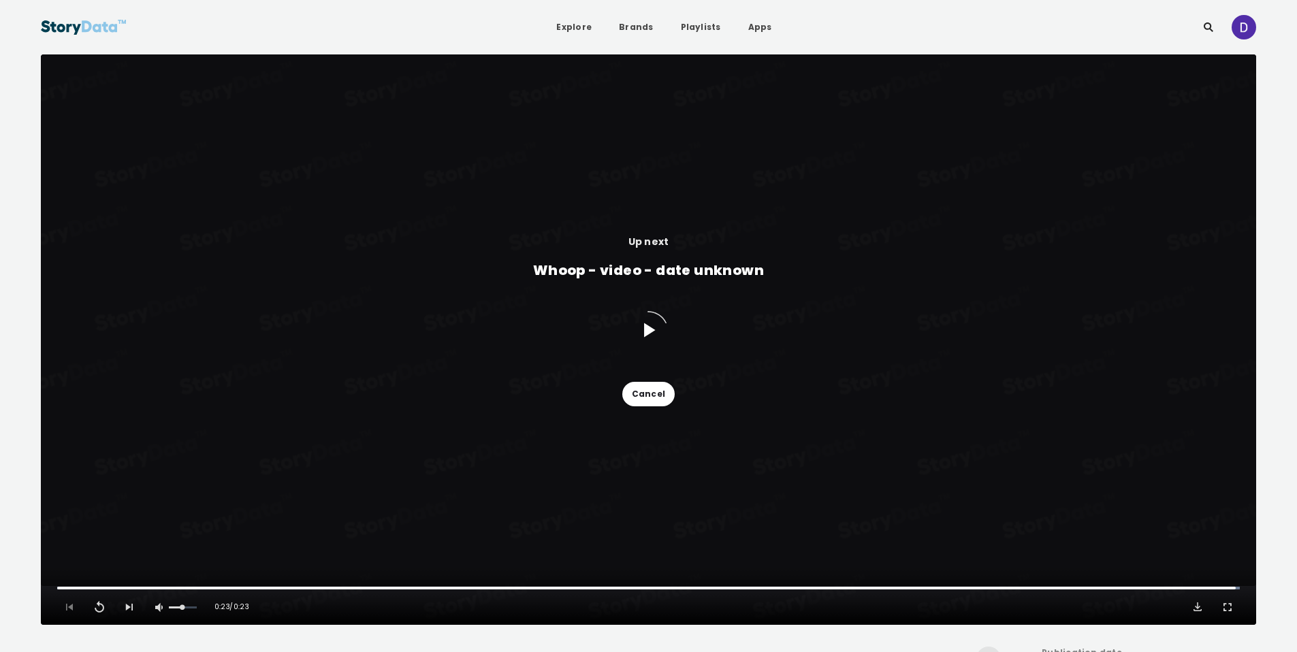
click at [637, 399] on button "Cancel" at bounding box center [649, 394] width 52 height 25
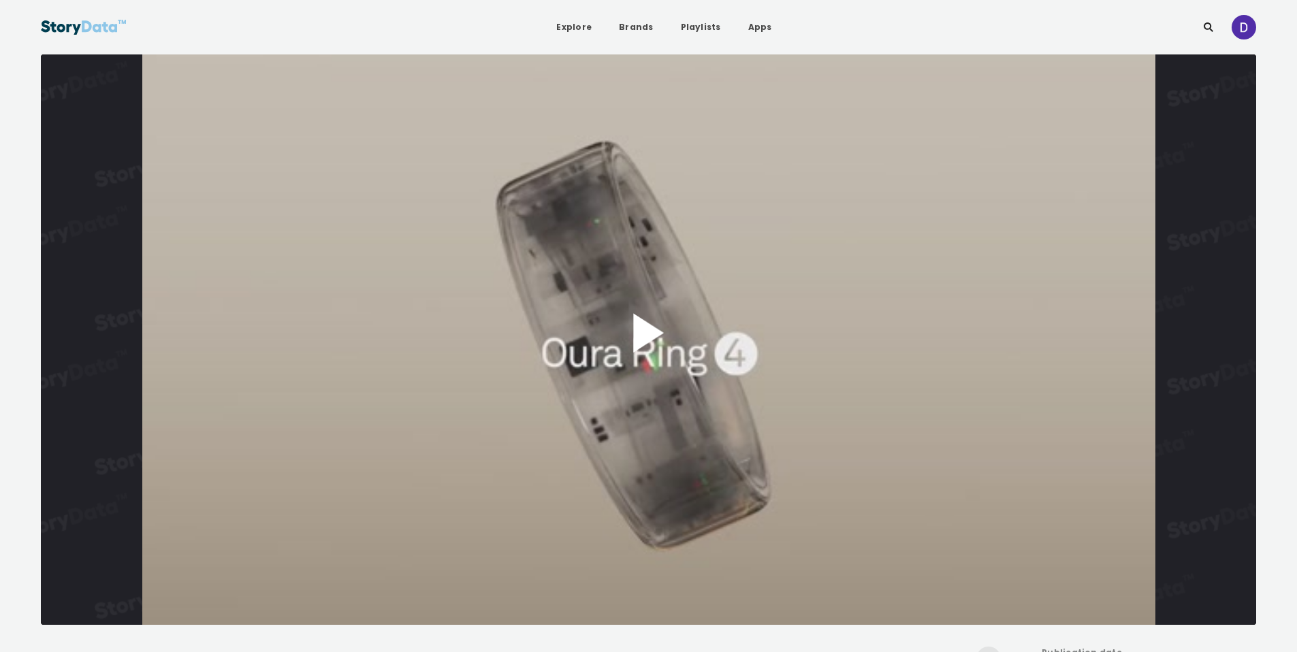
click at [647, 334] on button "Play Video" at bounding box center [649, 339] width 1216 height 571
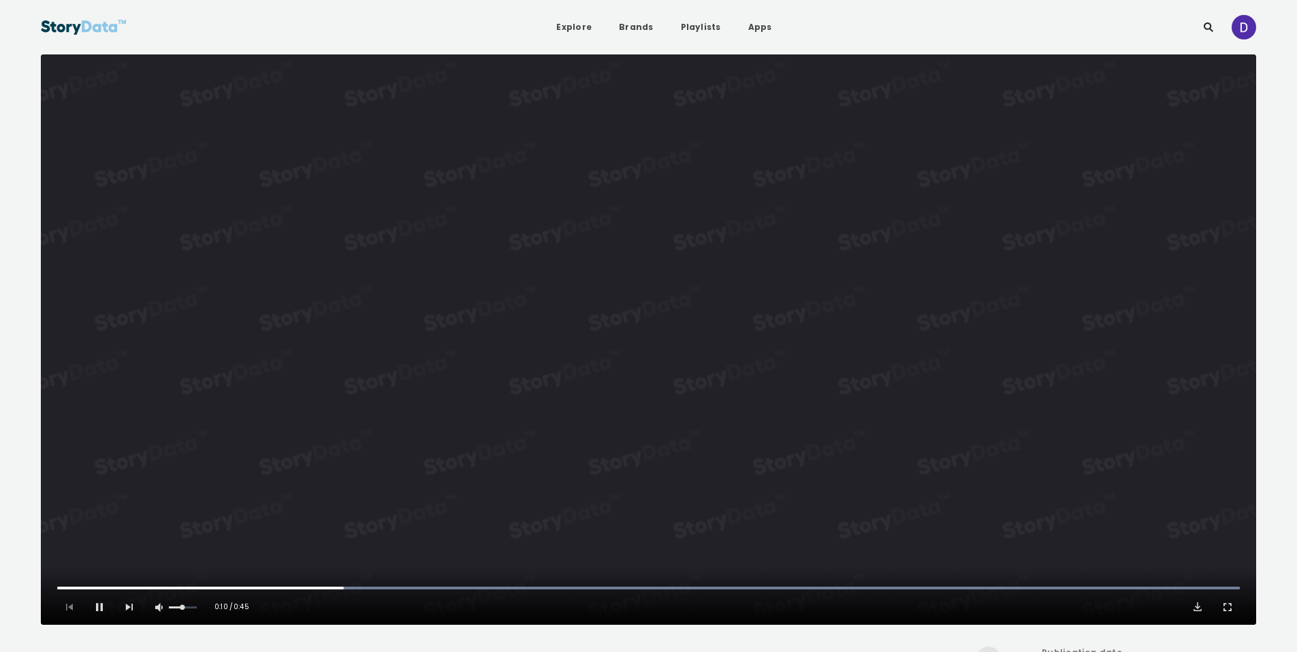
click at [1043, 381] on video "Video Player" at bounding box center [649, 339] width 1216 height 571
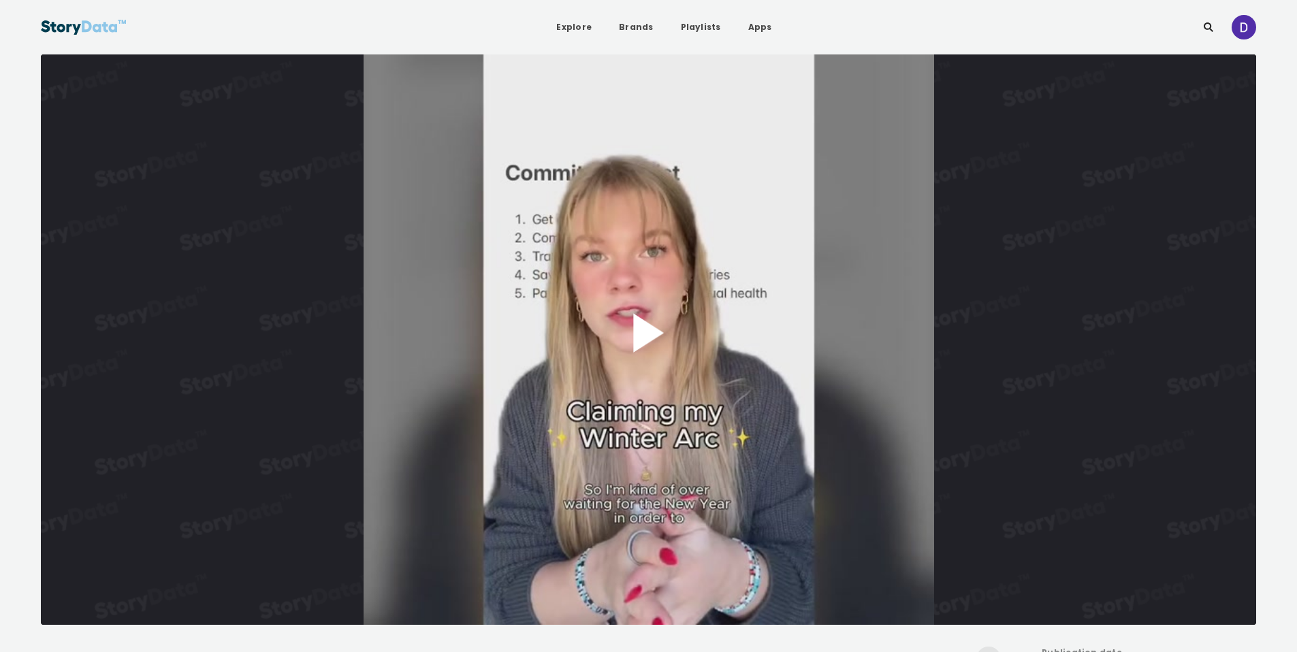
click at [621, 266] on button "Play Video" at bounding box center [649, 339] width 1216 height 571
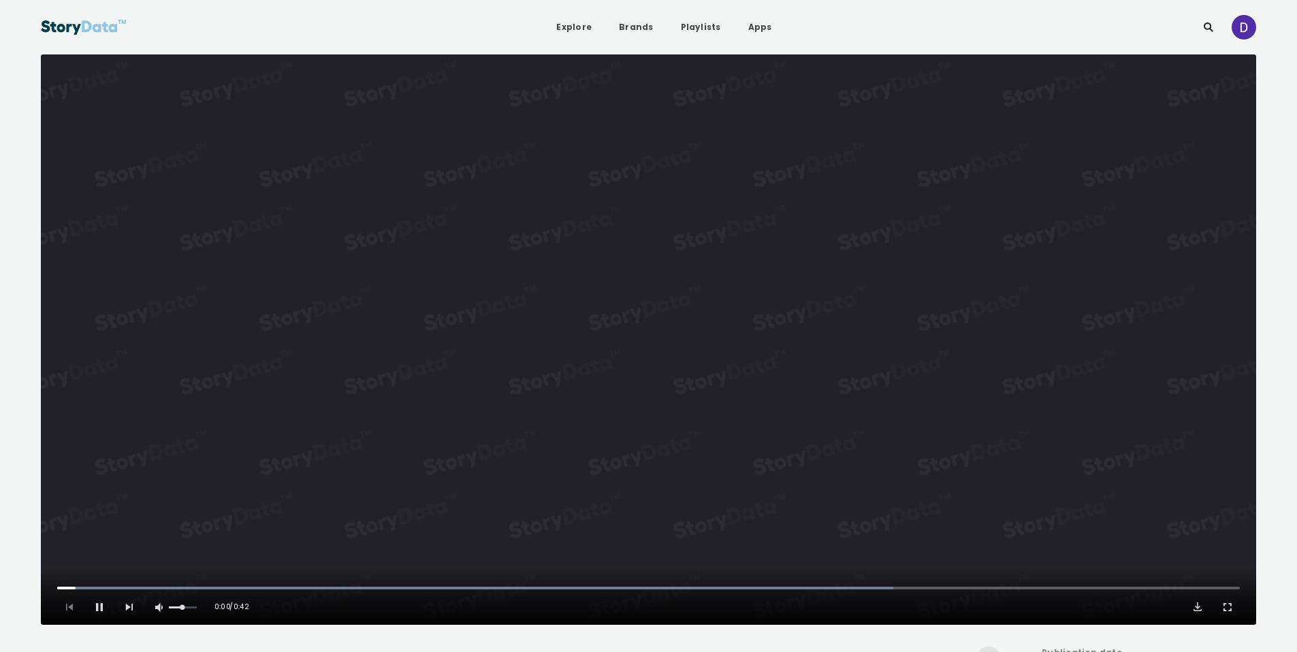
click at [659, 281] on video "Video Player" at bounding box center [649, 339] width 1216 height 571
click at [706, 271] on button "Play Video" at bounding box center [649, 339] width 1216 height 571
click at [756, 226] on video "Video Player" at bounding box center [649, 339] width 1216 height 571
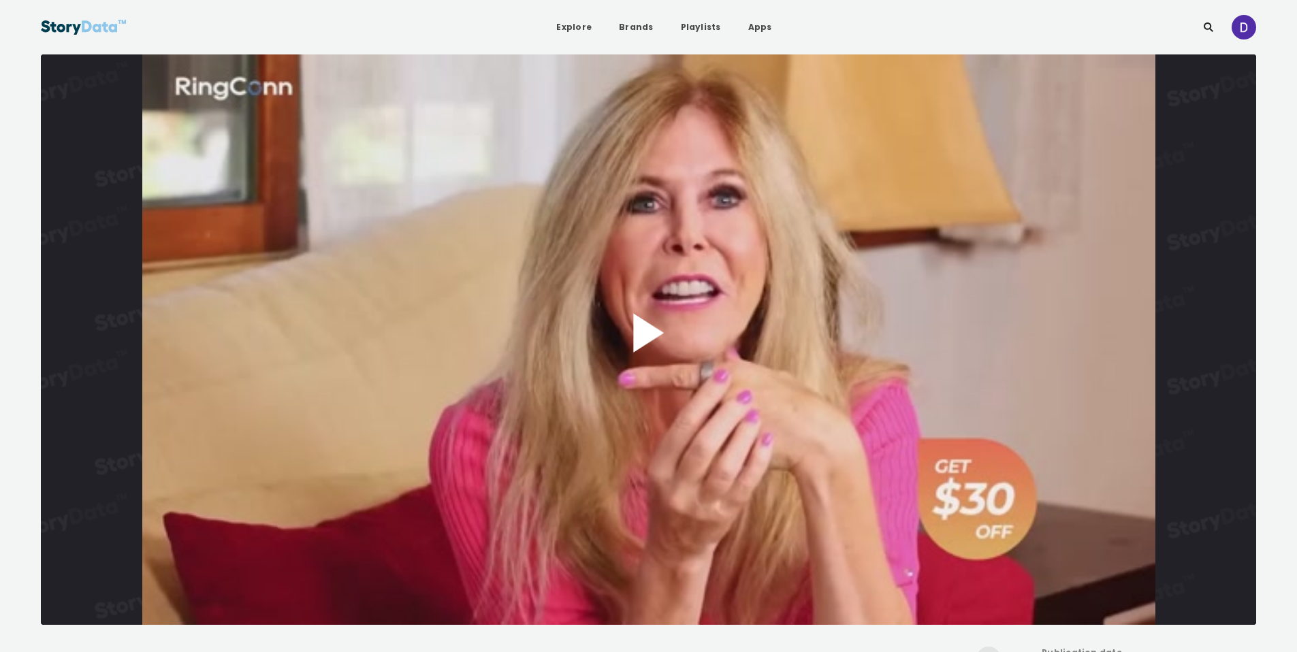
click at [661, 330] on button "Play Video" at bounding box center [649, 339] width 1216 height 571
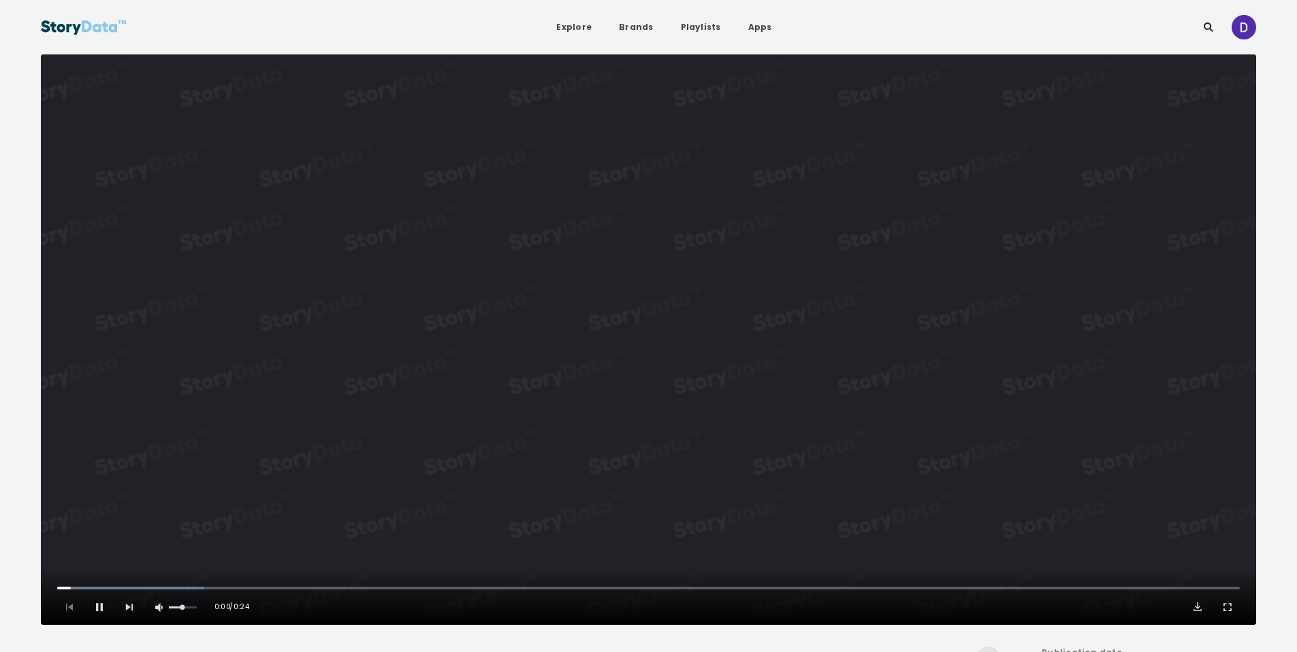
click at [665, 330] on video "Video Player" at bounding box center [649, 339] width 1216 height 571
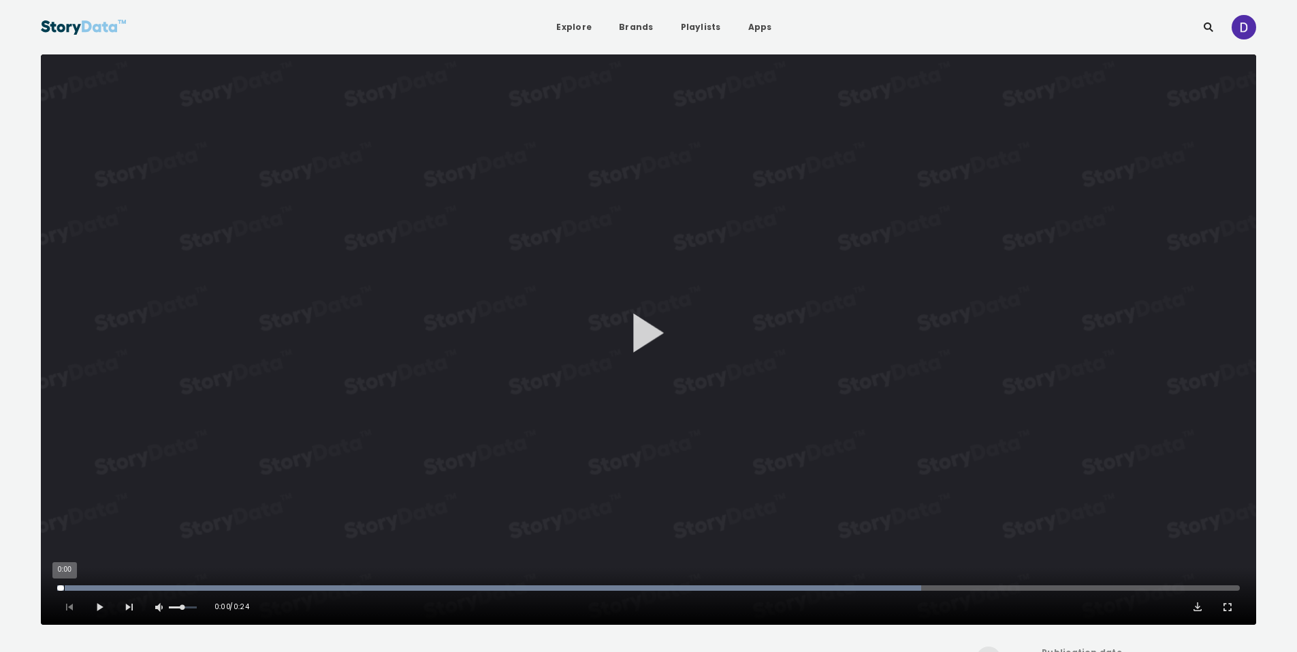
click at [64, 591] on div "0:00" at bounding box center [64, 588] width 1 height 5
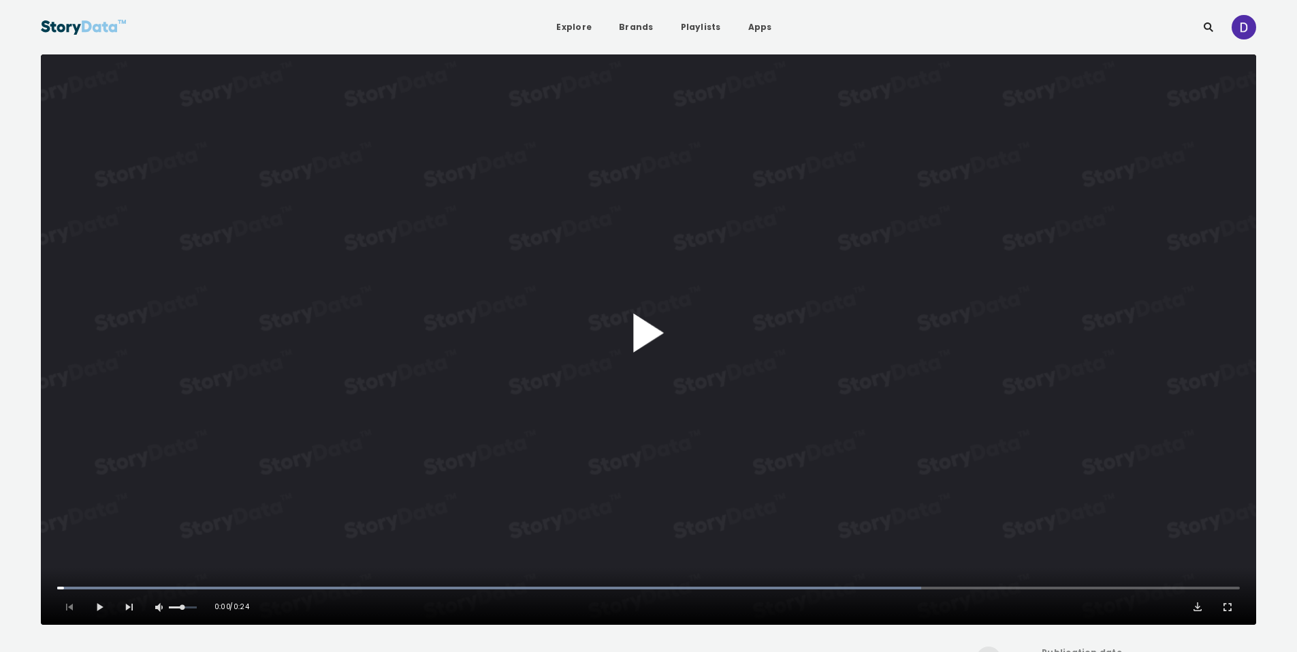
click at [651, 336] on button "Play Video" at bounding box center [649, 339] width 1216 height 571
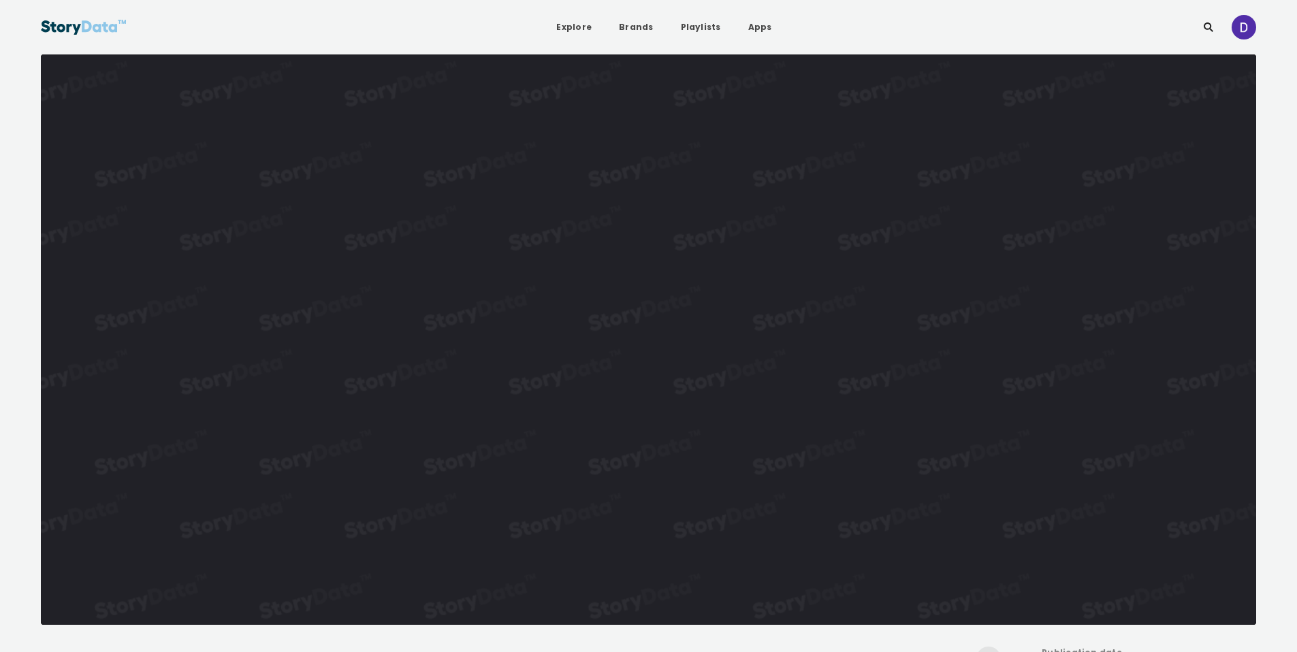
click at [651, 336] on video "Video Player" at bounding box center [649, 339] width 1216 height 571
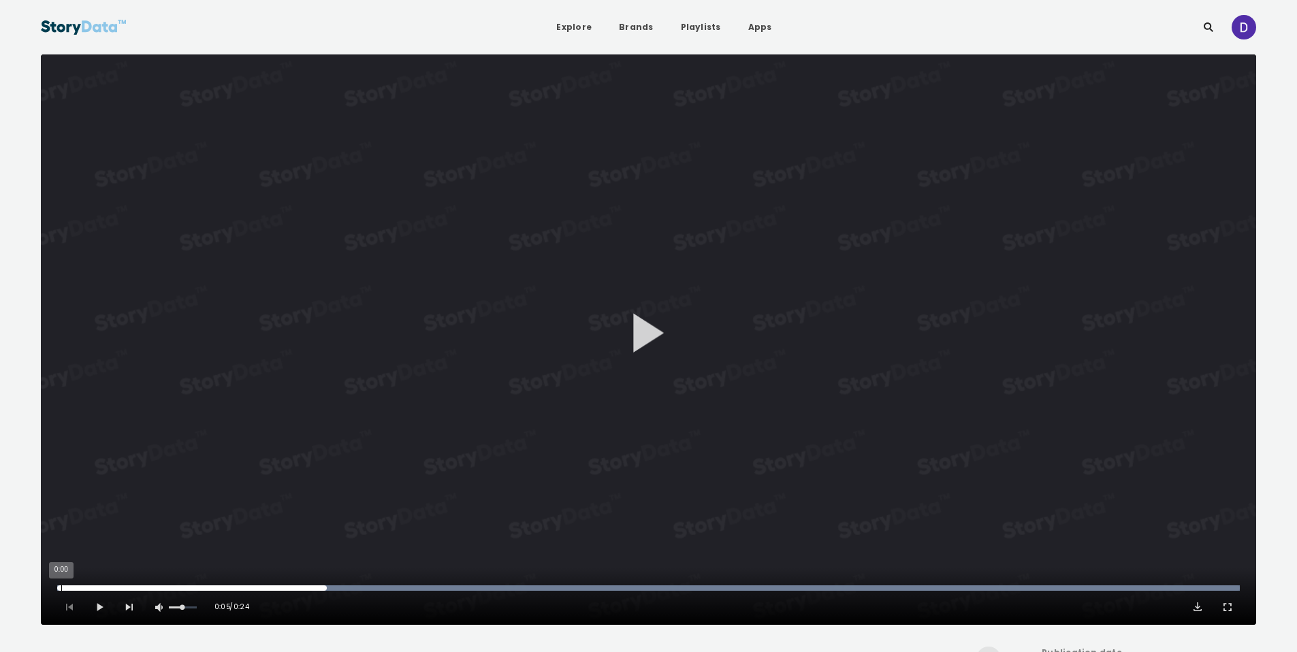
click at [61, 590] on div "0:00" at bounding box center [61, 588] width 1 height 5
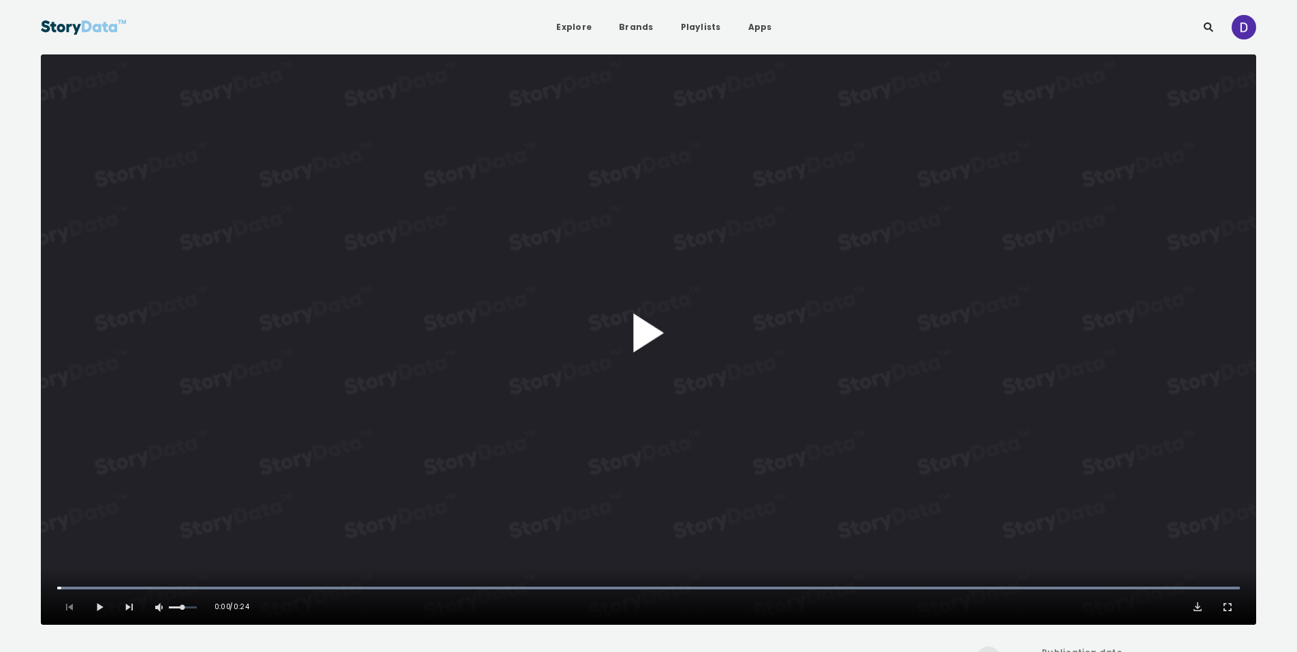
click at [661, 330] on button "Play Video" at bounding box center [649, 339] width 1216 height 571
click at [736, 386] on video "Video Player" at bounding box center [649, 339] width 1216 height 571
click at [736, 386] on button "Play Video" at bounding box center [649, 339] width 1216 height 571
click at [82, 569] on div "Pause Mute Current Time 0:11 / Duration 0:24 Loaded : 100.00% 0:04 0:11 1x Play…" at bounding box center [649, 596] width 1216 height 57
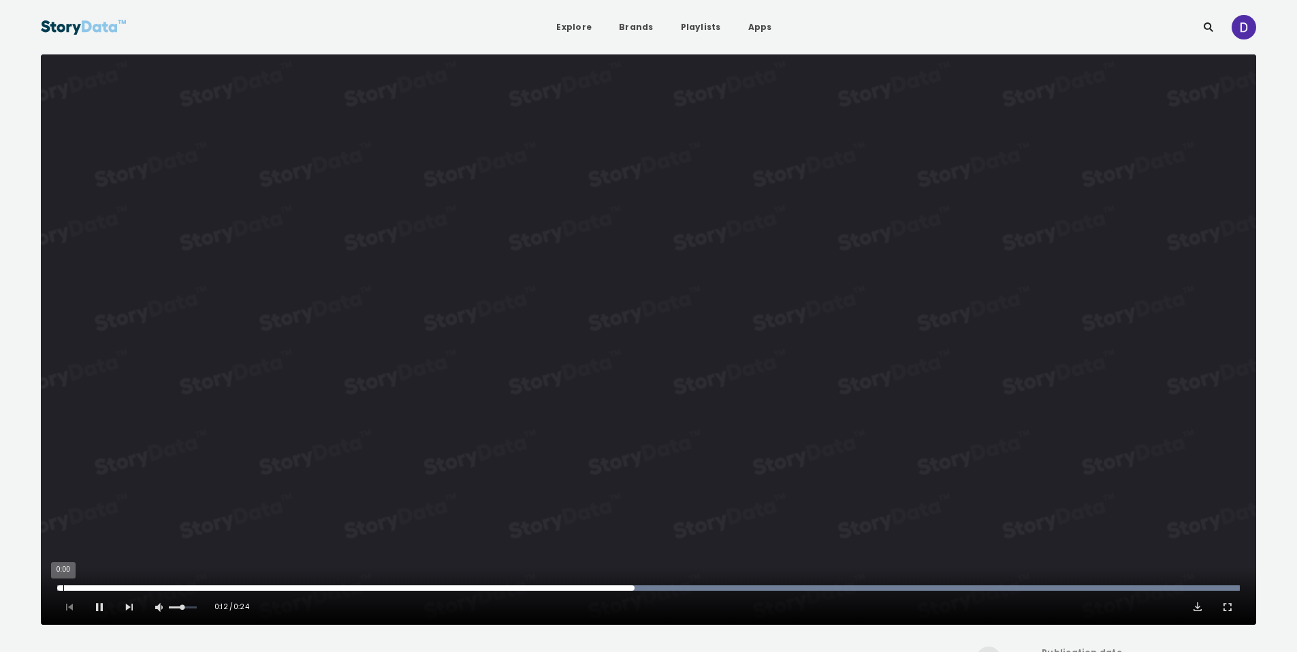
click at [63, 588] on div "0:00" at bounding box center [63, 588] width 1 height 5
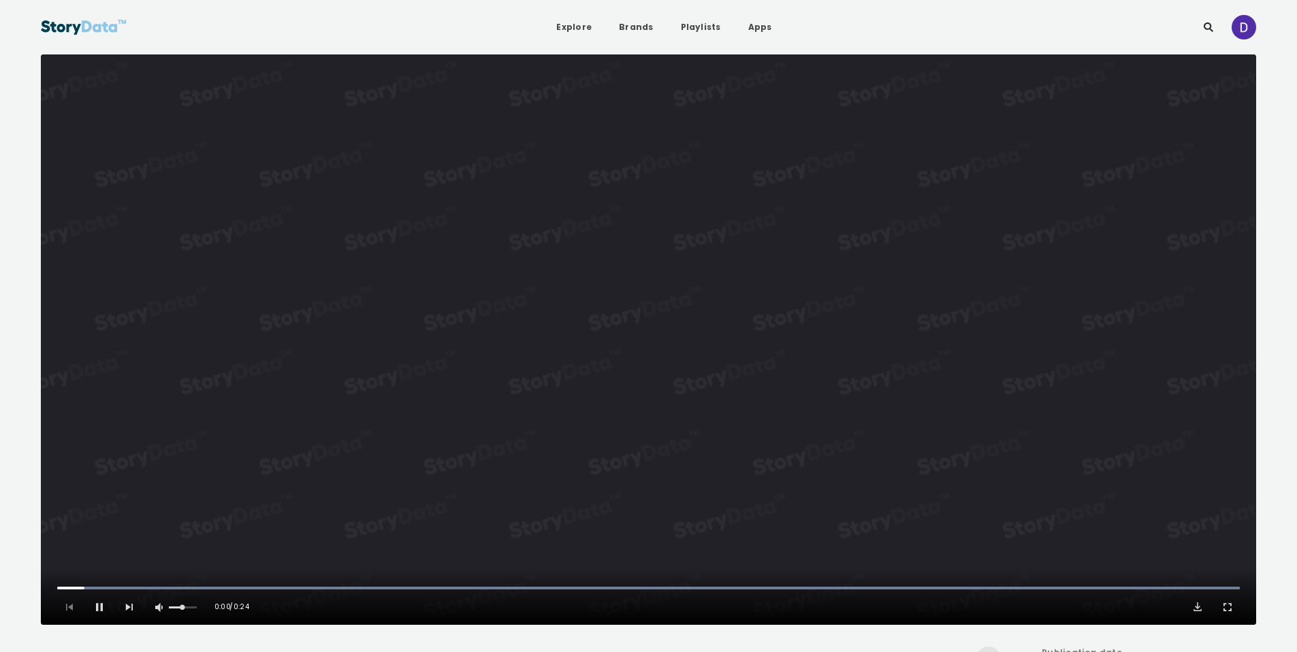
click at [724, 424] on video "Video Player" at bounding box center [649, 339] width 1216 height 571
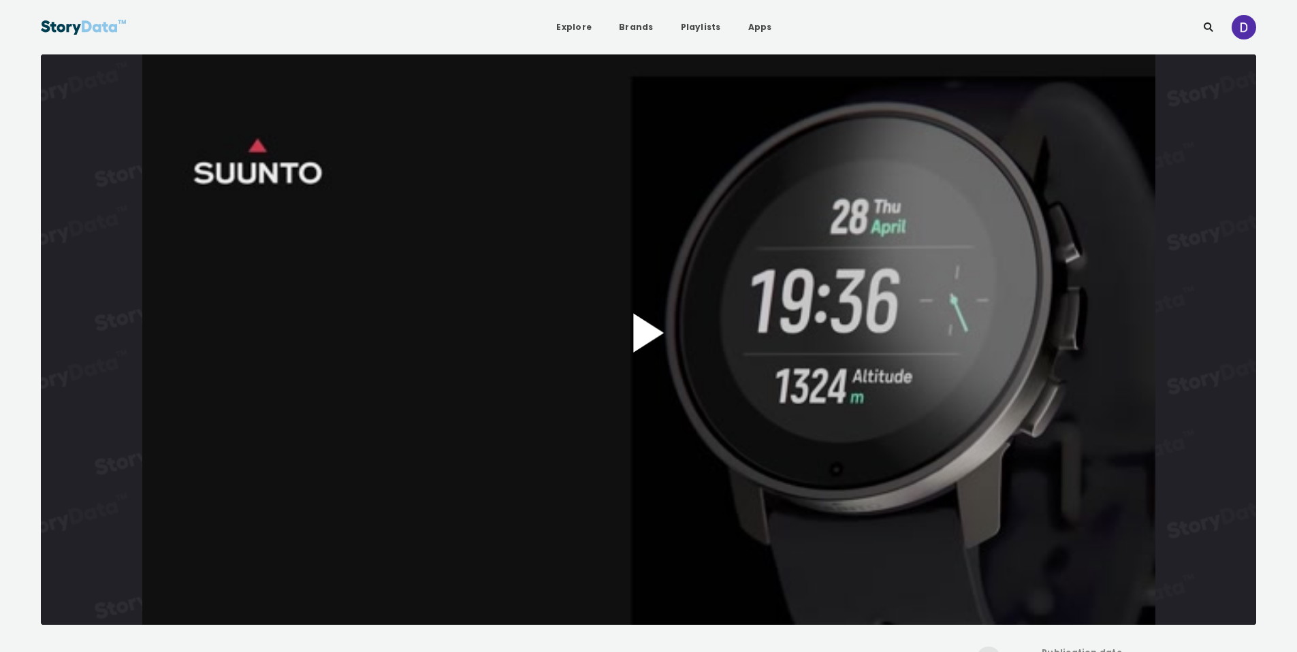
click at [717, 251] on button "Play Video" at bounding box center [649, 339] width 1216 height 571
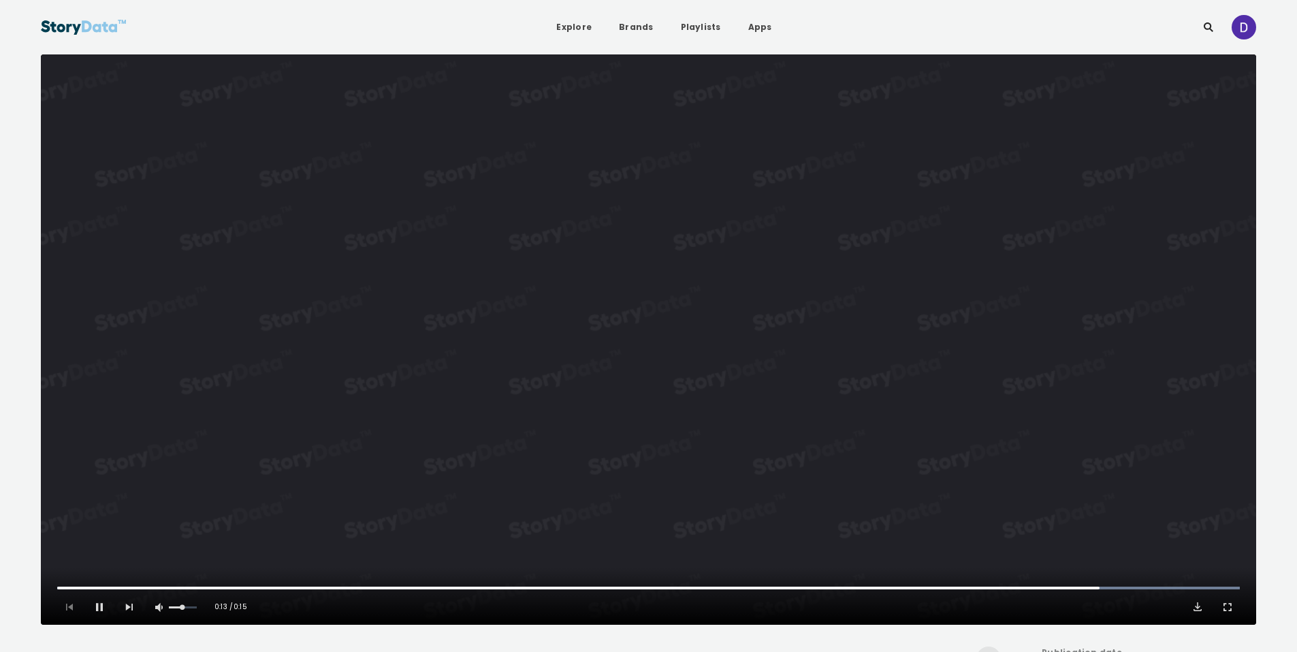
click at [659, 468] on video "Video Player" at bounding box center [649, 339] width 1216 height 571
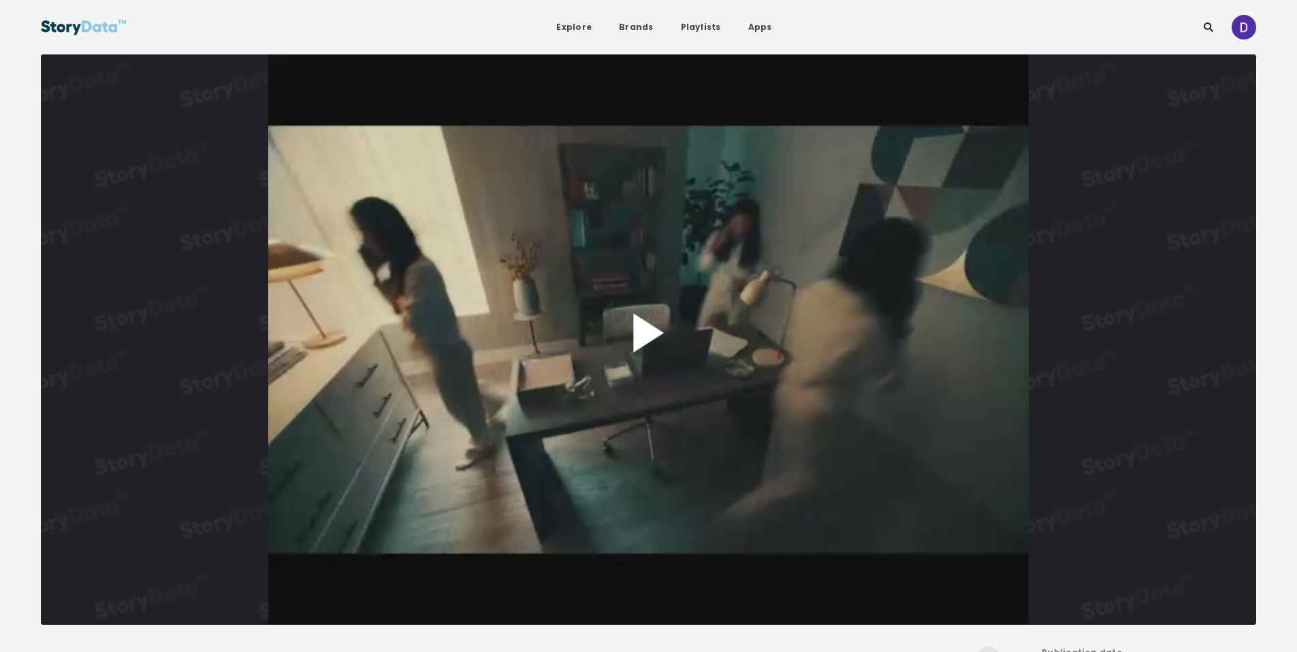
click at [696, 294] on button "Play Video" at bounding box center [649, 339] width 1216 height 571
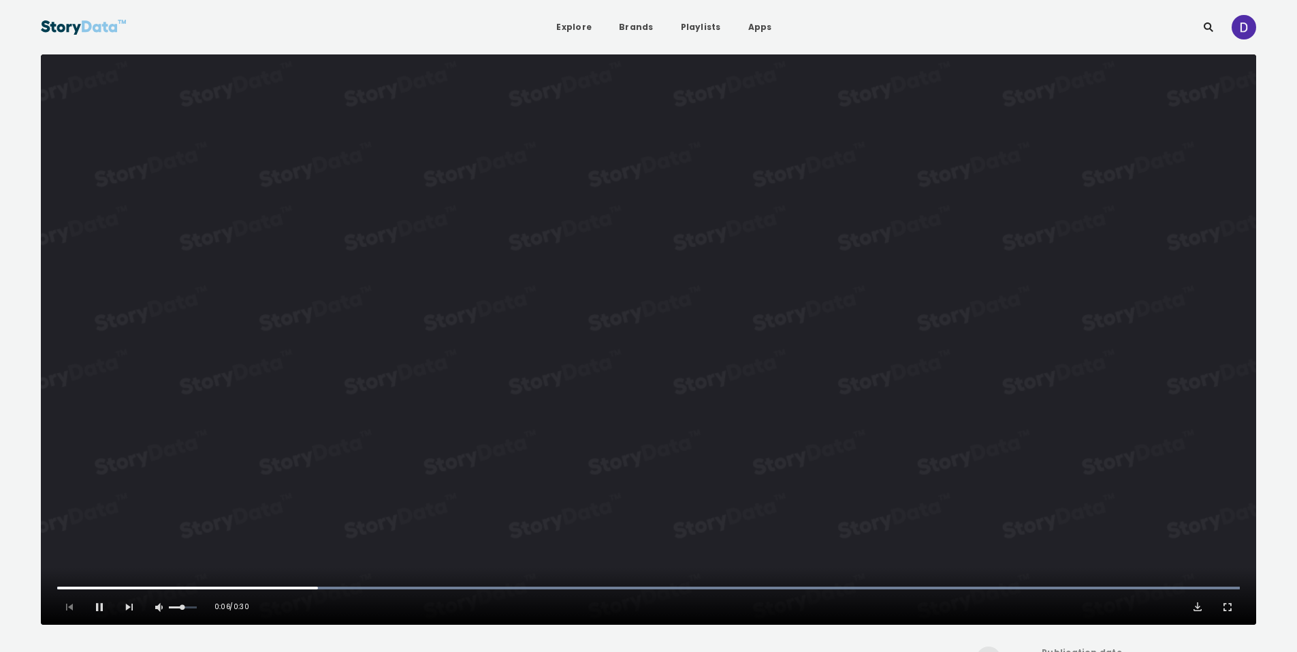
click at [702, 254] on video "Video Player" at bounding box center [649, 339] width 1216 height 571
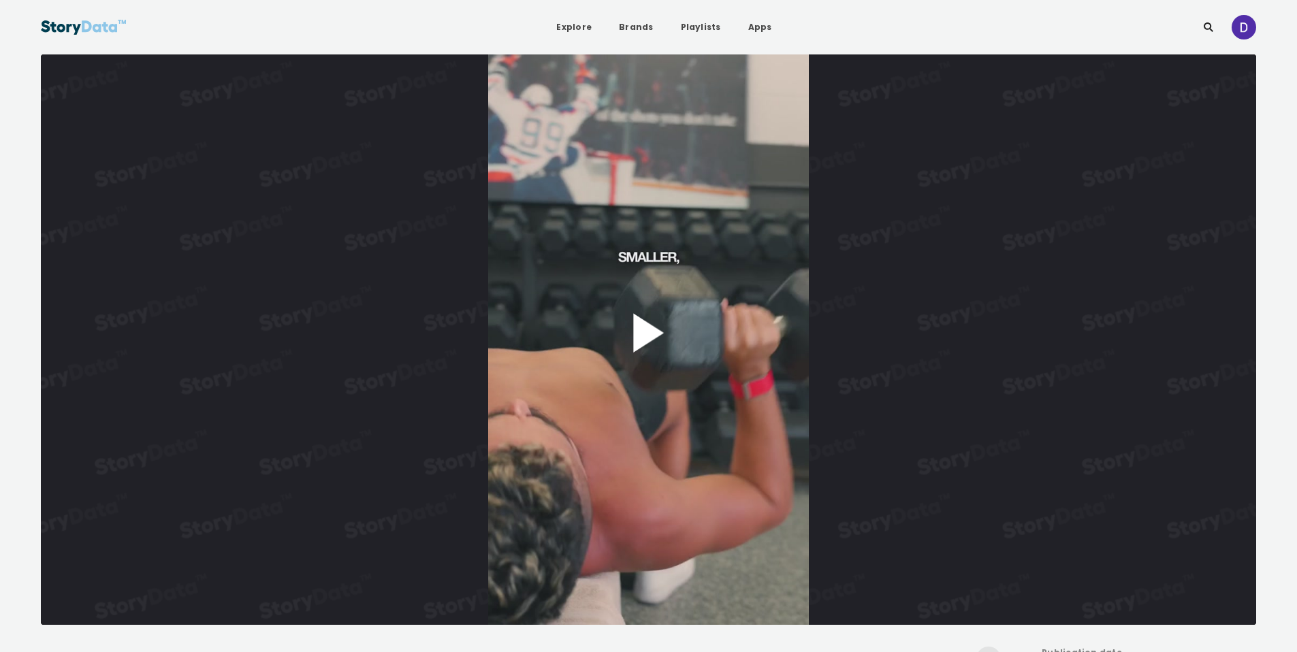
click at [657, 316] on button "Play Video" at bounding box center [649, 339] width 1216 height 571
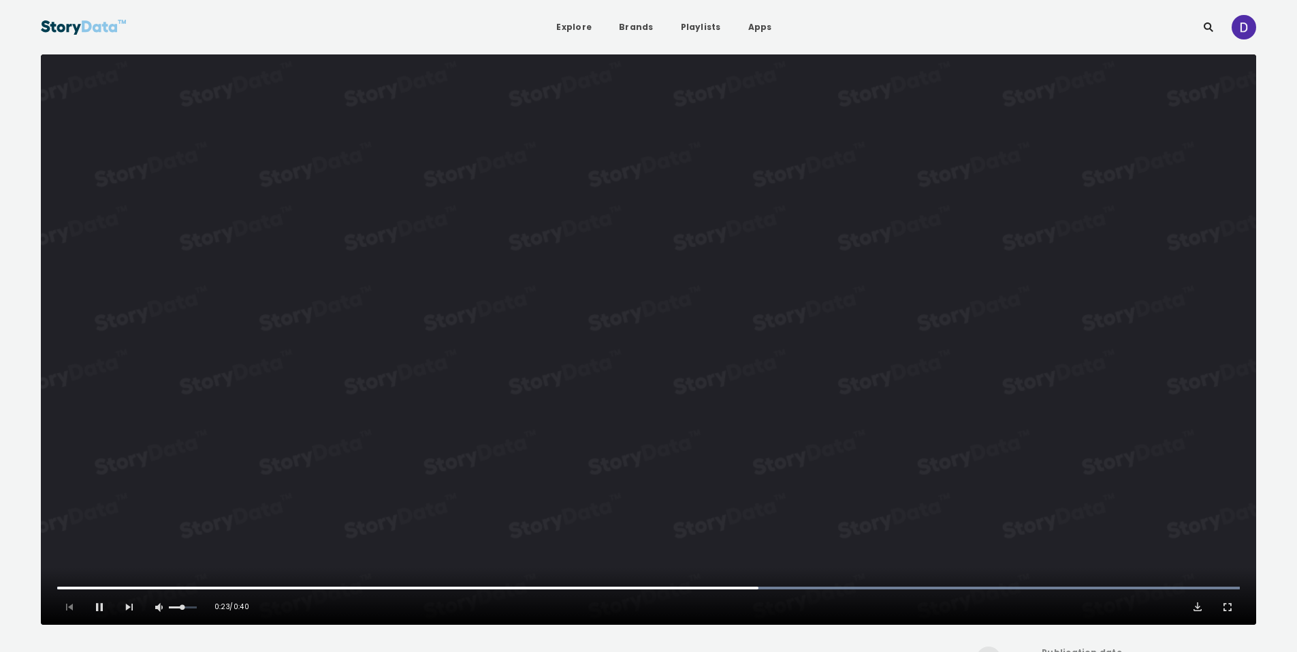
click at [642, 204] on video "Video Player" at bounding box center [649, 339] width 1216 height 571
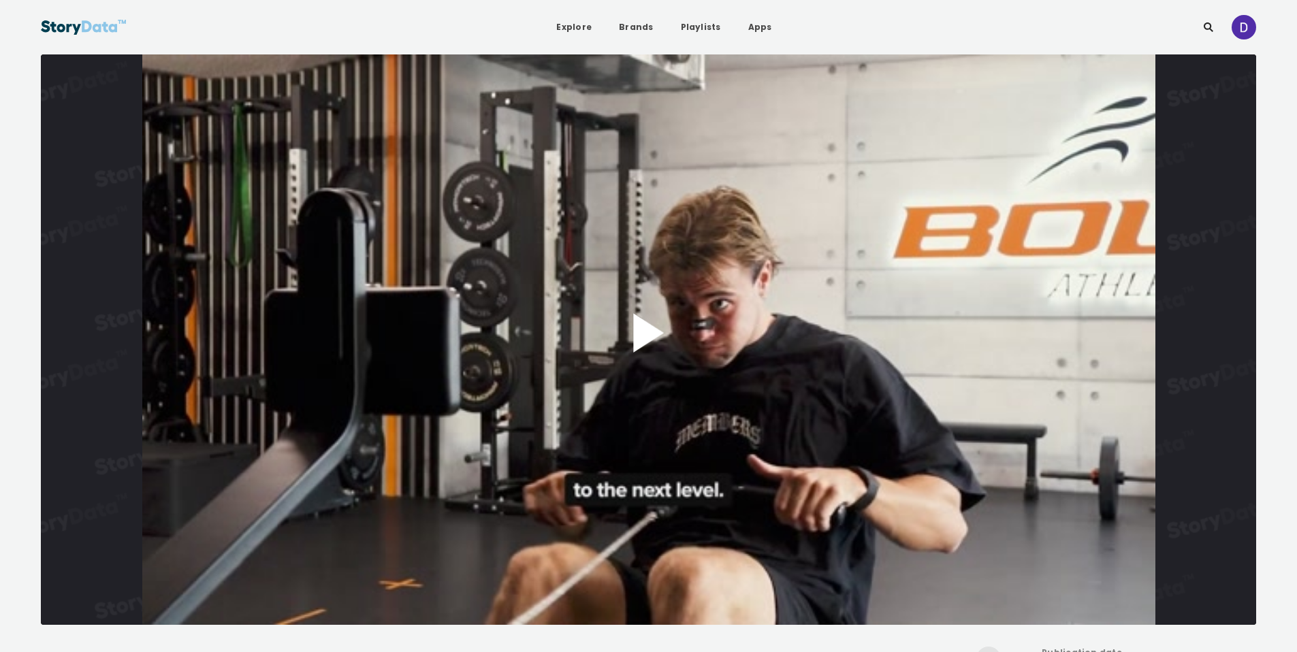
click at [652, 336] on button "Play Video" at bounding box center [649, 339] width 1216 height 571
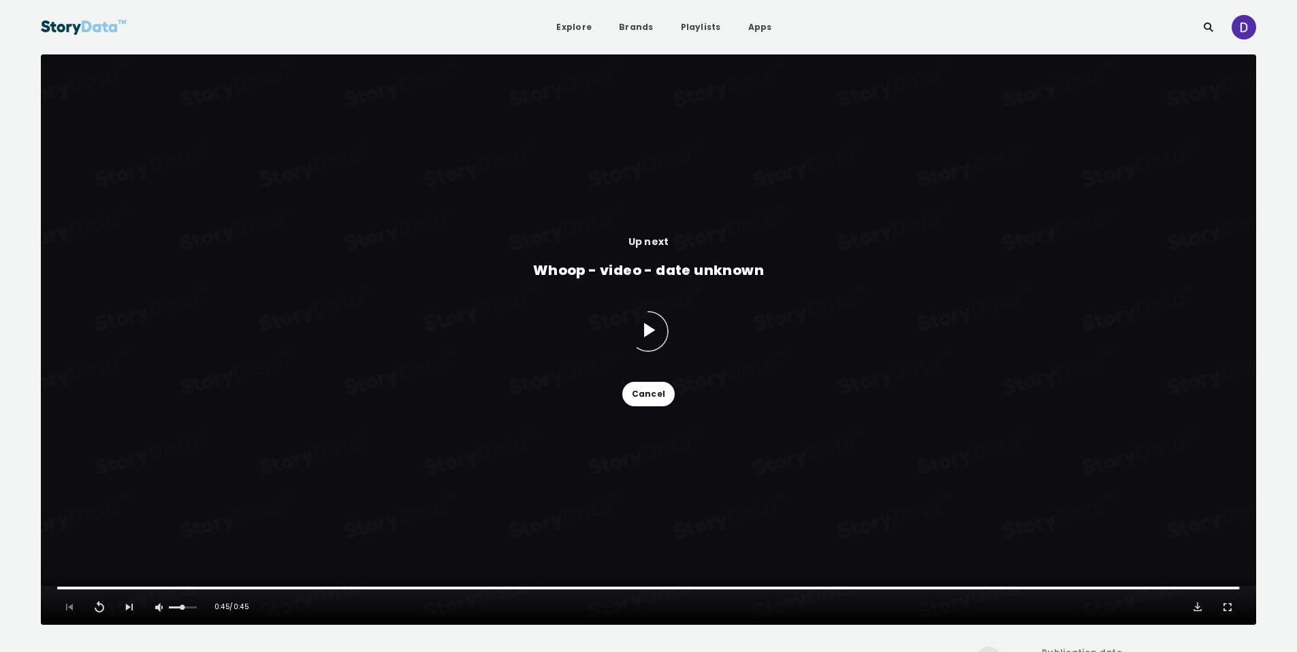
click at [653, 388] on button "Cancel" at bounding box center [649, 394] width 52 height 25
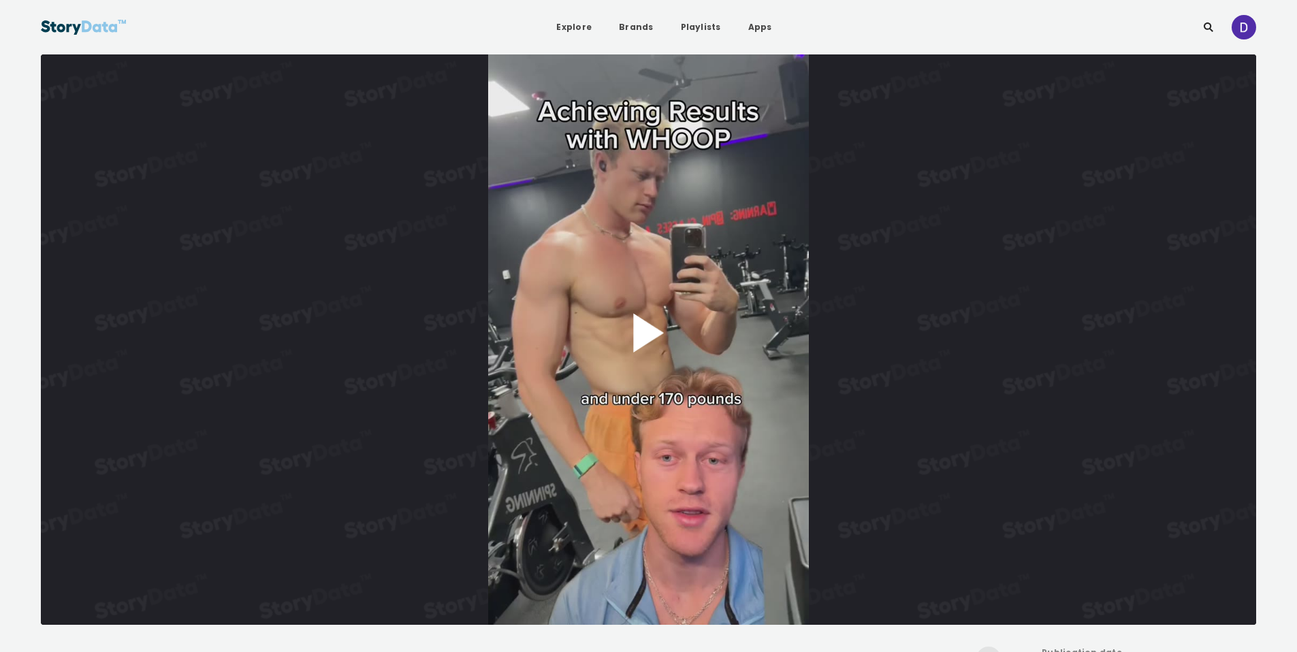
click at [672, 339] on button "Play Video" at bounding box center [649, 339] width 1216 height 571
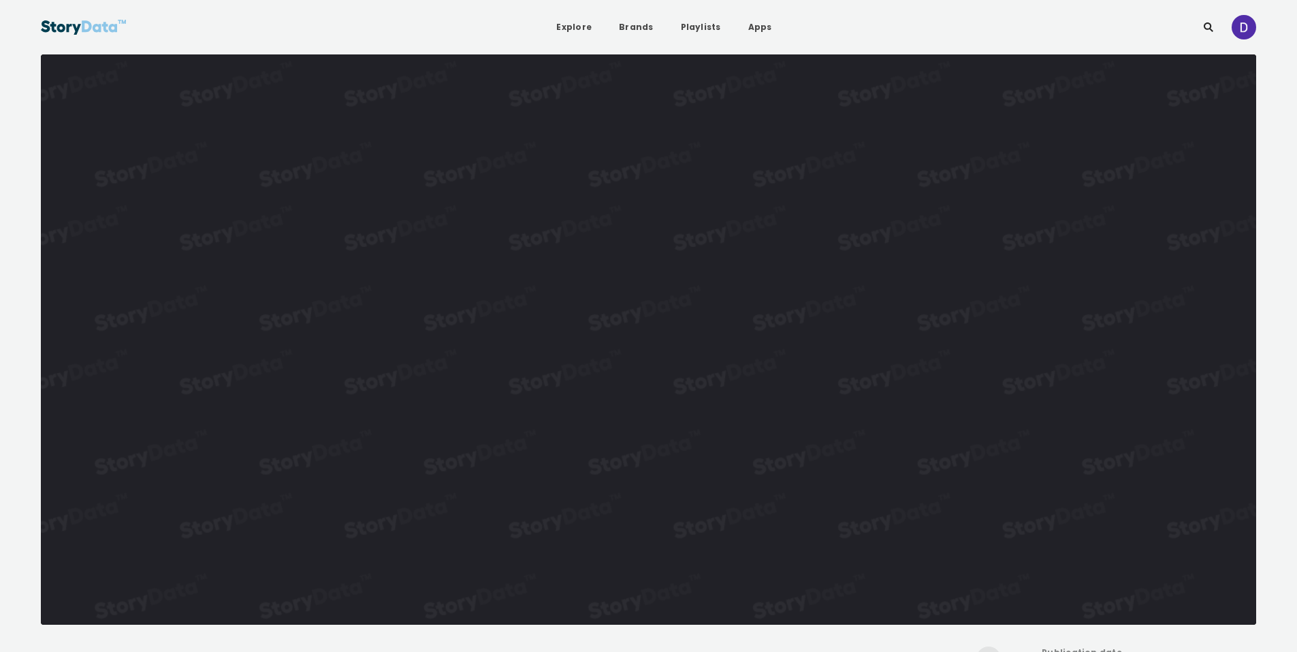
click at [672, 339] on video "Video Player" at bounding box center [649, 339] width 1216 height 571
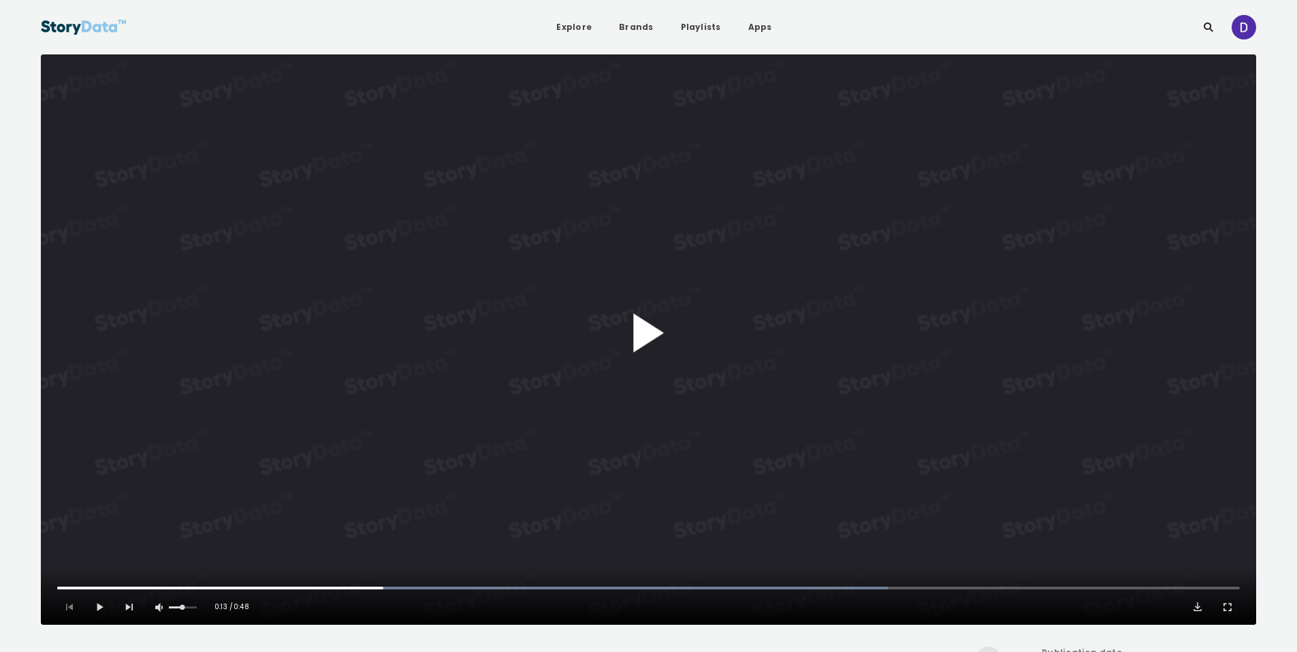
click at [616, 241] on button "Play Video" at bounding box center [649, 339] width 1216 height 571
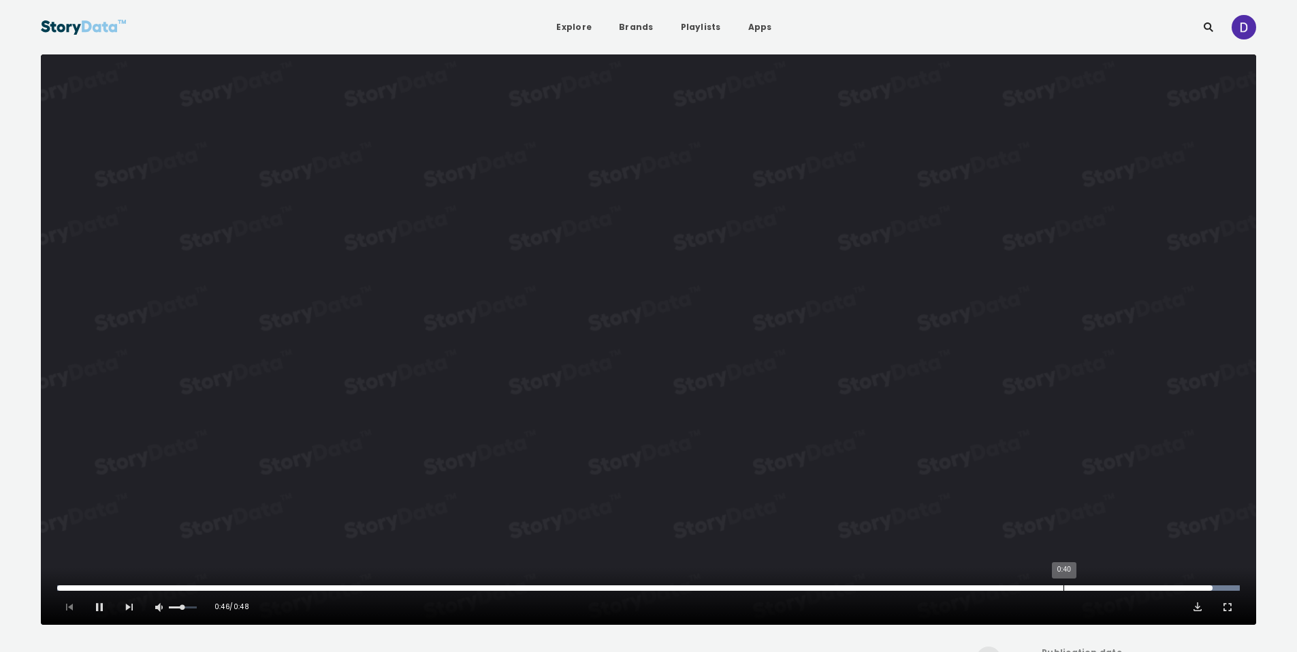
click at [1064, 588] on div "0:40" at bounding box center [1064, 588] width 1 height 5
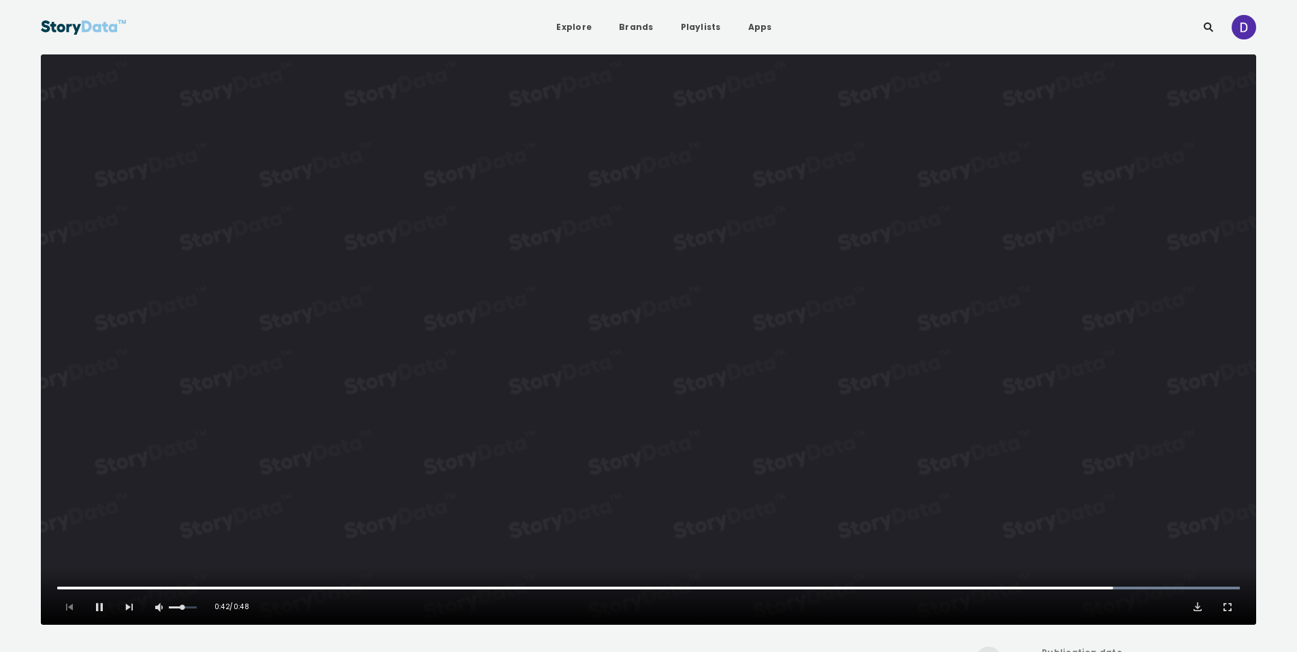
click at [734, 473] on video "Video Player" at bounding box center [649, 339] width 1216 height 571
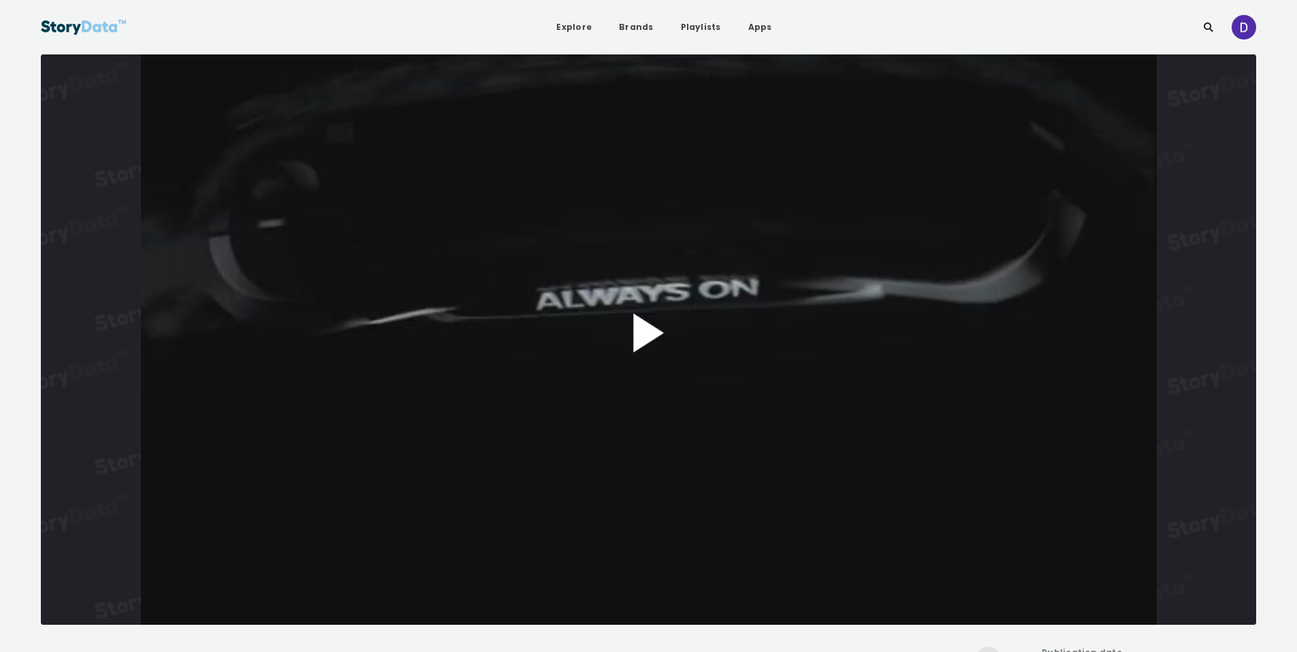
click at [661, 326] on button "Play Video" at bounding box center [649, 339] width 1216 height 571
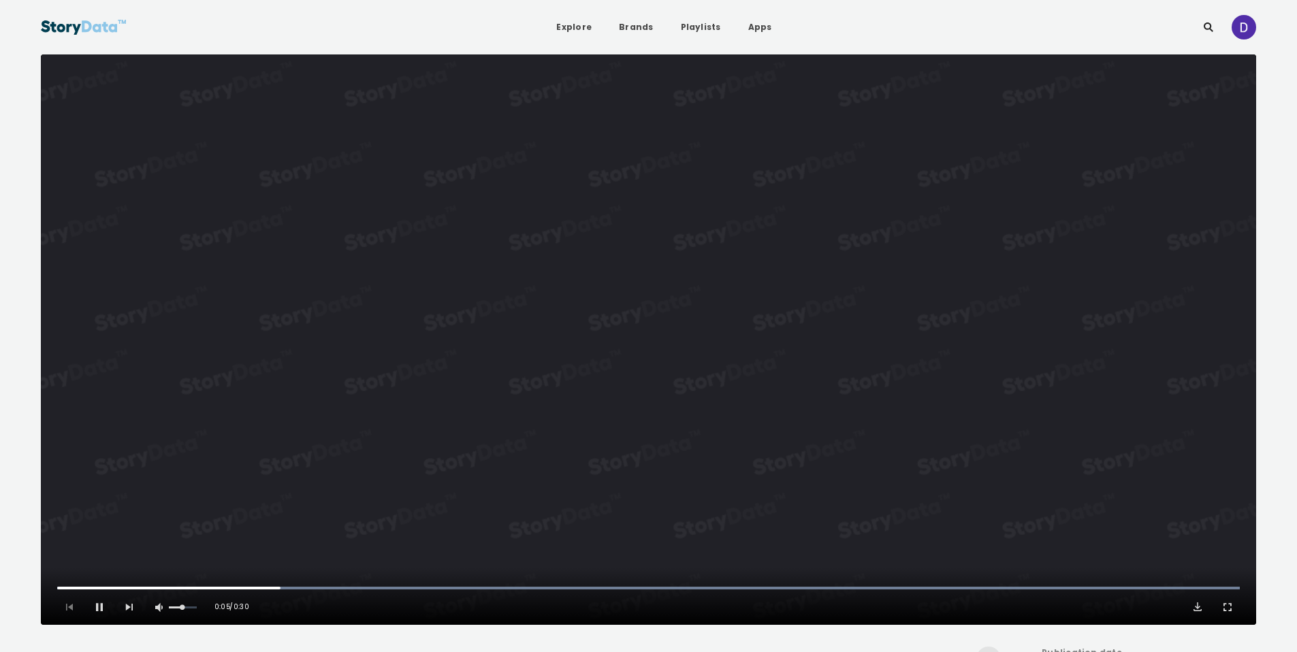
click at [900, 333] on video "Video Player" at bounding box center [649, 339] width 1216 height 571
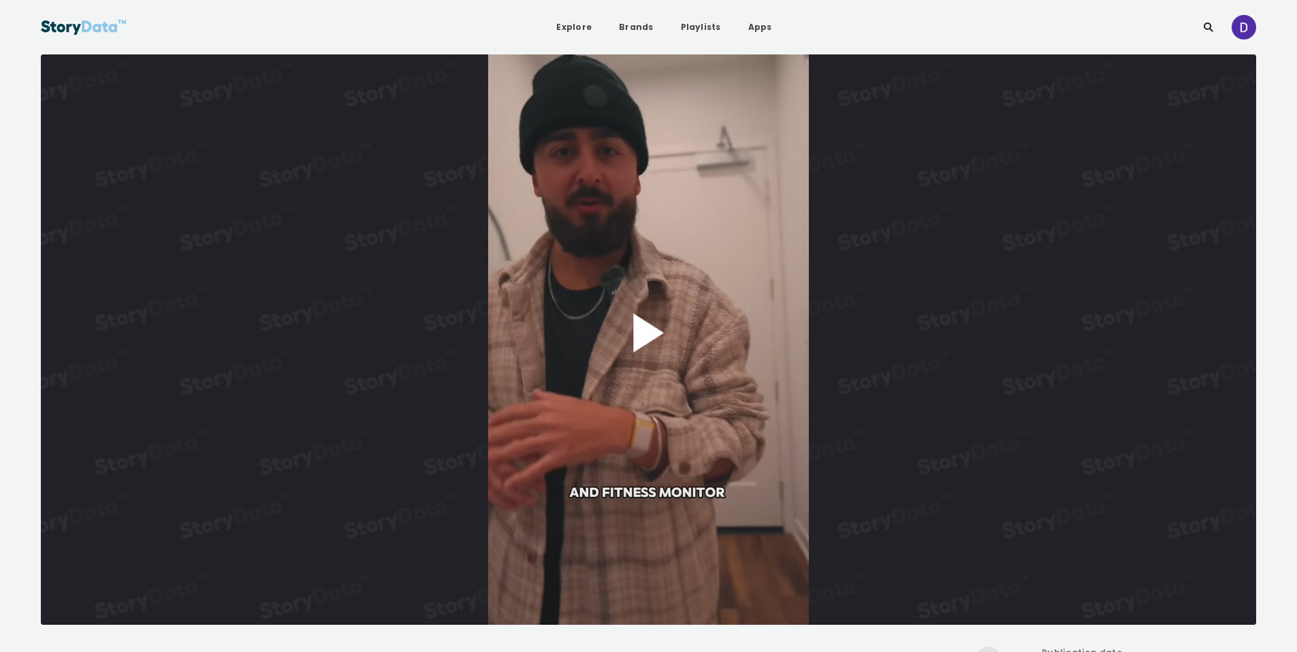
click at [753, 313] on button "Play Video" at bounding box center [649, 339] width 1216 height 571
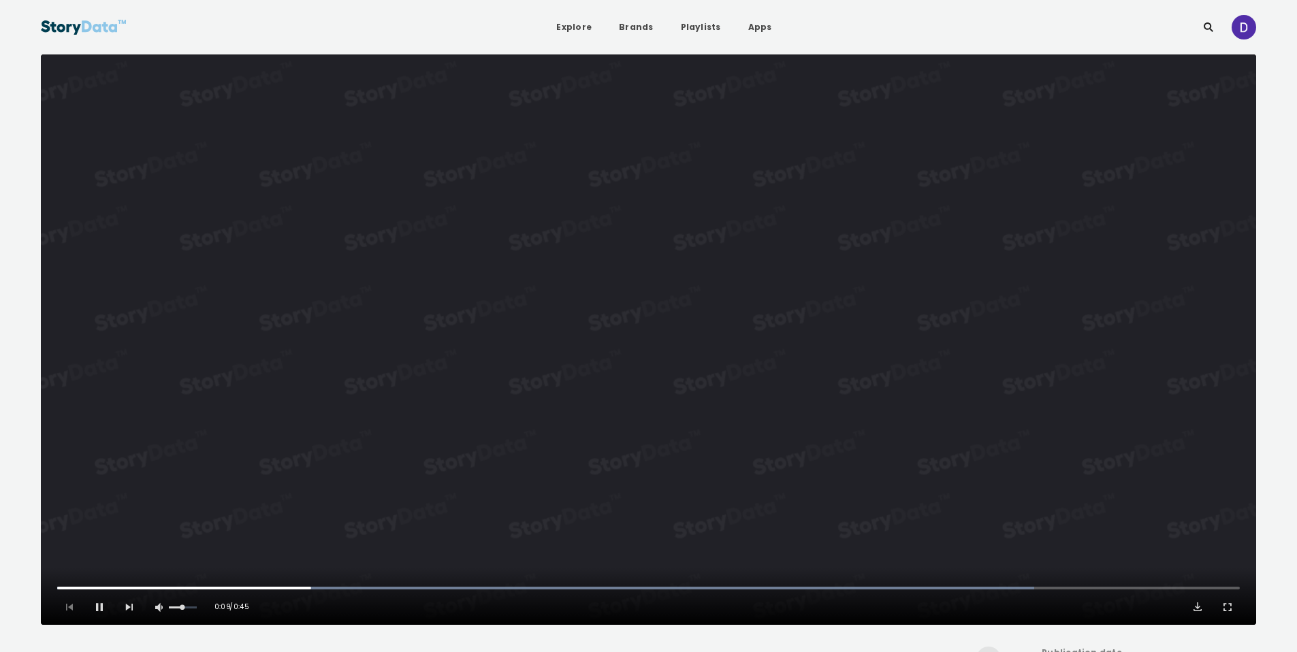
click at [678, 314] on video "Video Player" at bounding box center [649, 339] width 1216 height 571
click at [678, 314] on button "Play Video" at bounding box center [649, 339] width 1216 height 571
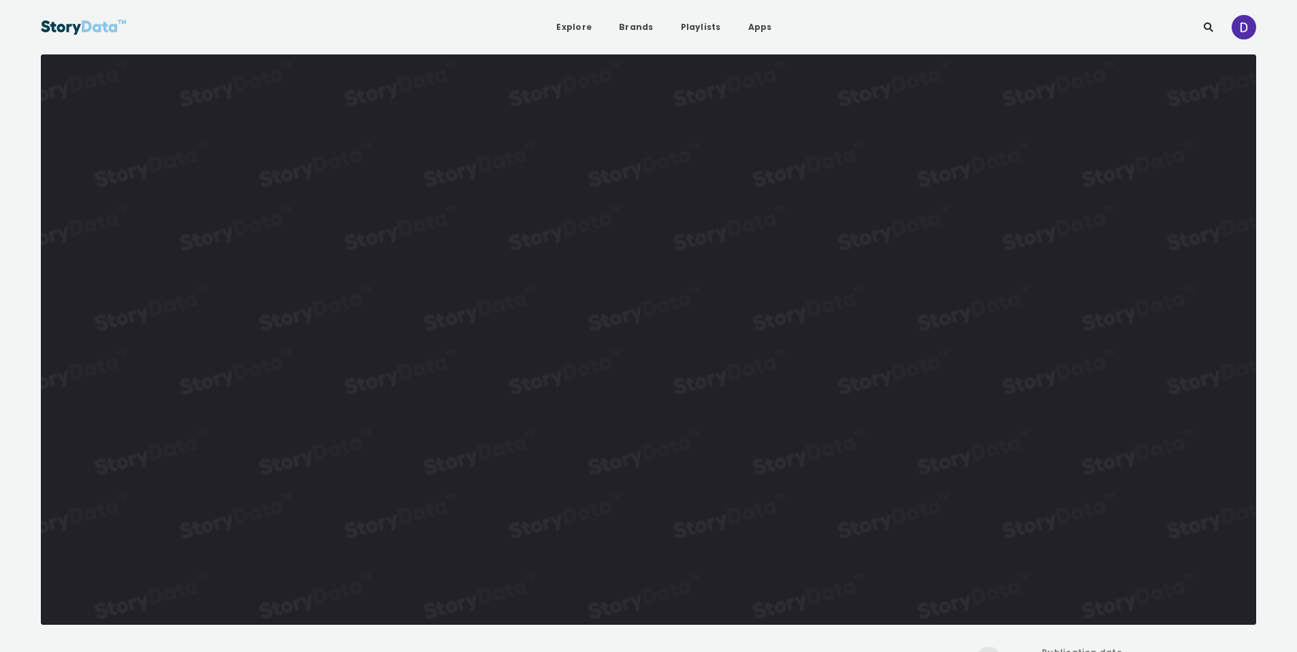
click at [678, 314] on video "Video Player" at bounding box center [649, 339] width 1216 height 571
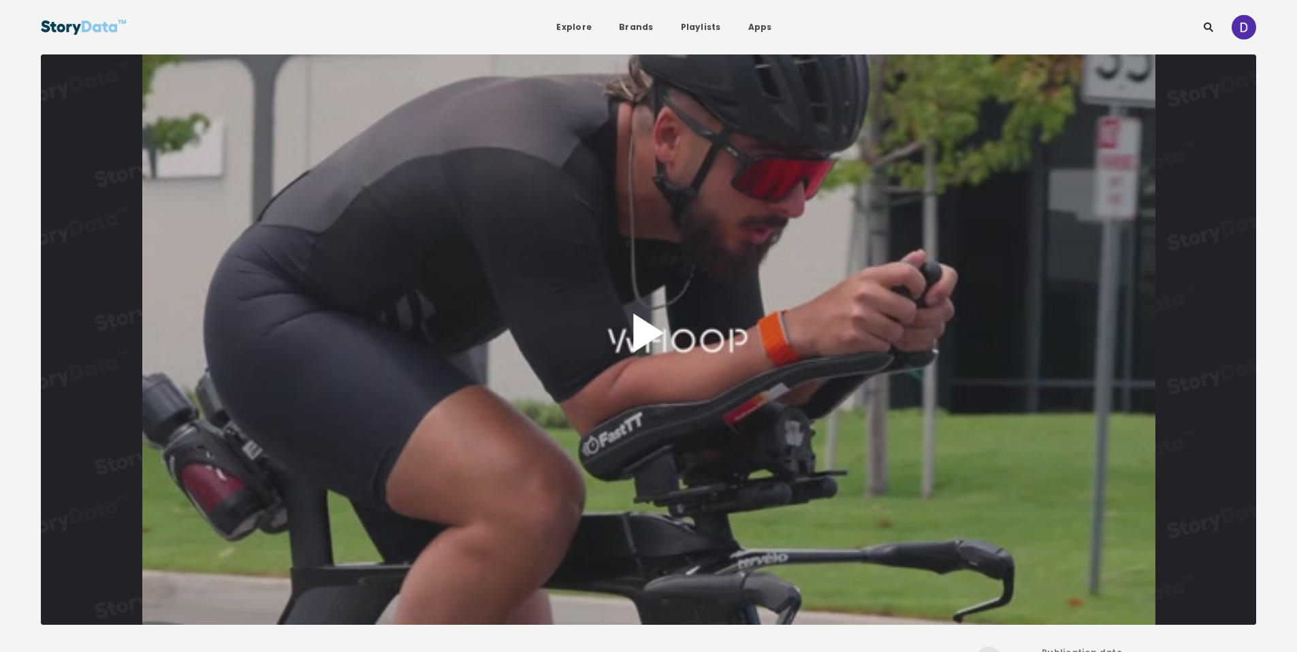
click at [744, 289] on button "Play Video" at bounding box center [649, 339] width 1216 height 571
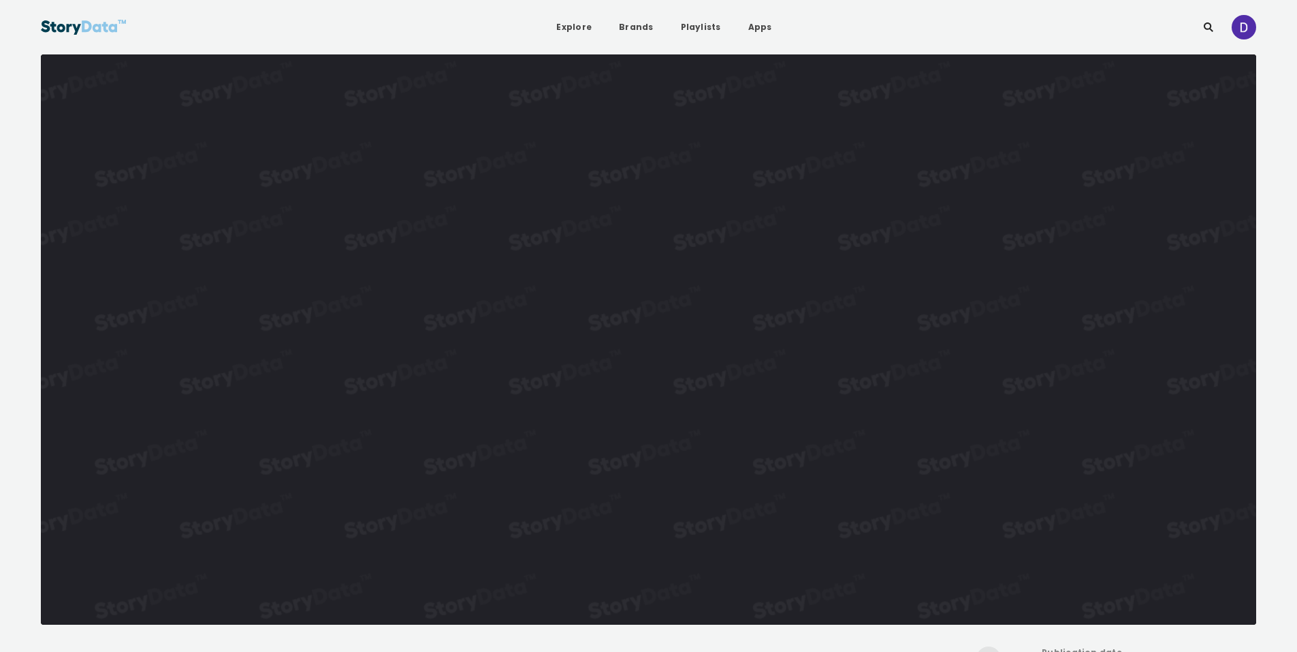
click at [744, 289] on video "Video Player" at bounding box center [649, 339] width 1216 height 571
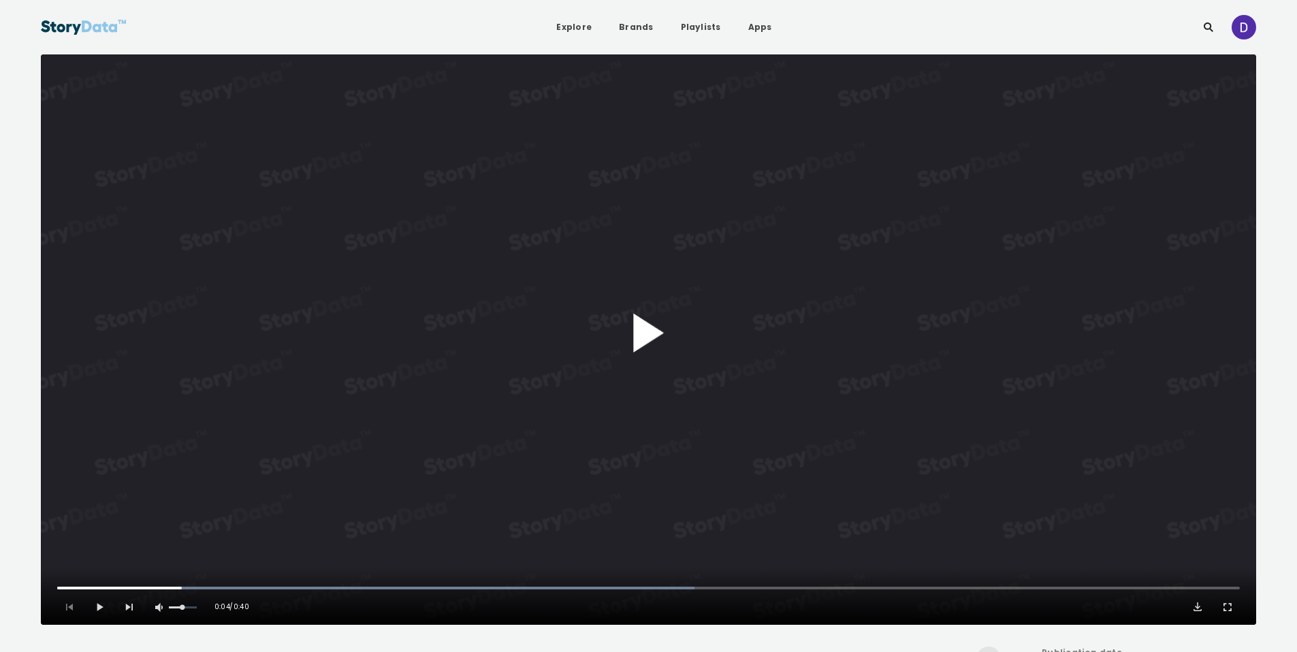
click at [744, 289] on button "Play Video" at bounding box center [649, 339] width 1216 height 571
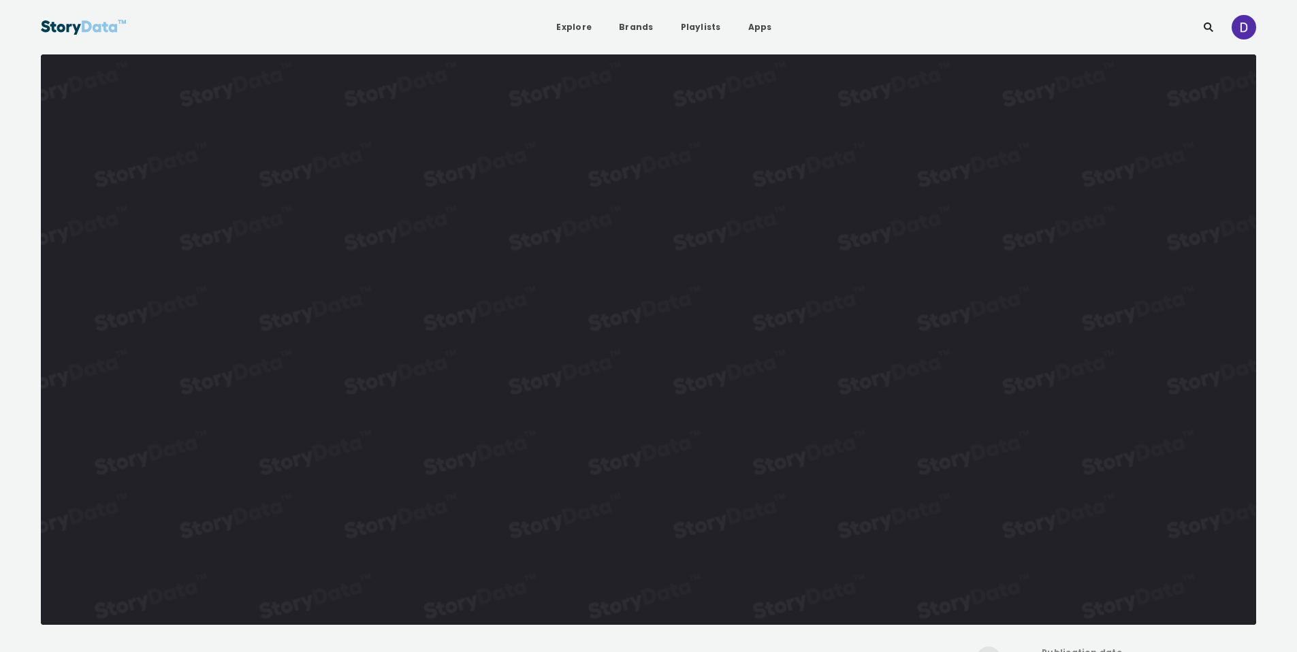
click at [746, 289] on video "Video Player" at bounding box center [649, 339] width 1216 height 571
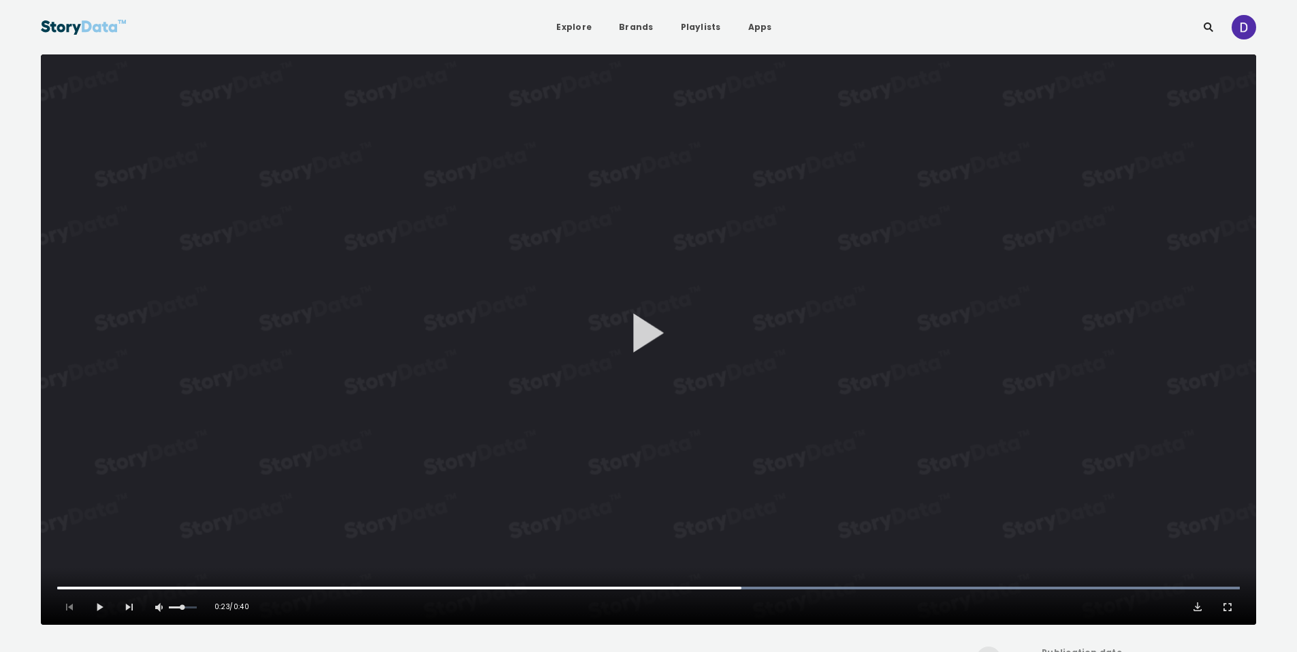
click at [746, 289] on button "Play Video" at bounding box center [649, 339] width 1216 height 571
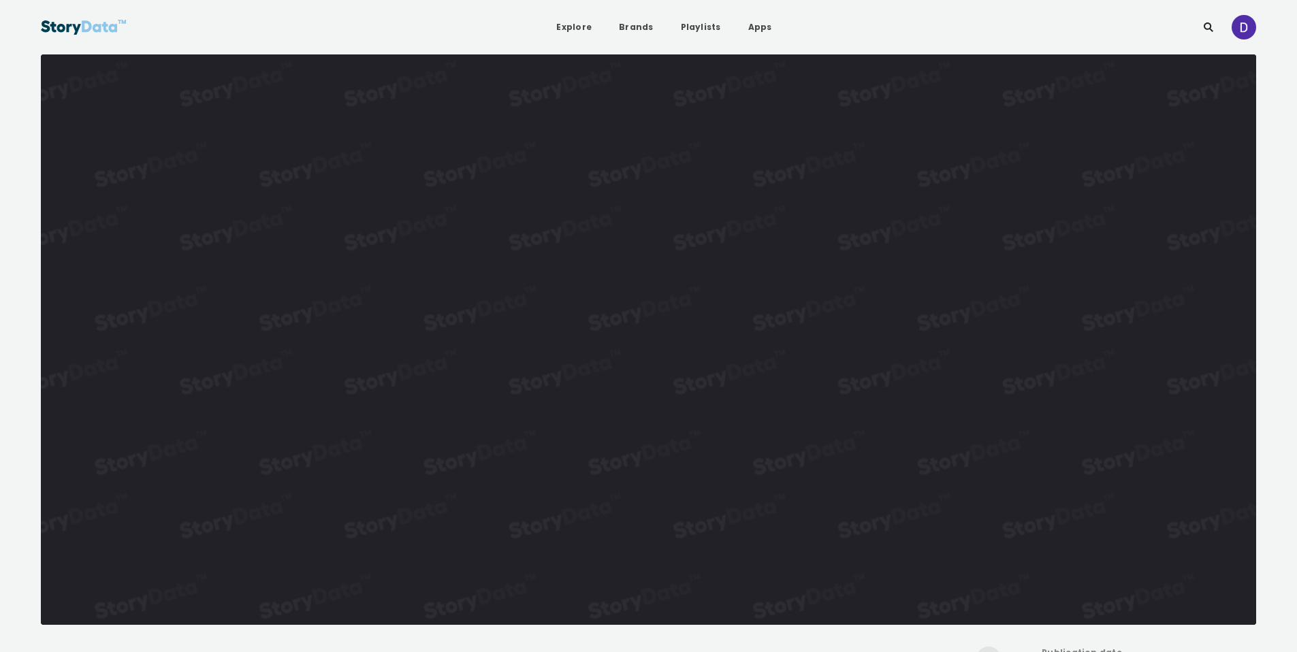
click at [746, 289] on video "Video Player" at bounding box center [649, 339] width 1216 height 571
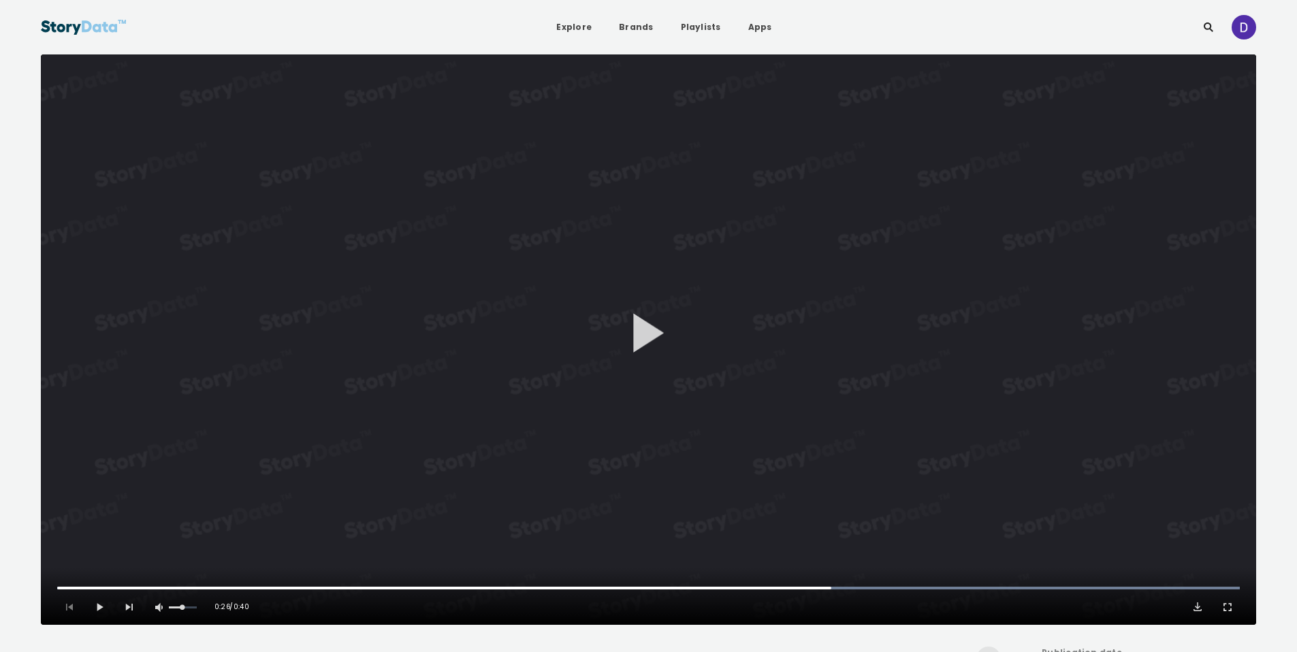
click at [746, 289] on button "Play Video" at bounding box center [649, 339] width 1216 height 571
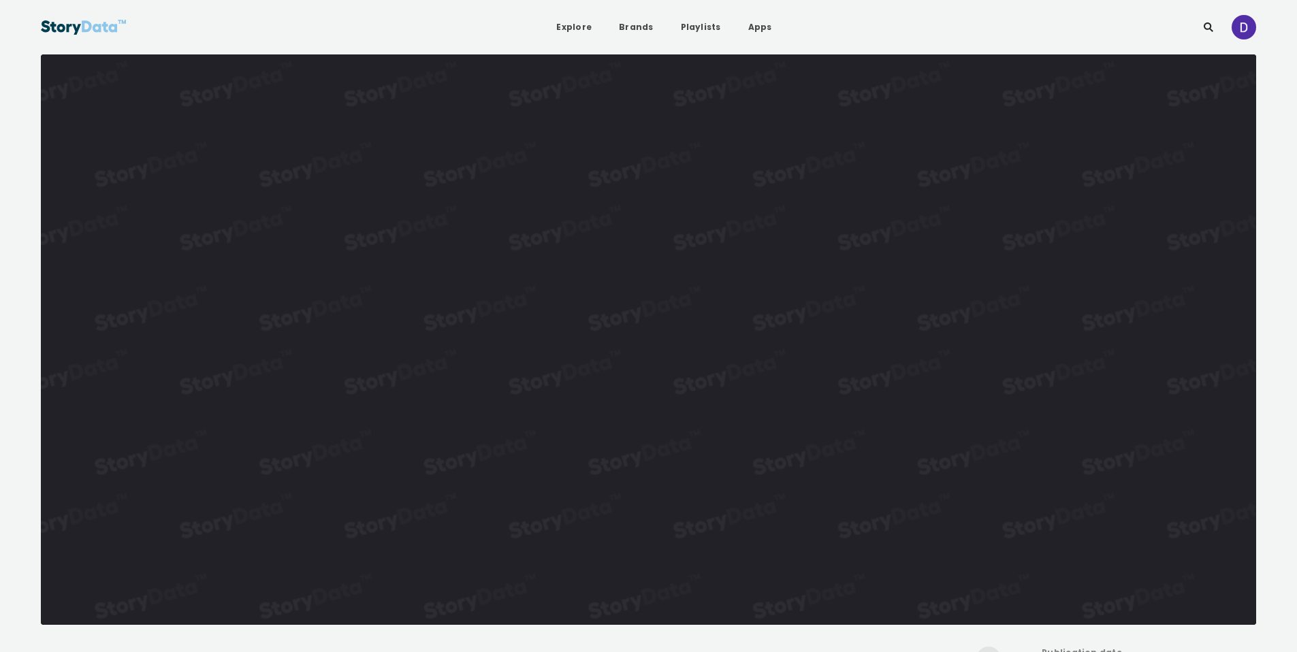
click at [746, 289] on video "Video Player" at bounding box center [649, 339] width 1216 height 571
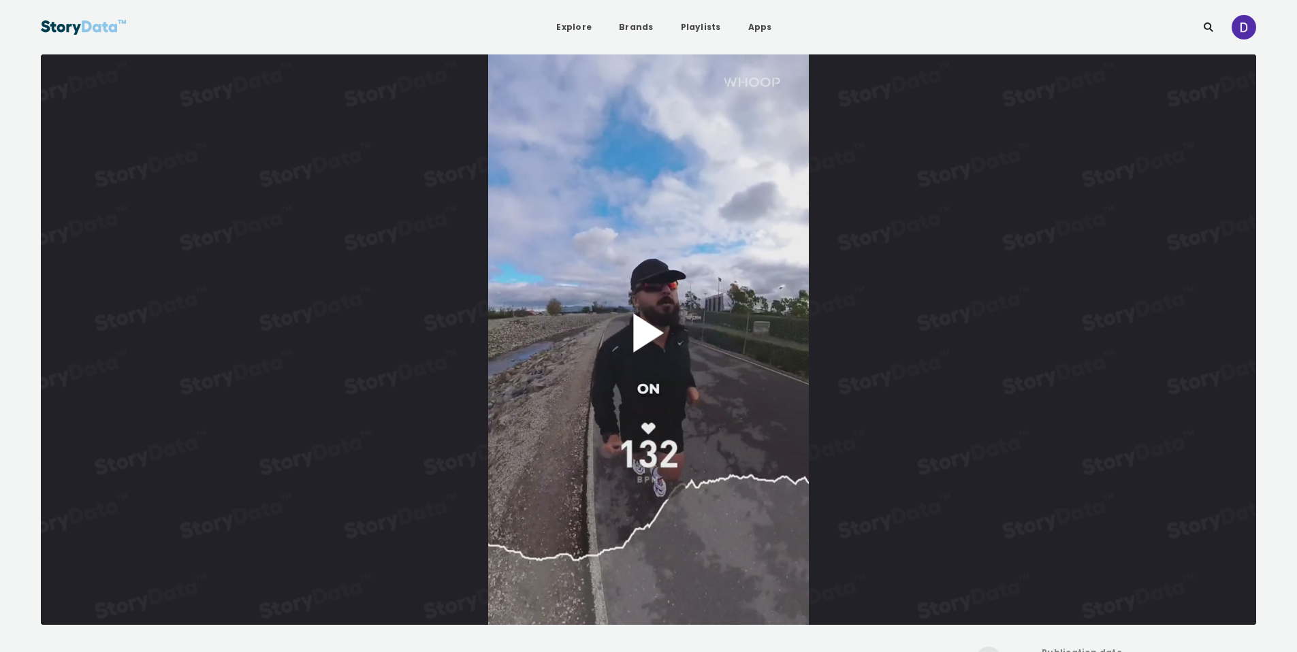
click at [631, 324] on button "Play Video" at bounding box center [649, 339] width 1216 height 571
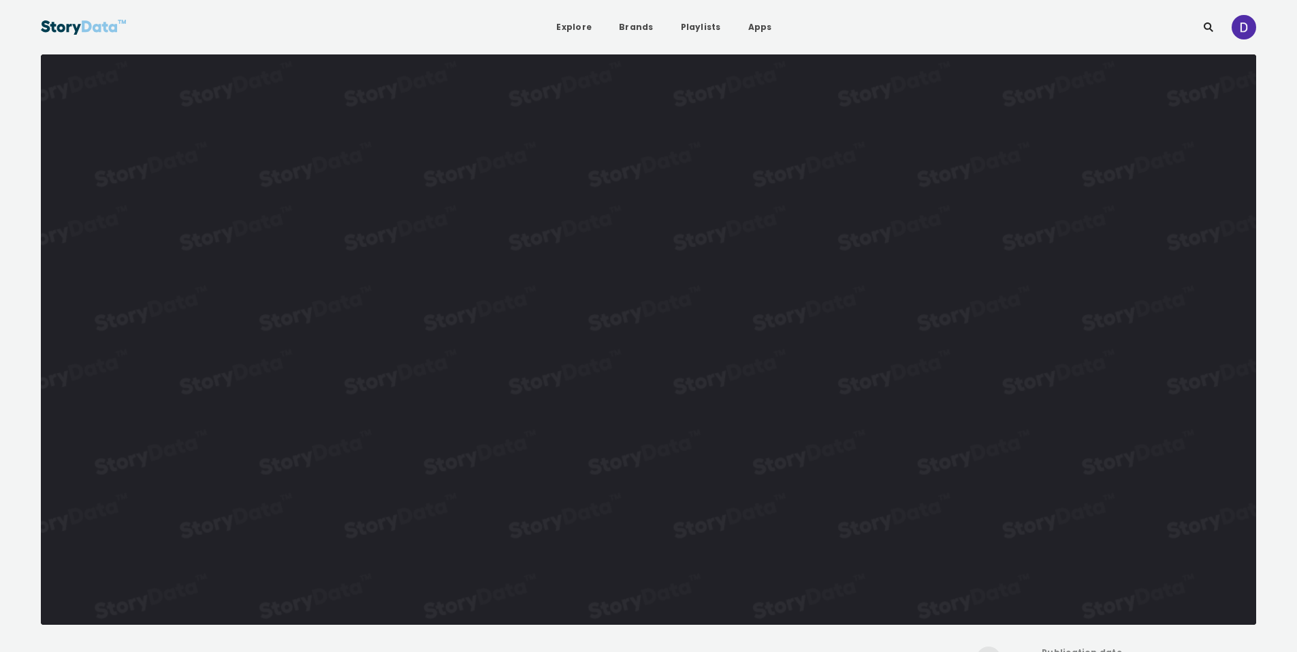
click at [721, 440] on video "Video Player" at bounding box center [649, 339] width 1216 height 571
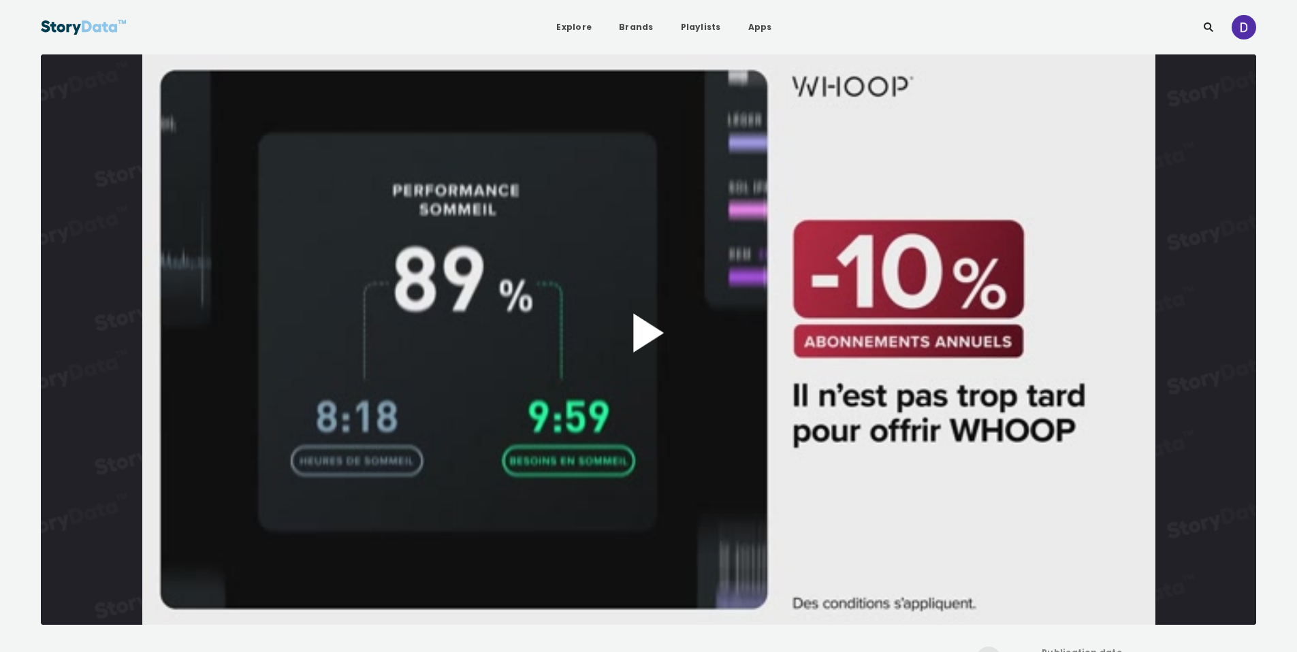
click at [637, 326] on button "Play Video" at bounding box center [649, 339] width 1216 height 571
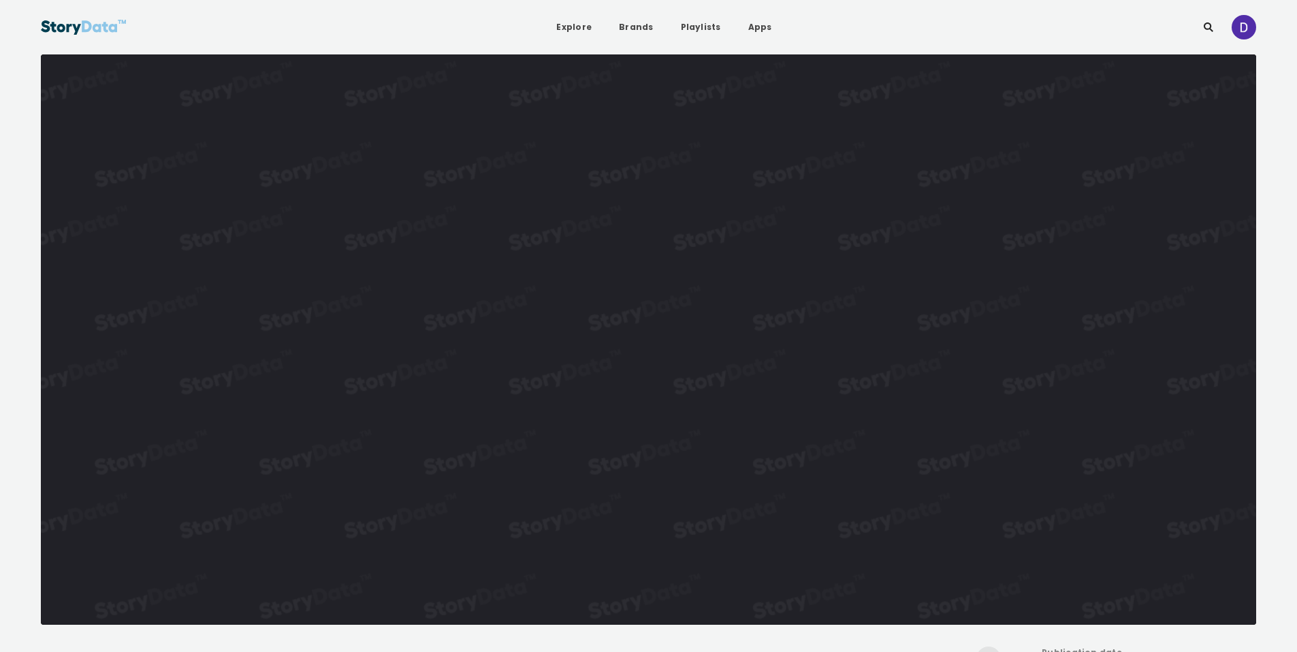
click at [638, 326] on video "Video Player" at bounding box center [649, 339] width 1216 height 571
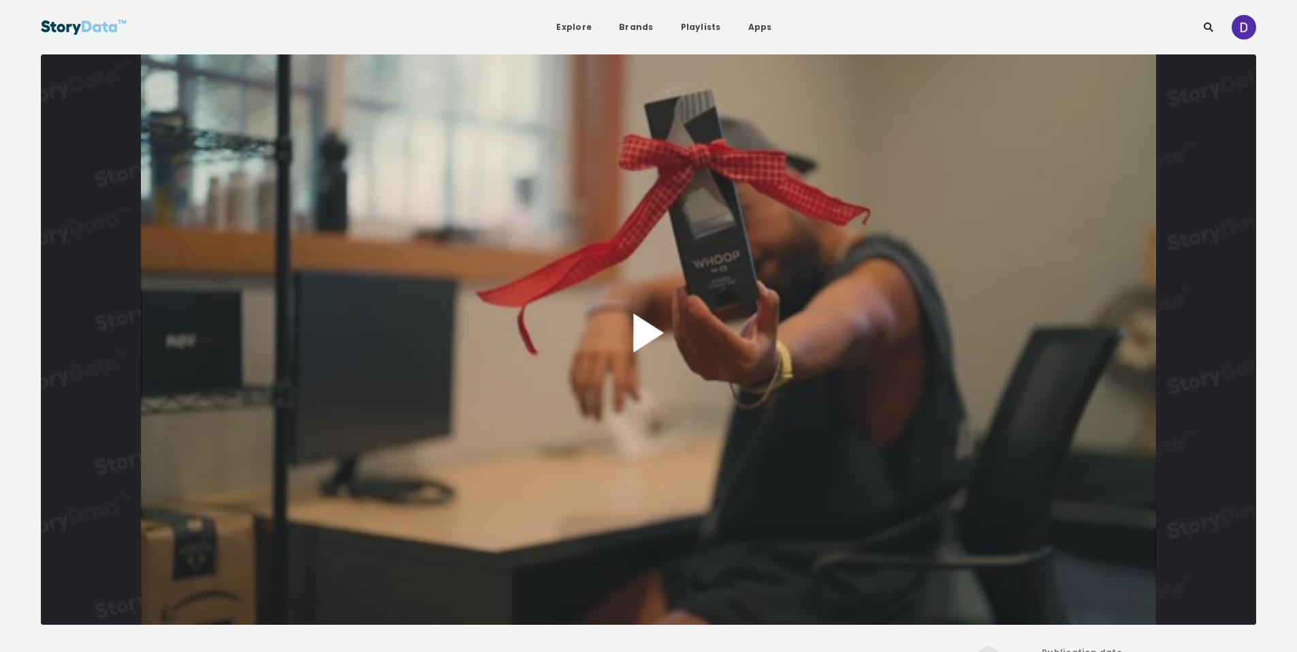
click at [651, 326] on button "Play Video" at bounding box center [649, 339] width 1216 height 571
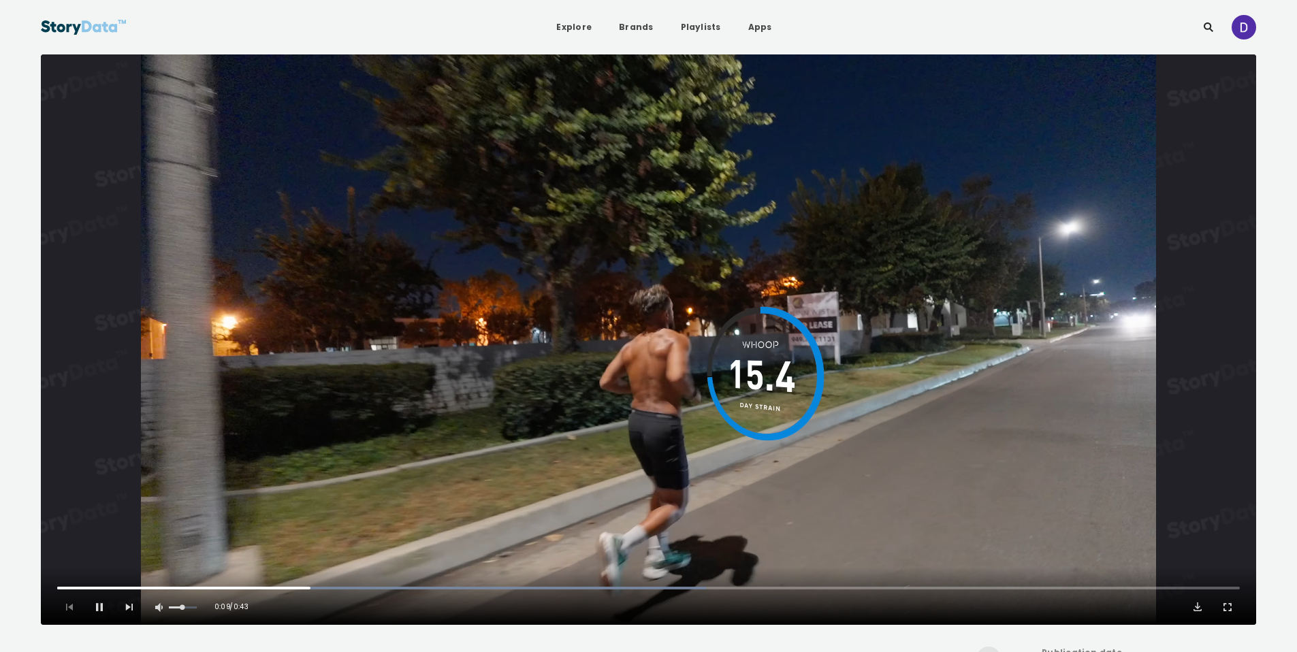
click at [670, 326] on video "Video Player" at bounding box center [649, 339] width 1216 height 571
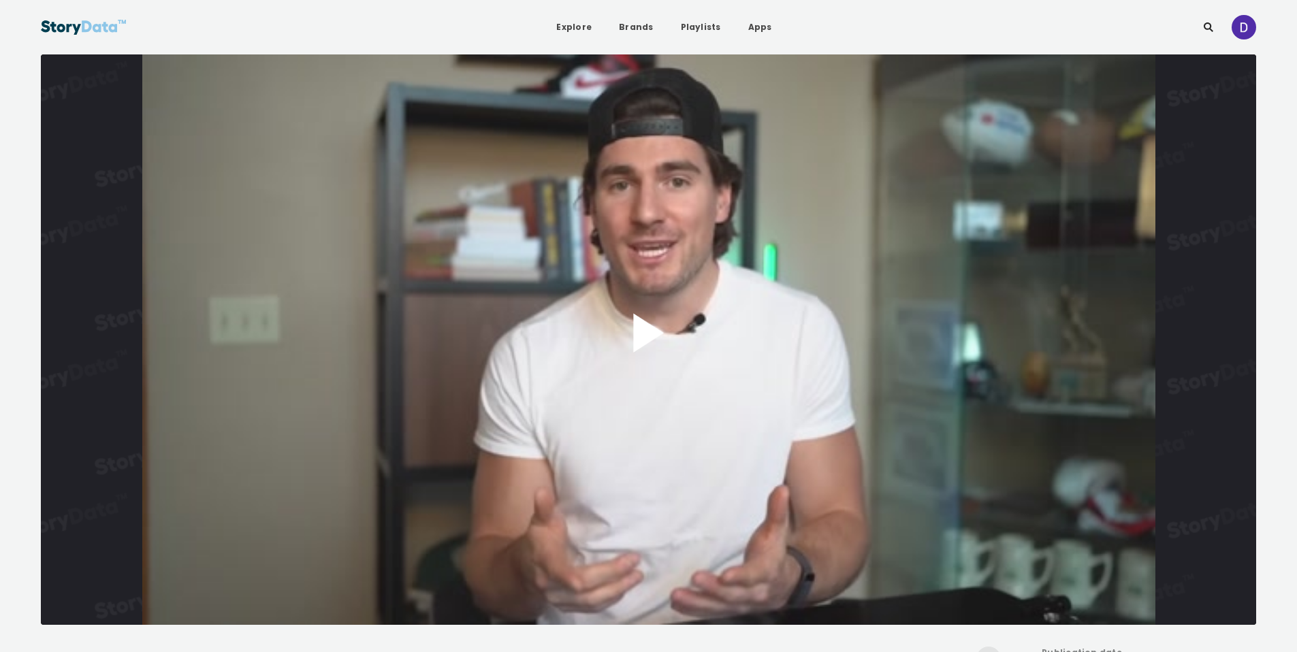
click at [684, 319] on button "Play Video" at bounding box center [649, 339] width 1216 height 571
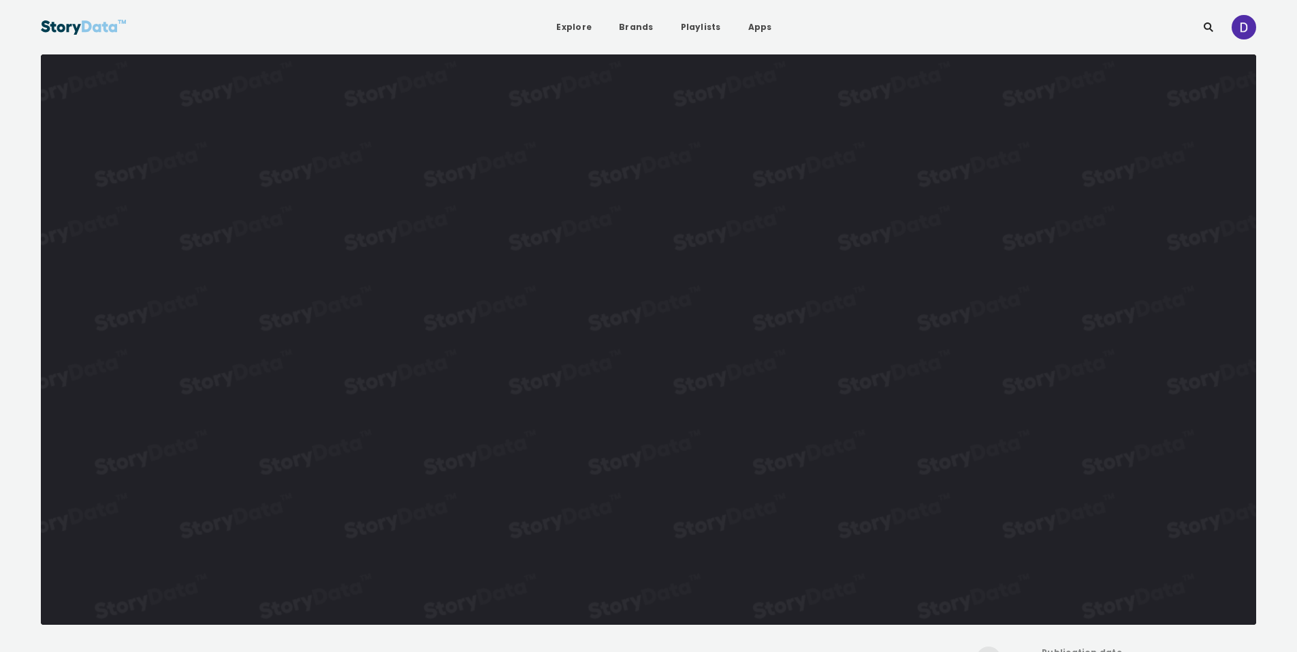
click at [684, 319] on video "Video Player" at bounding box center [649, 339] width 1216 height 571
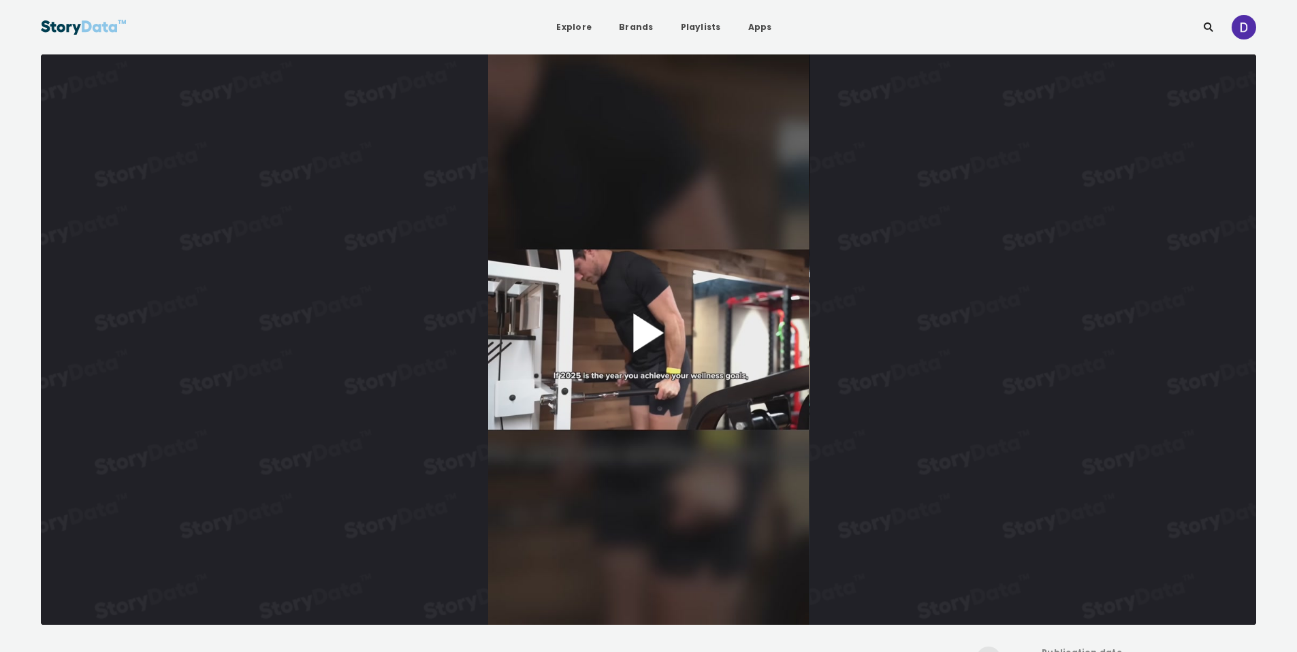
click at [654, 328] on button "Play Video" at bounding box center [649, 339] width 1216 height 571
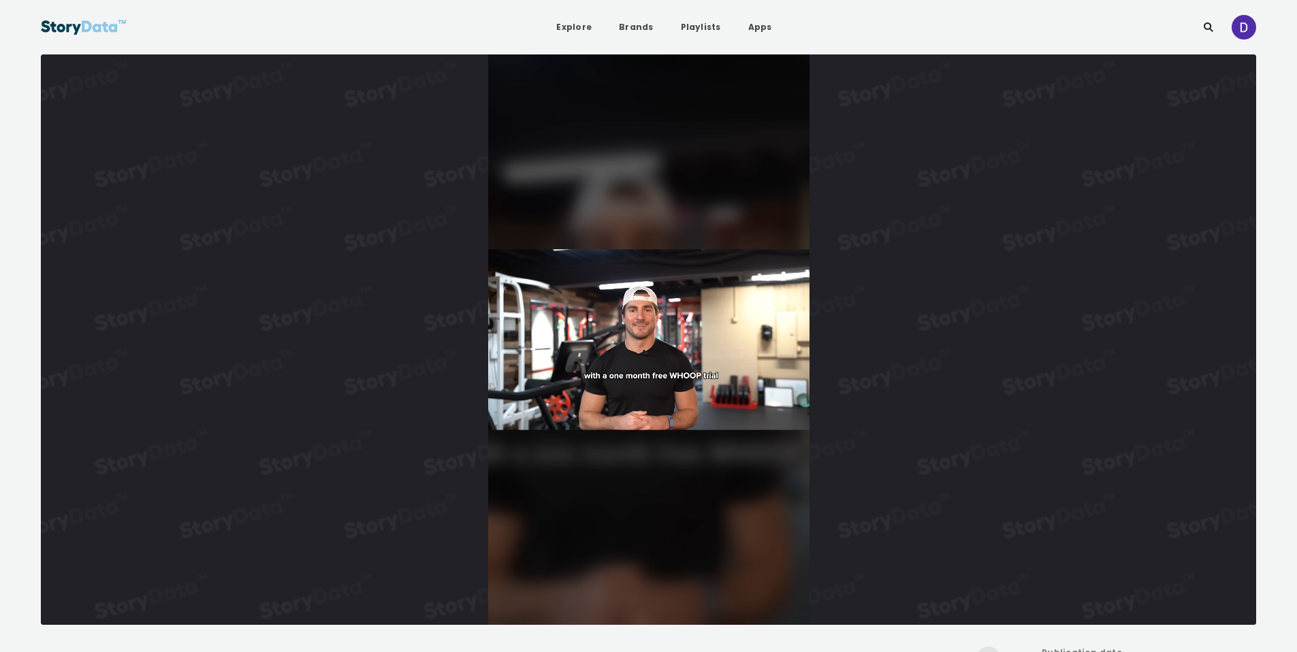
click at [693, 376] on video "Video Player" at bounding box center [649, 339] width 1216 height 571
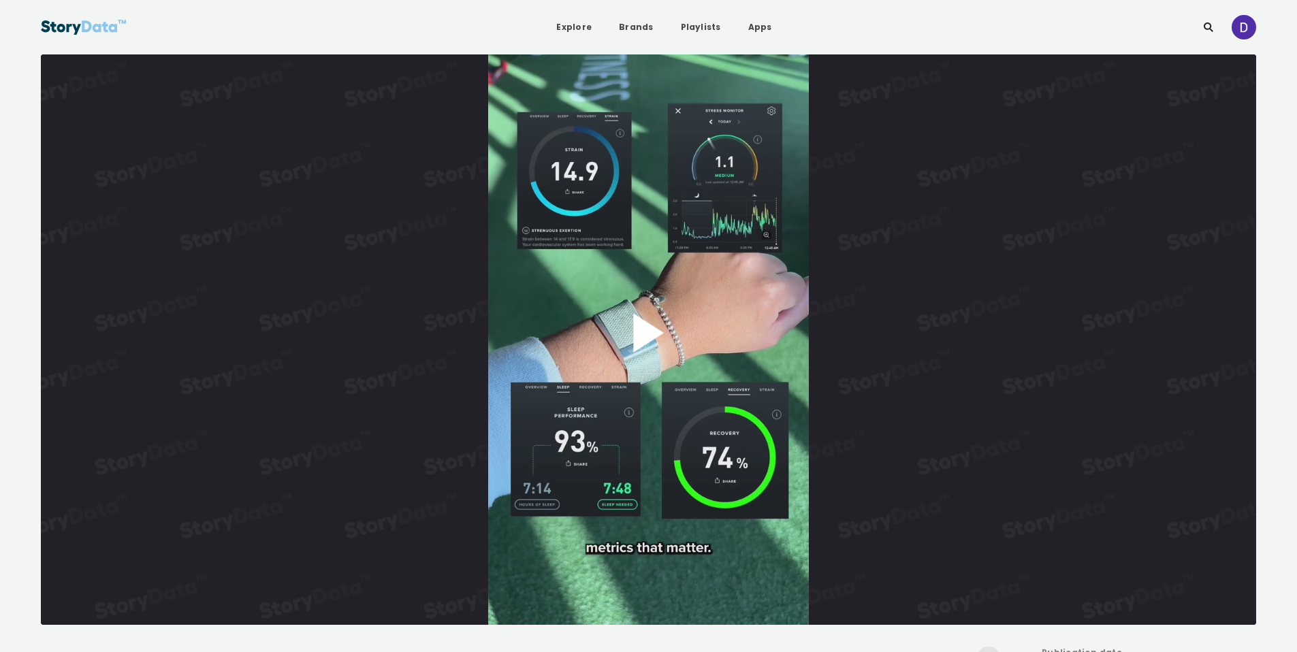
click at [618, 319] on button "Play Video" at bounding box center [649, 339] width 1216 height 571
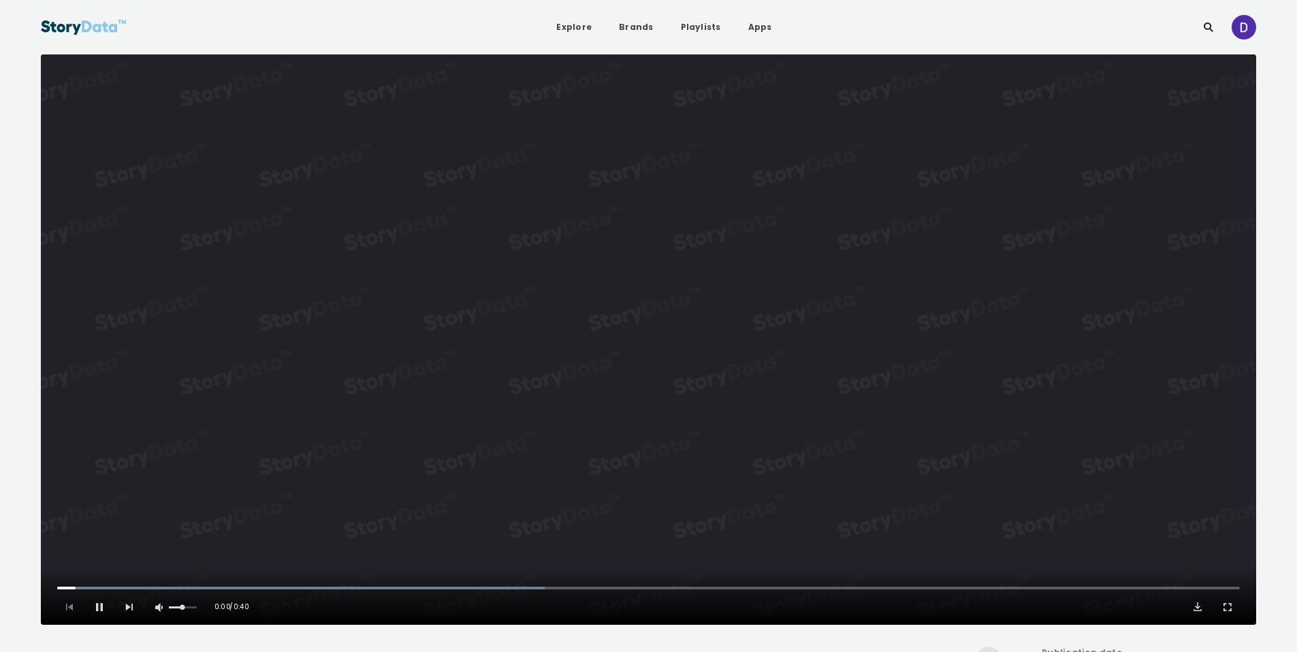
click at [618, 319] on video "Video Player" at bounding box center [649, 339] width 1216 height 571
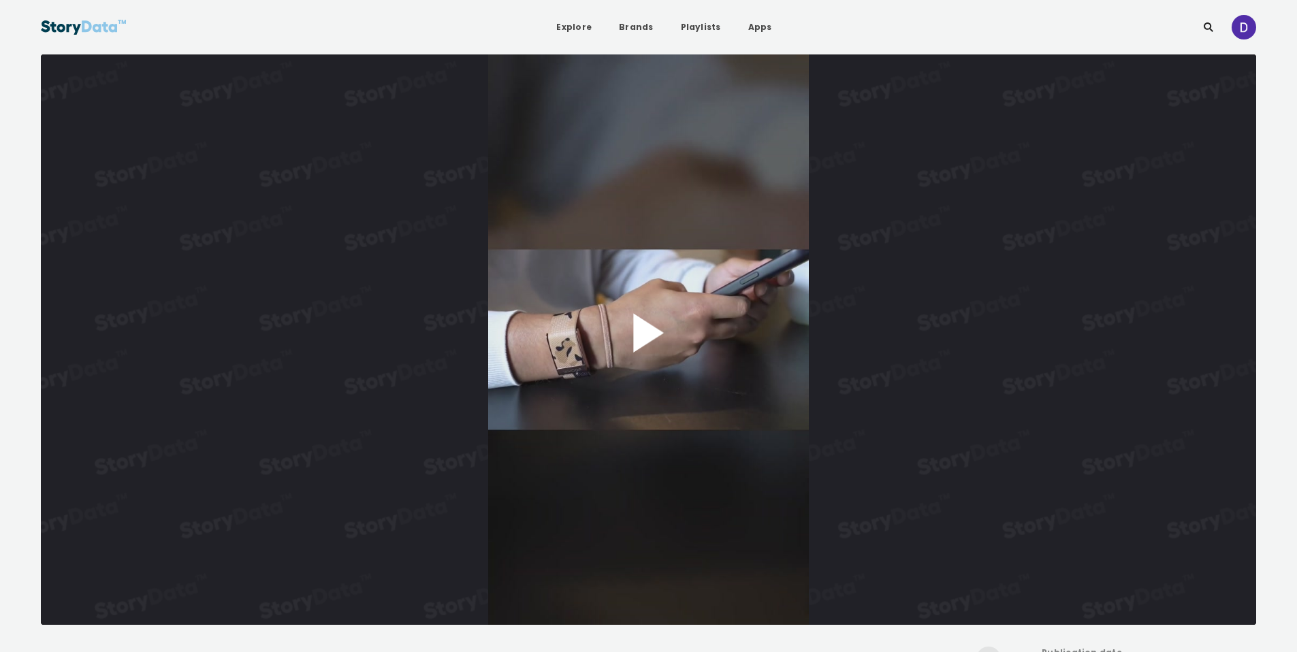
click at [628, 309] on button "Play Video" at bounding box center [649, 339] width 1216 height 571
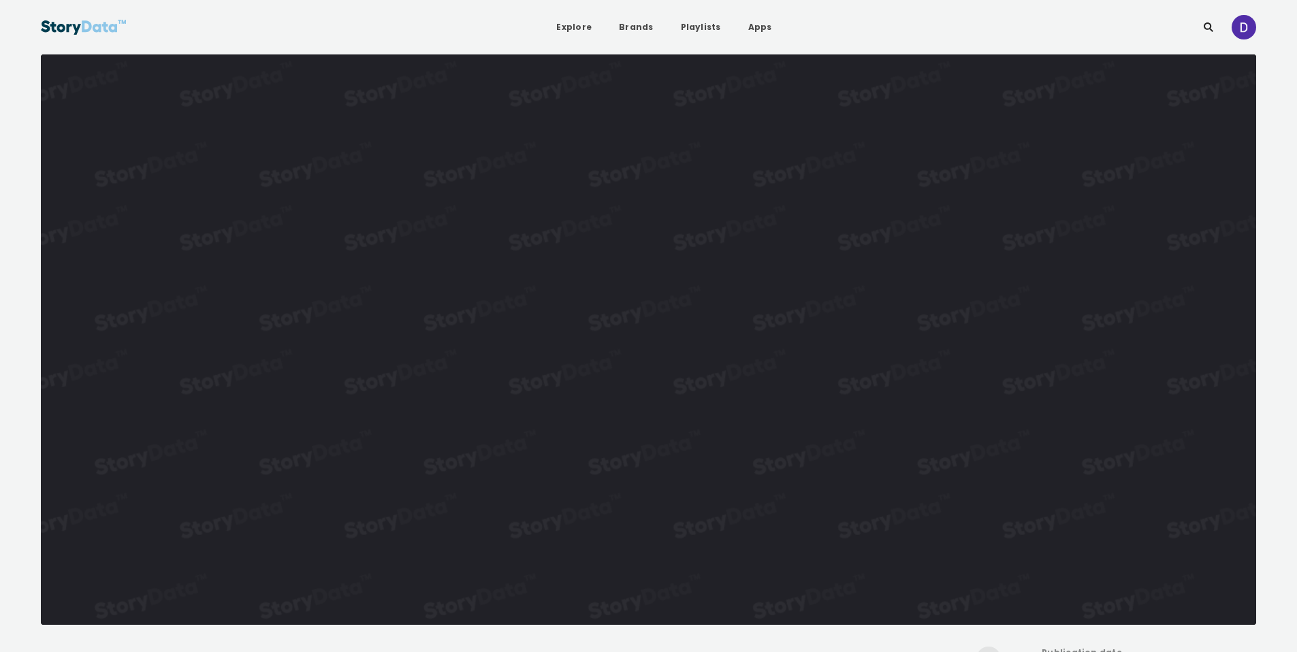
click at [656, 290] on video "Video Player" at bounding box center [649, 339] width 1216 height 571
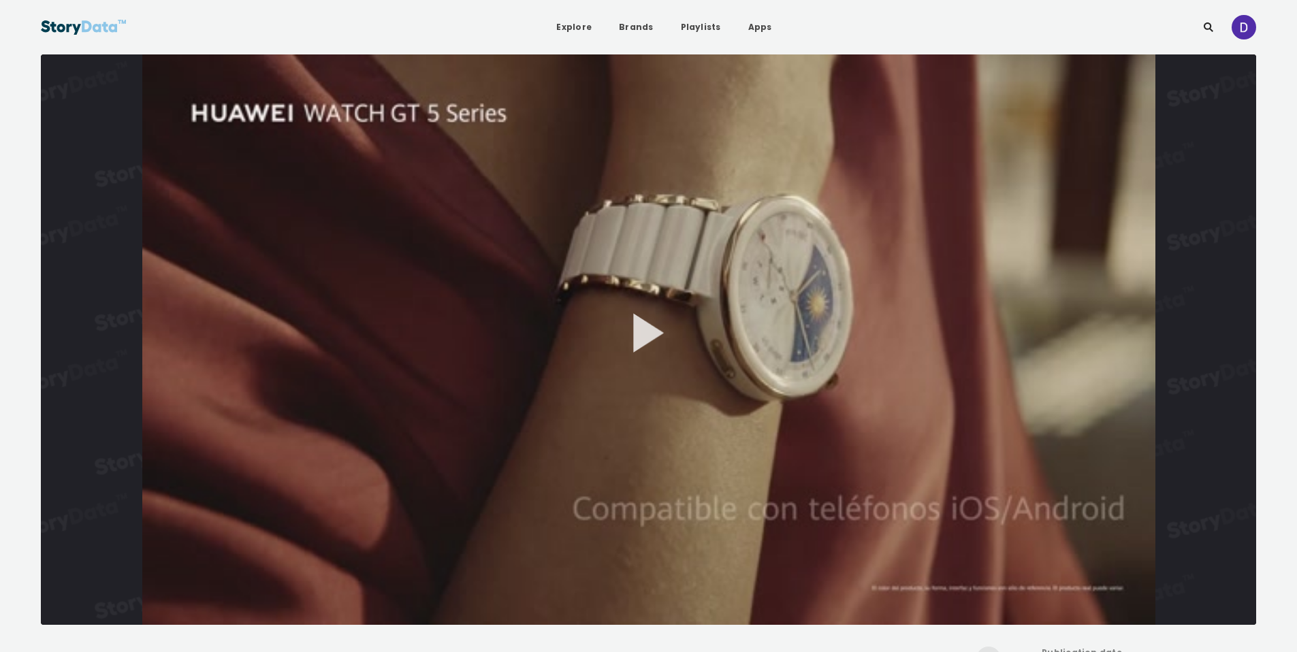
click at [634, 332] on button "Play Video" at bounding box center [649, 339] width 1216 height 571
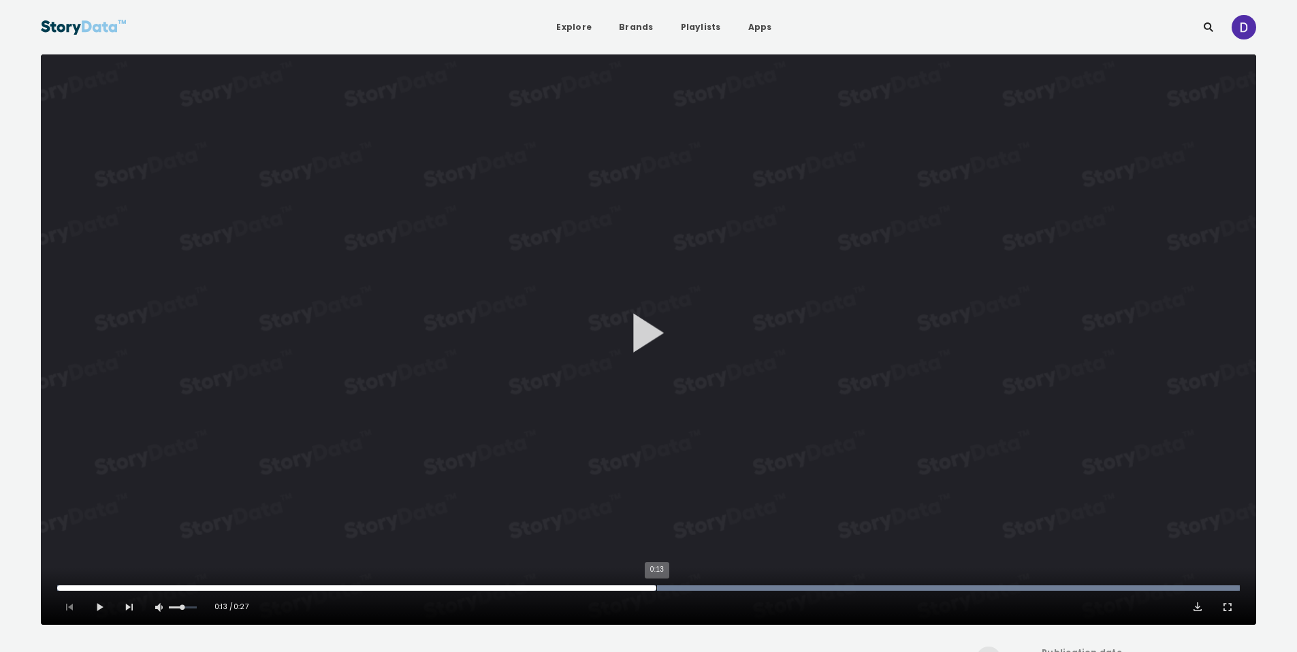
click at [657, 587] on div "0:13" at bounding box center [657, 588] width 1 height 5
click at [738, 588] on div "0:15" at bounding box center [737, 588] width 1 height 5
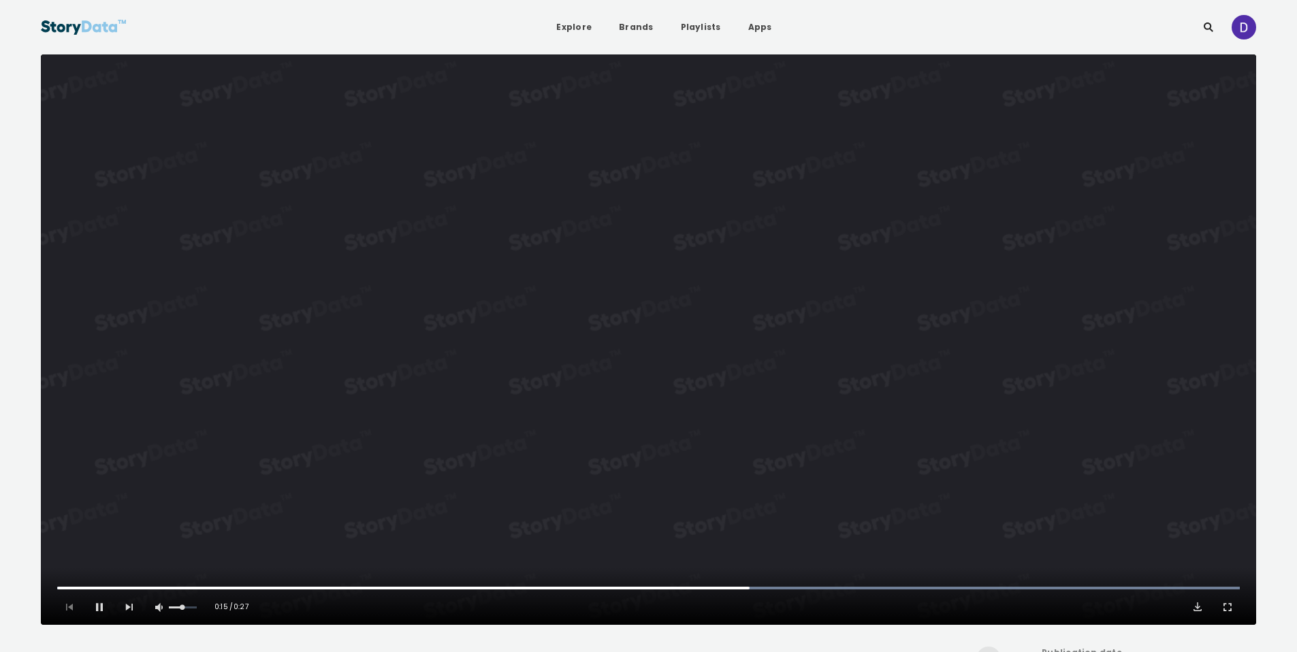
click at [821, 585] on div "Pause Mute Current Time 0:15 / Duration 0:27 Loaded : 100.00% 0:17 0:16 1x Play…" at bounding box center [649, 596] width 1216 height 57
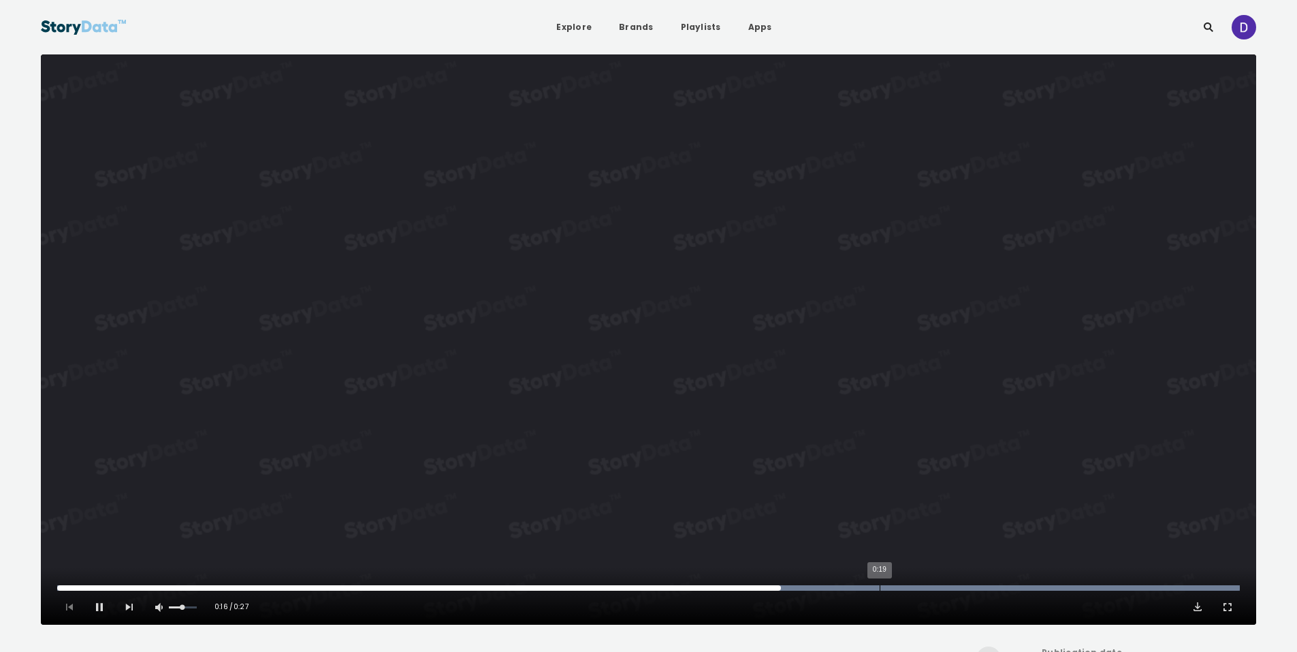
click at [880, 589] on div "0:19" at bounding box center [880, 588] width 1 height 5
click at [1016, 590] on div "0:22" at bounding box center [1016, 588] width 1 height 5
click at [1093, 588] on div "0:24" at bounding box center [1093, 588] width 1 height 5
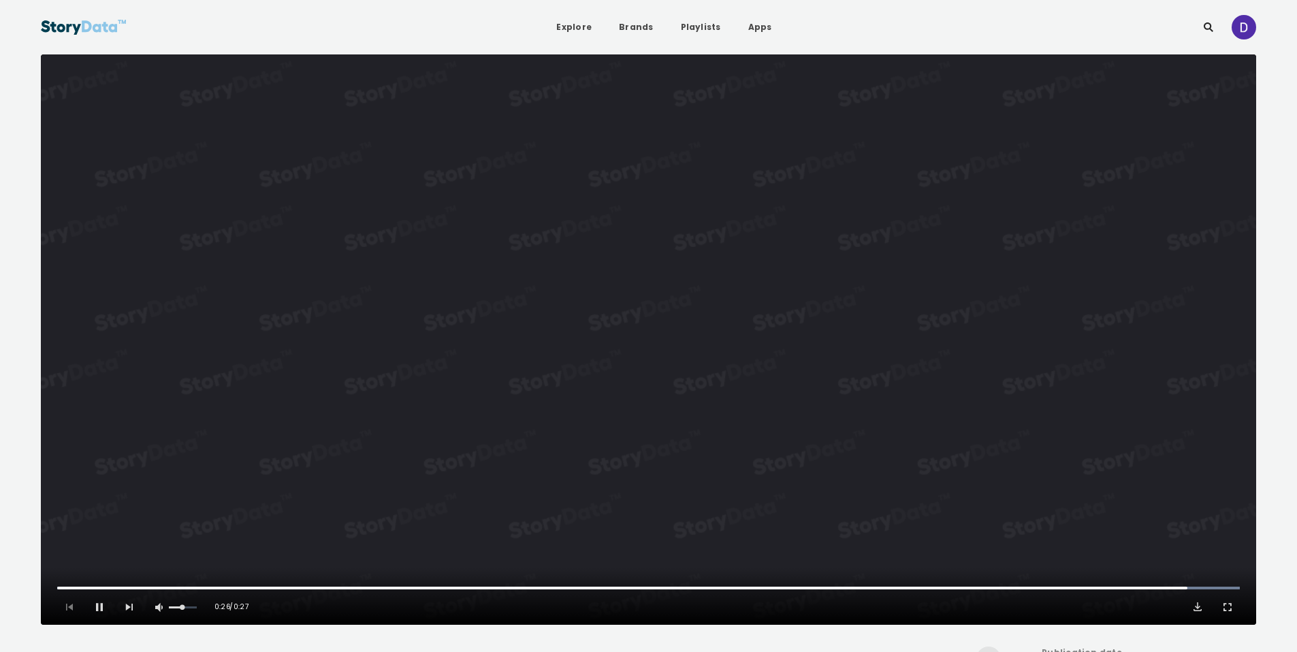
click at [934, 421] on video "Video Player" at bounding box center [649, 339] width 1216 height 571
click at [752, 27] on link "Apps" at bounding box center [761, 27] width 46 height 25
